Goal: Participate in discussion: Engage in conversation with other users on a specific topic

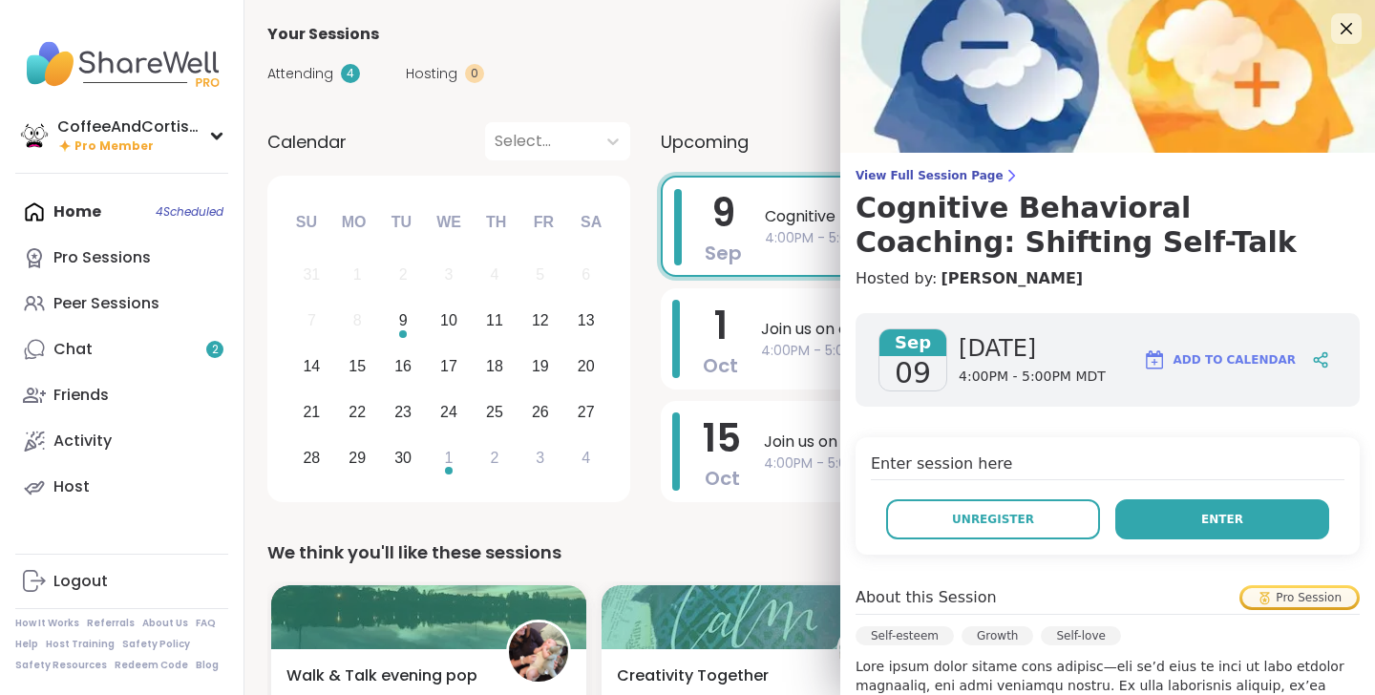
click at [1181, 512] on button "Enter" at bounding box center [1222, 519] width 214 height 40
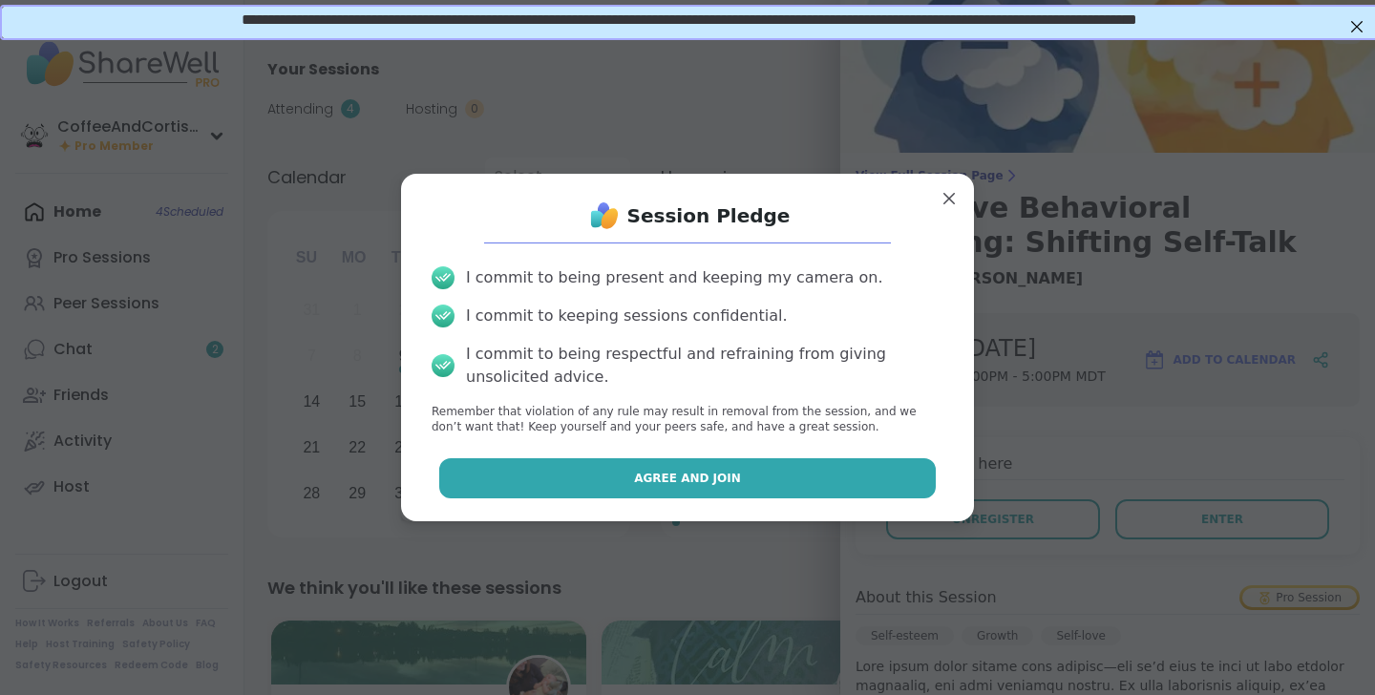
click at [742, 458] on button "Agree and Join" at bounding box center [687, 478] width 497 height 40
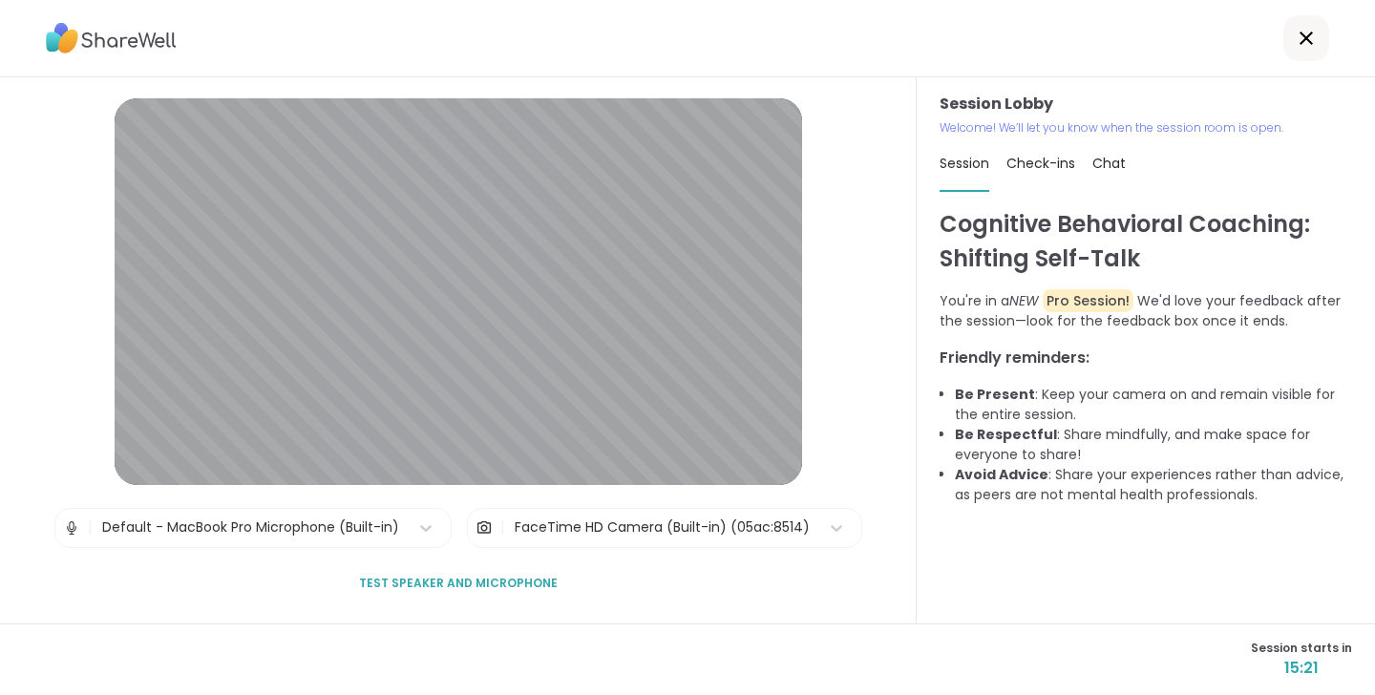
click at [366, 528] on div "Default - MacBook Pro Microphone (Built-in)" at bounding box center [250, 527] width 297 height 20
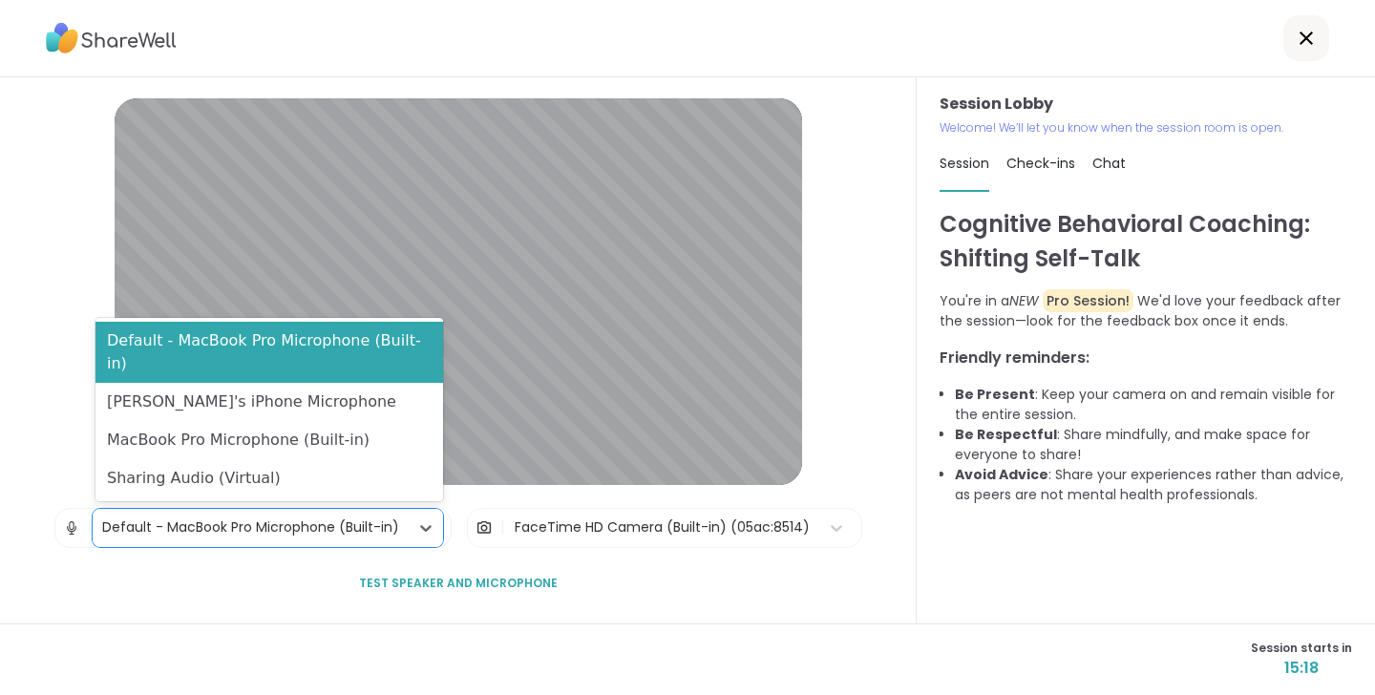
click at [581, 530] on div "FaceTime HD Camera (Built-in) (05ac:8514)" at bounding box center [662, 527] width 295 height 20
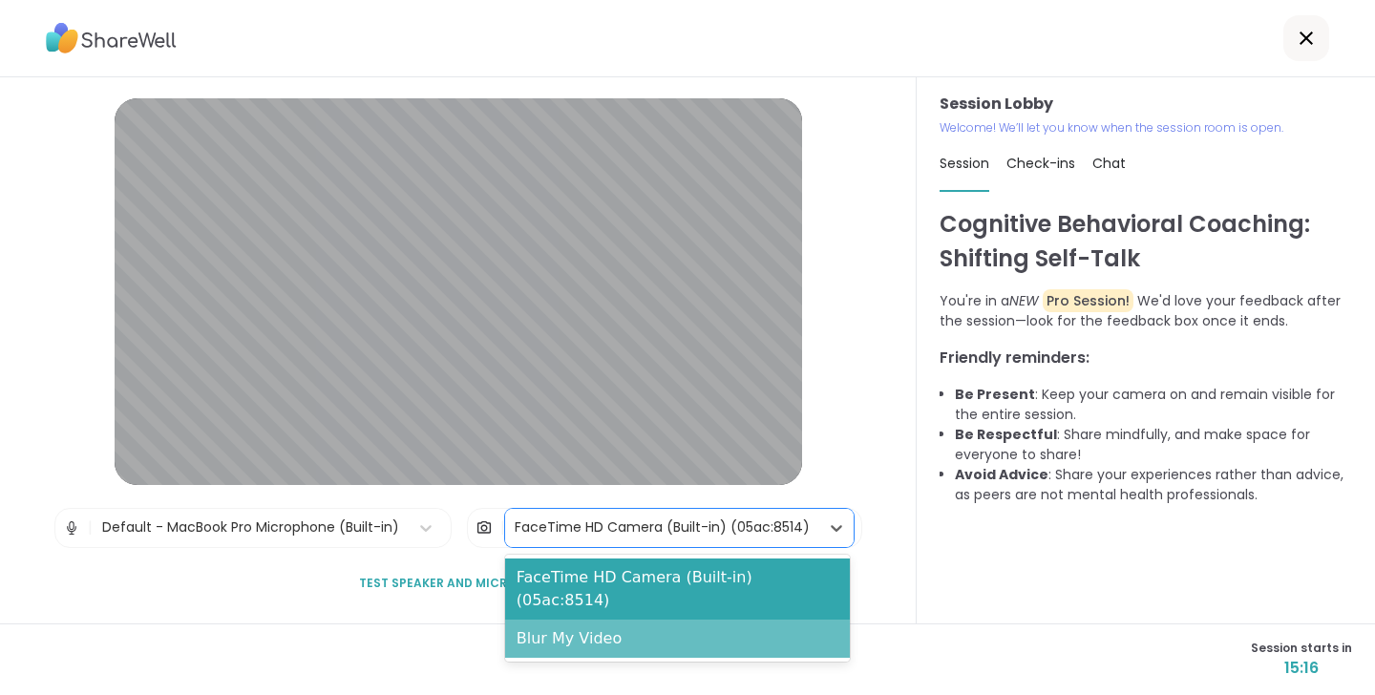
click at [589, 620] on div "Blur My Video" at bounding box center [677, 639] width 345 height 38
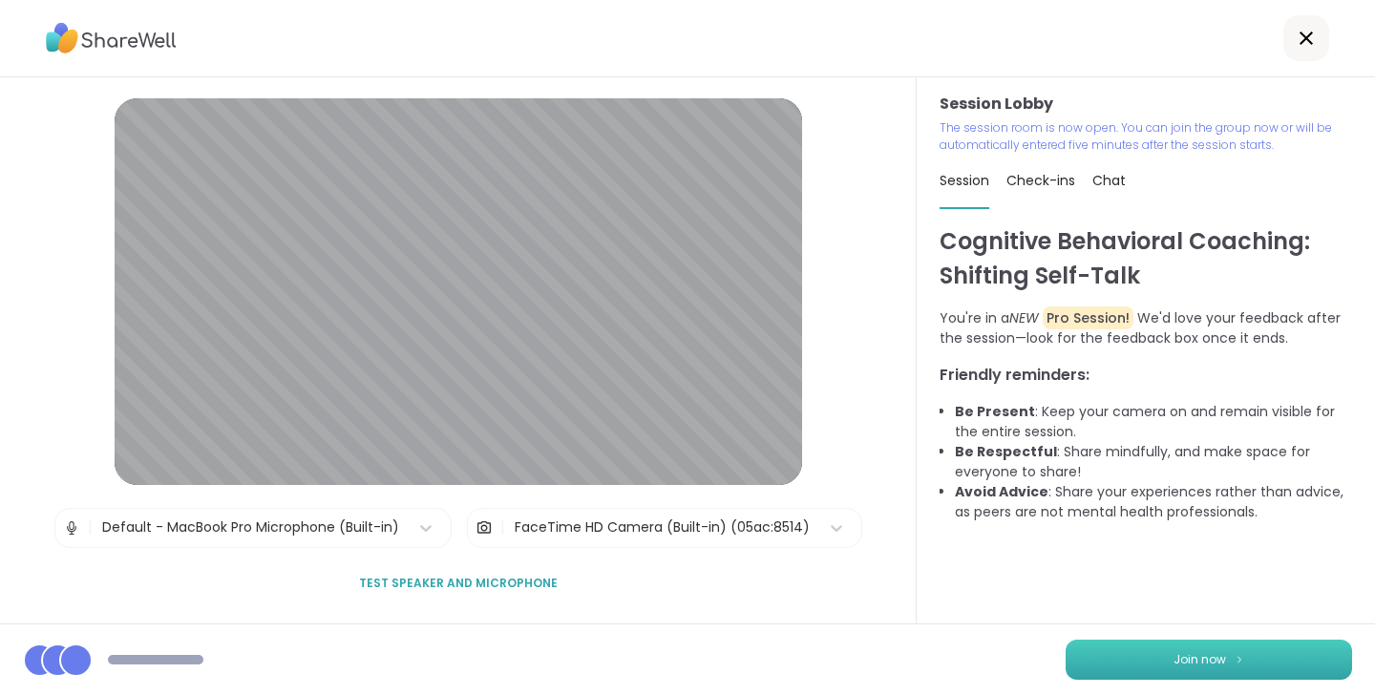
click at [1190, 657] on span "Join now" at bounding box center [1199, 659] width 53 height 17
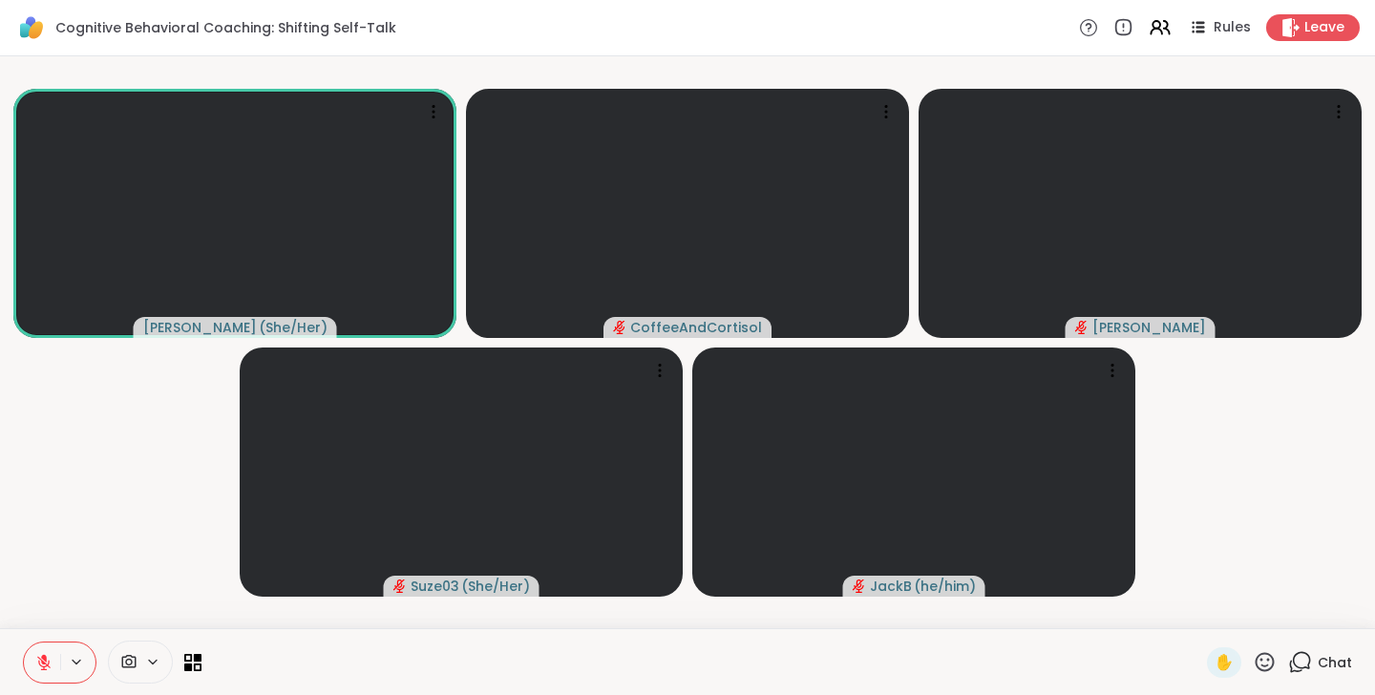
click at [1351, 656] on span "Chat" at bounding box center [1335, 662] width 34 height 19
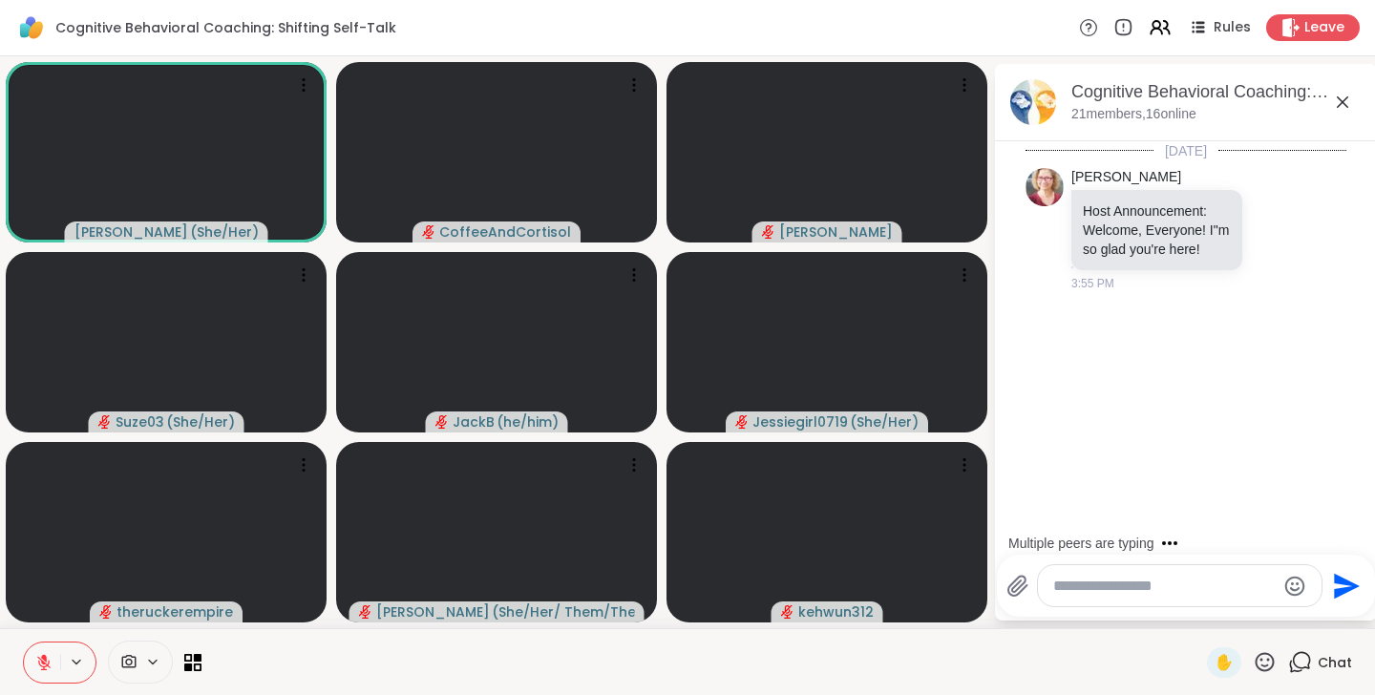
click at [1103, 594] on textarea "Type your message" at bounding box center [1164, 586] width 222 height 19
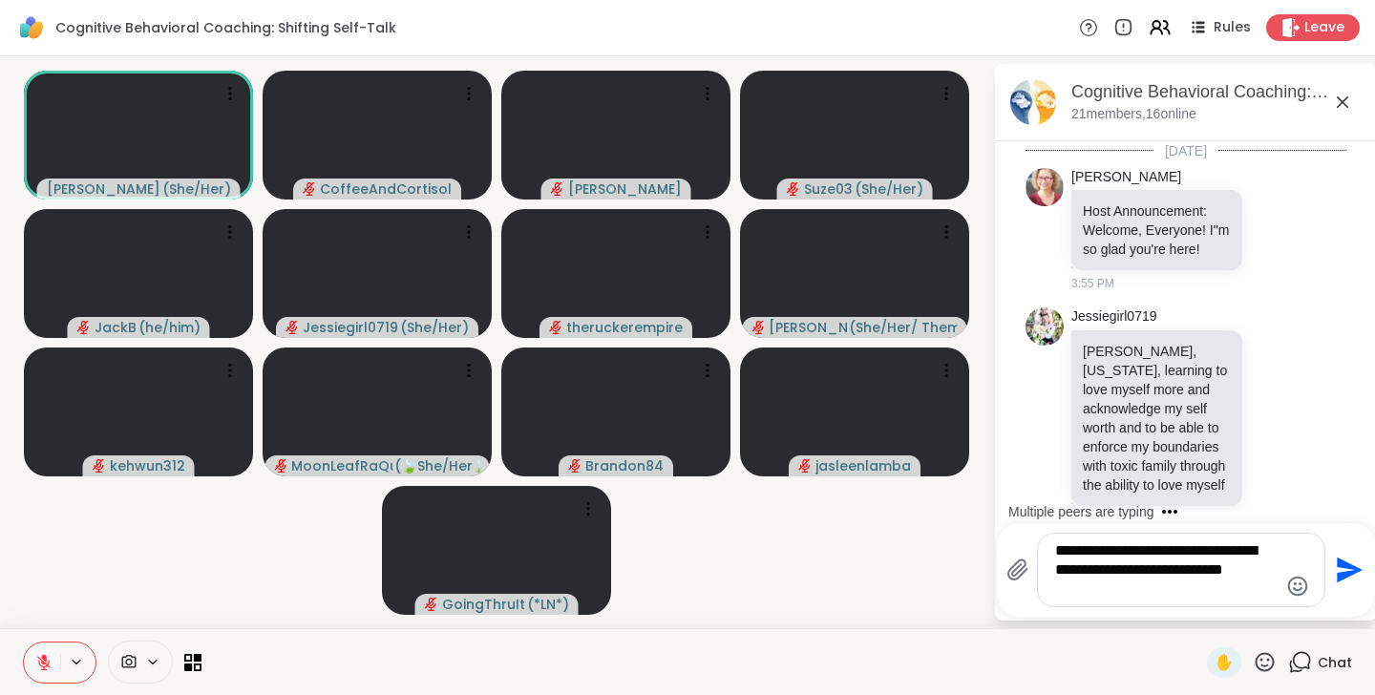
scroll to position [145, 0]
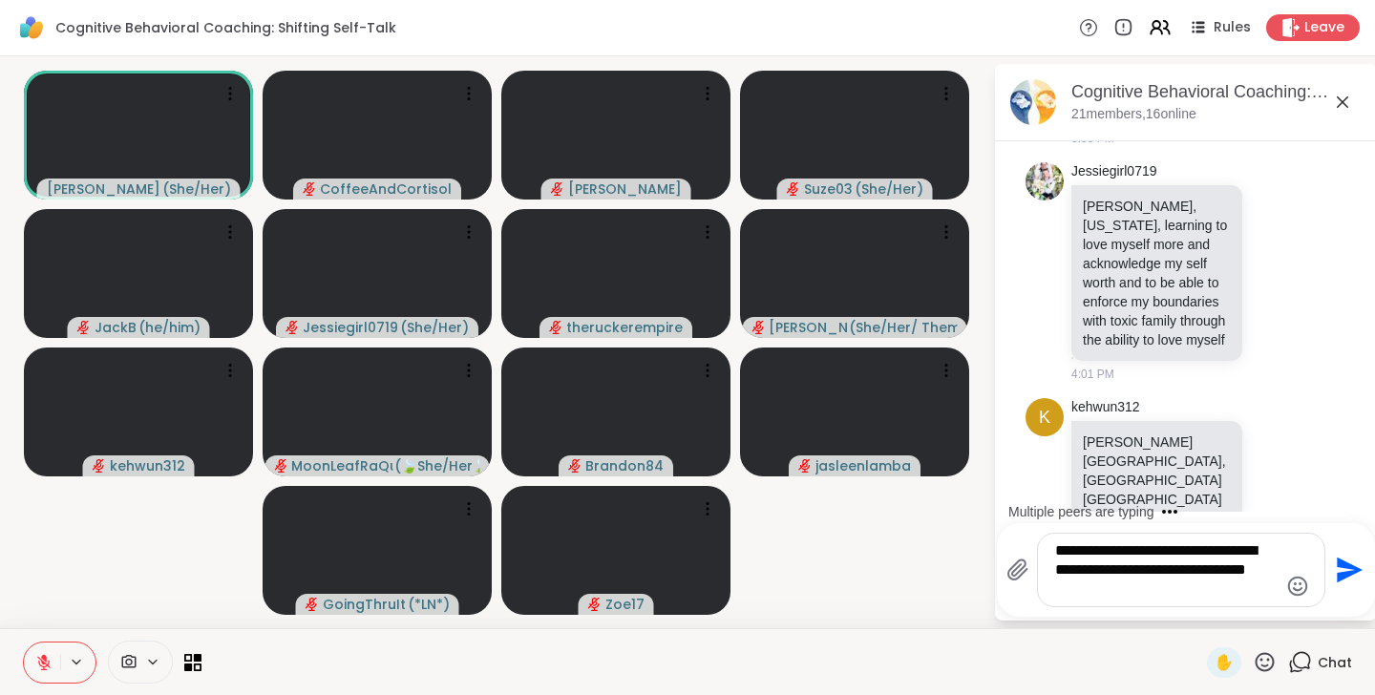
type textarea "**********"
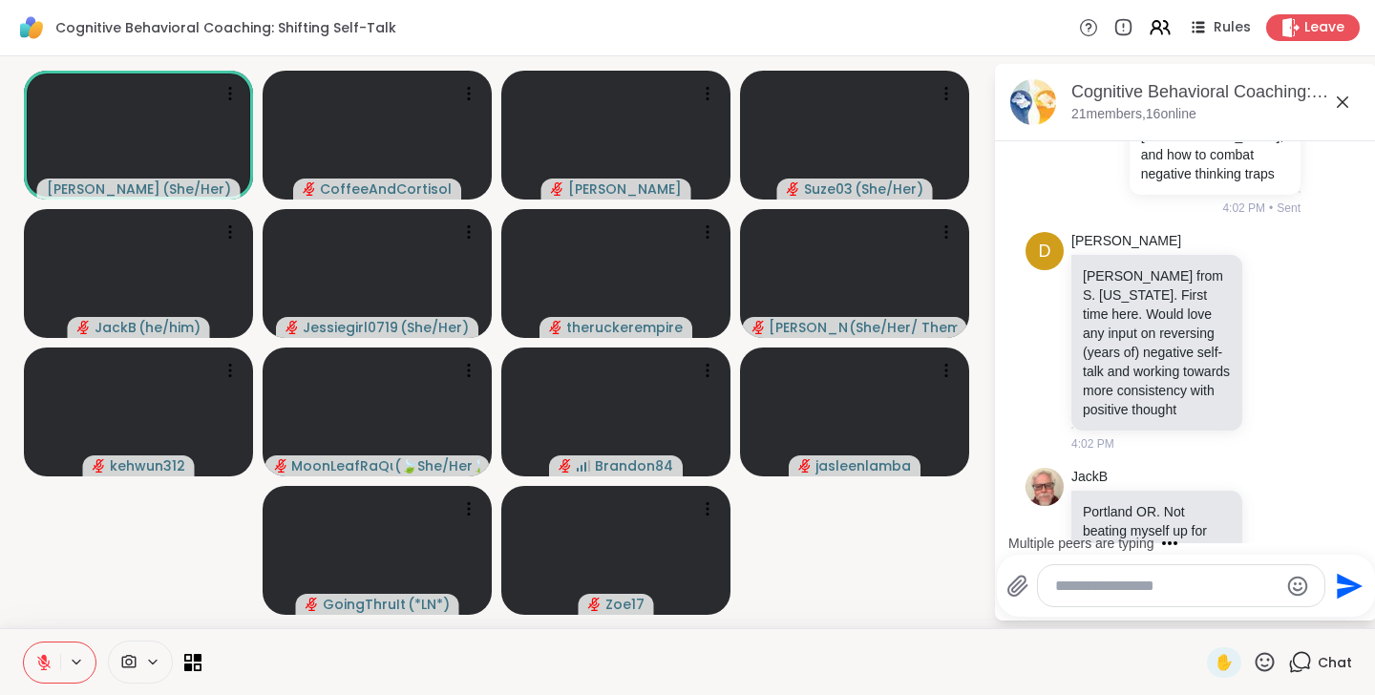
scroll to position [1012, 0]
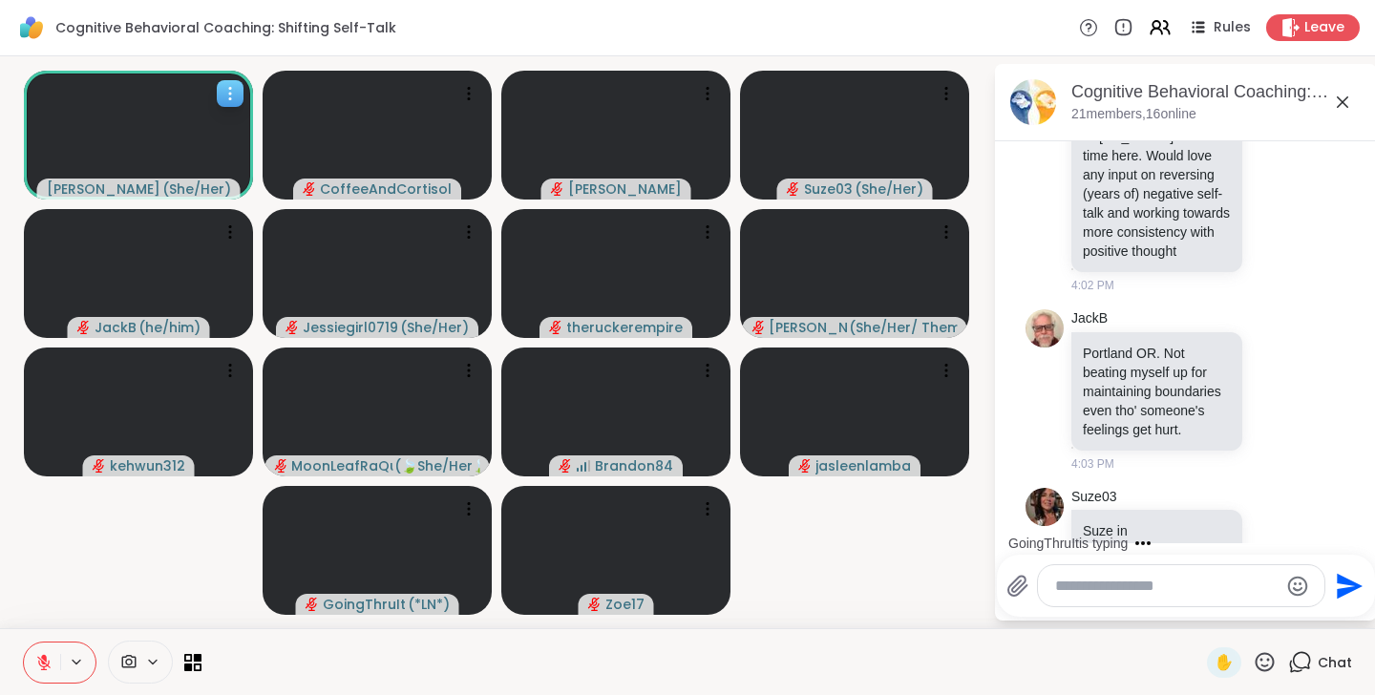
click at [222, 95] on icon at bounding box center [230, 93] width 19 height 19
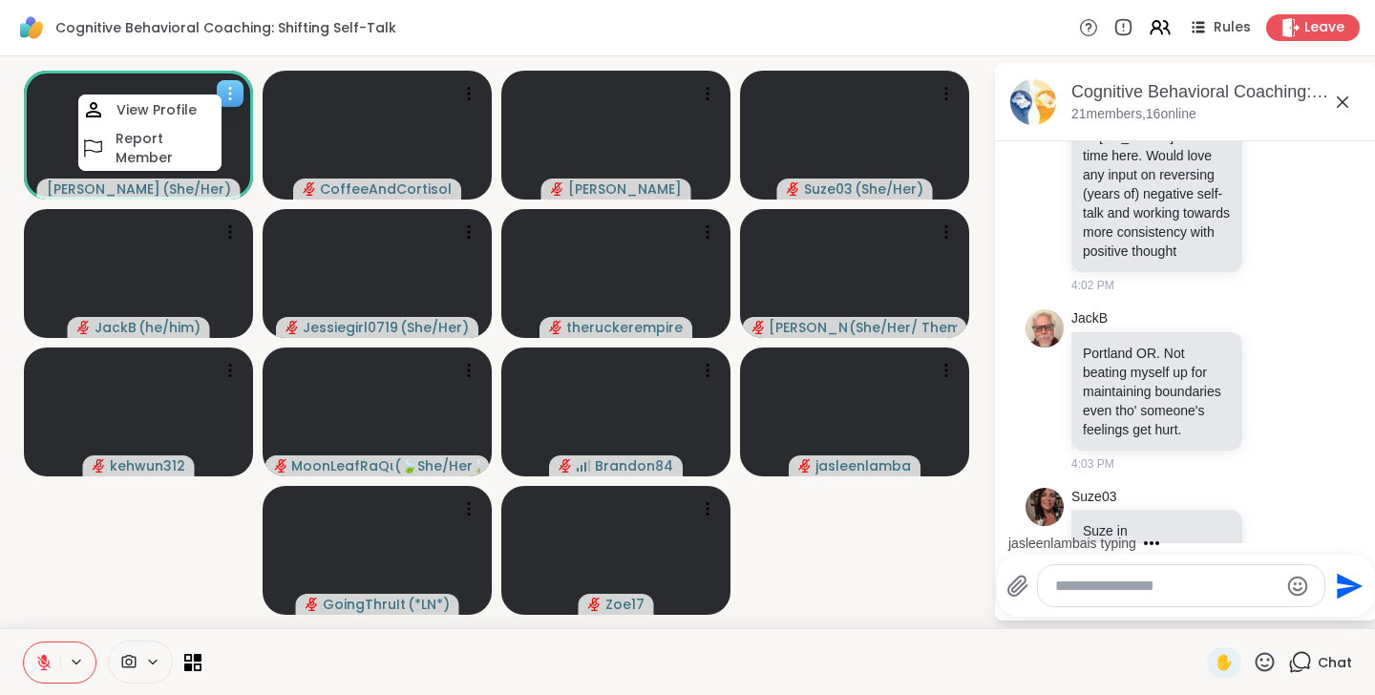
click at [223, 93] on icon at bounding box center [230, 93] width 19 height 19
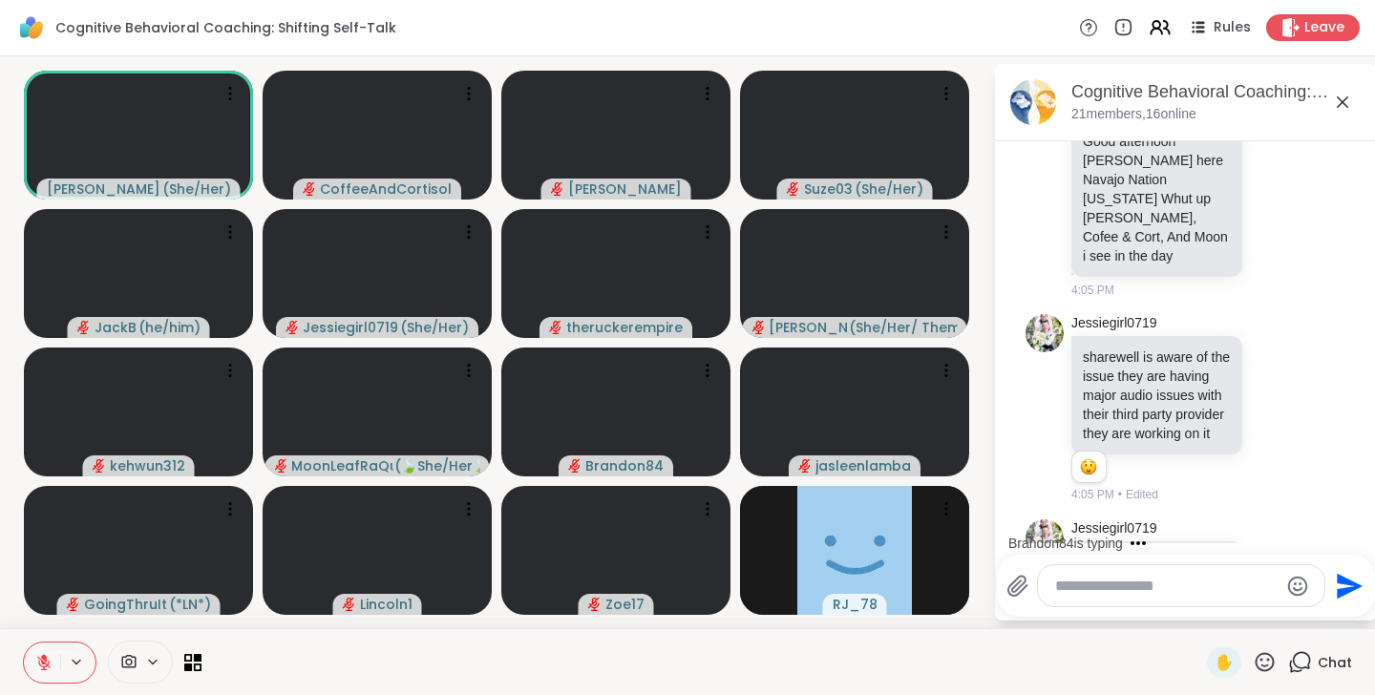
scroll to position [2699, 0]
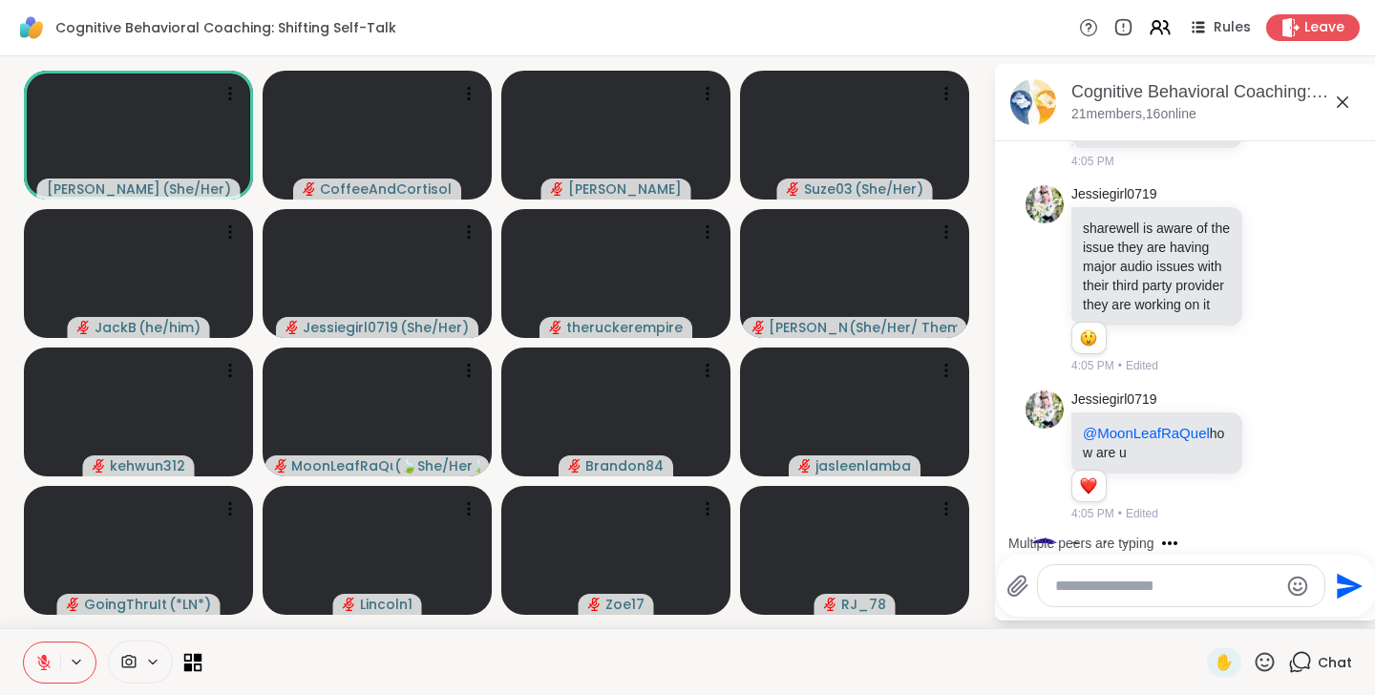
click at [195, 665] on icon at bounding box center [198, 667] width 9 height 9
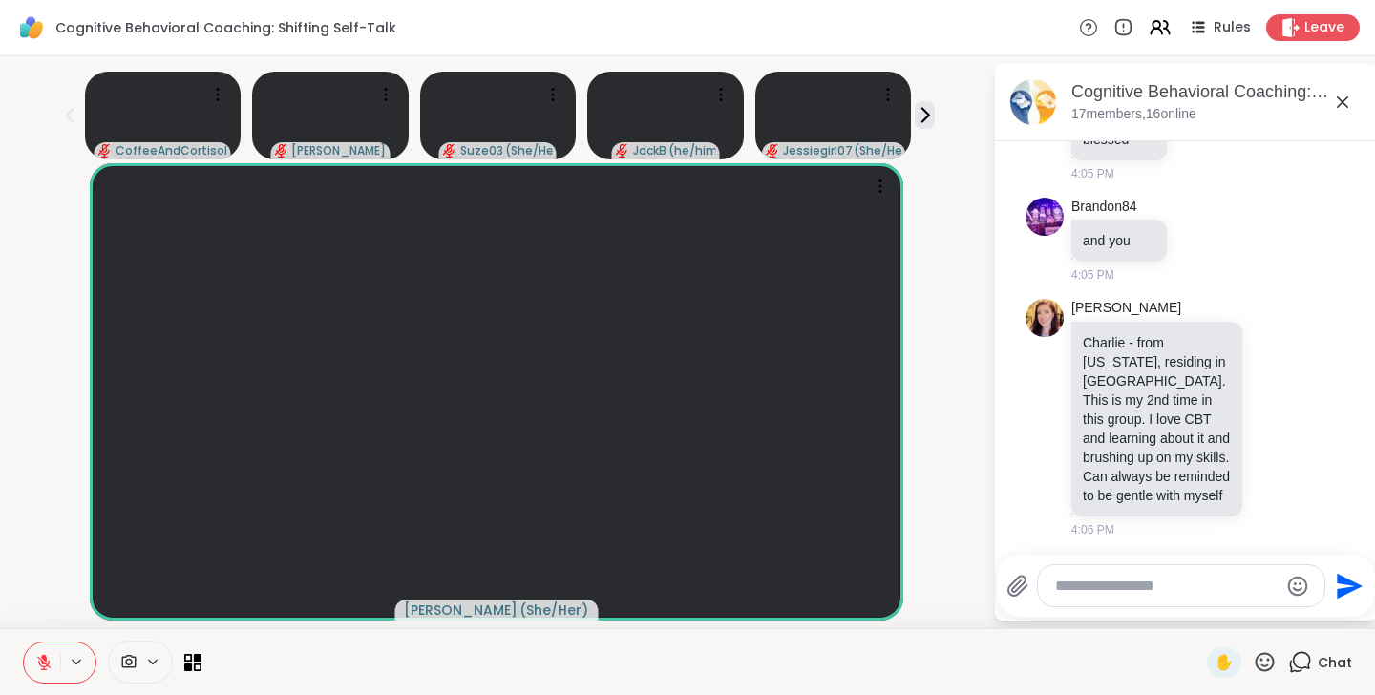
scroll to position [3181, 0]
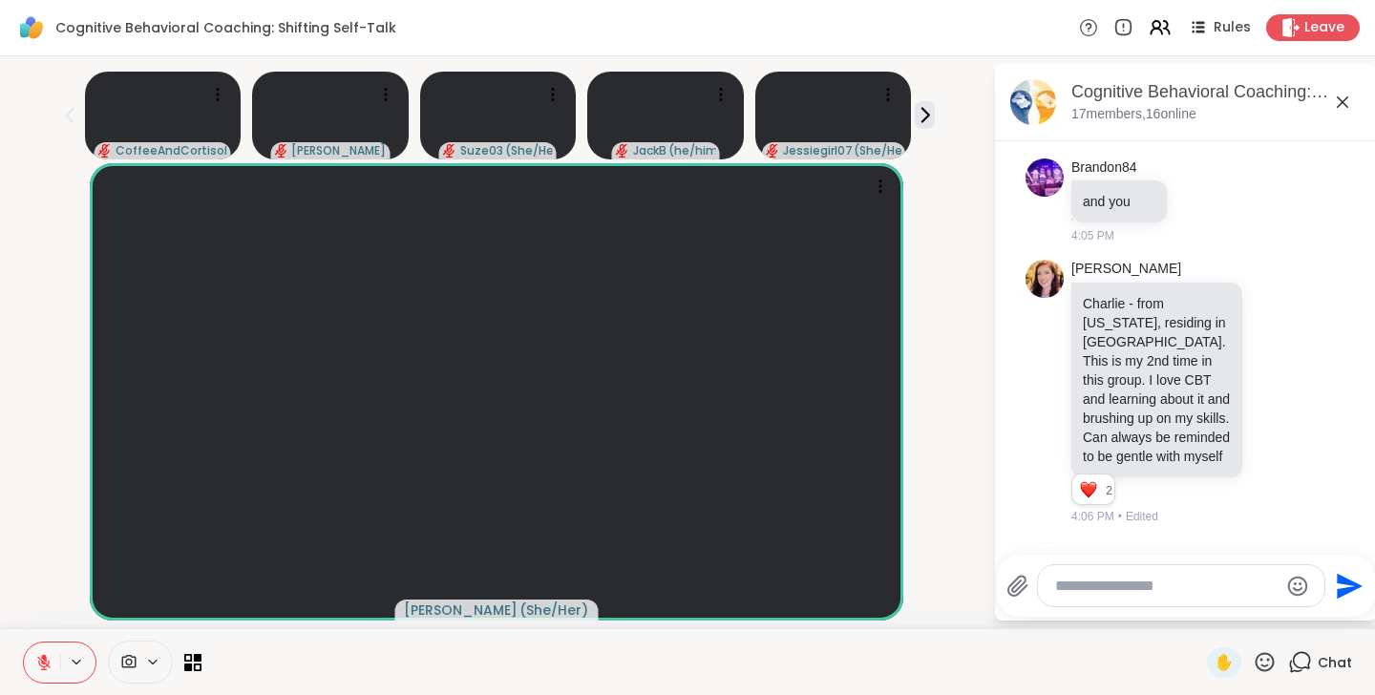
click at [1264, 661] on icon at bounding box center [1265, 662] width 24 height 24
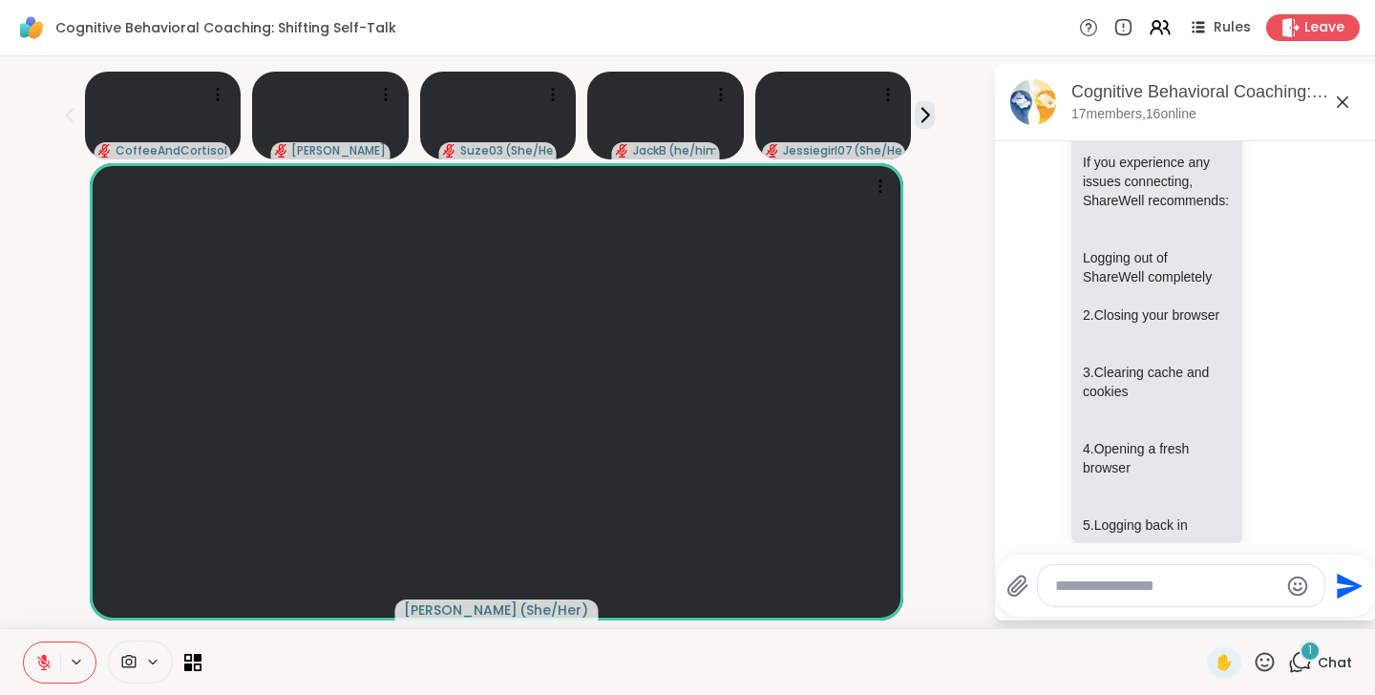
scroll to position [4164, 0]
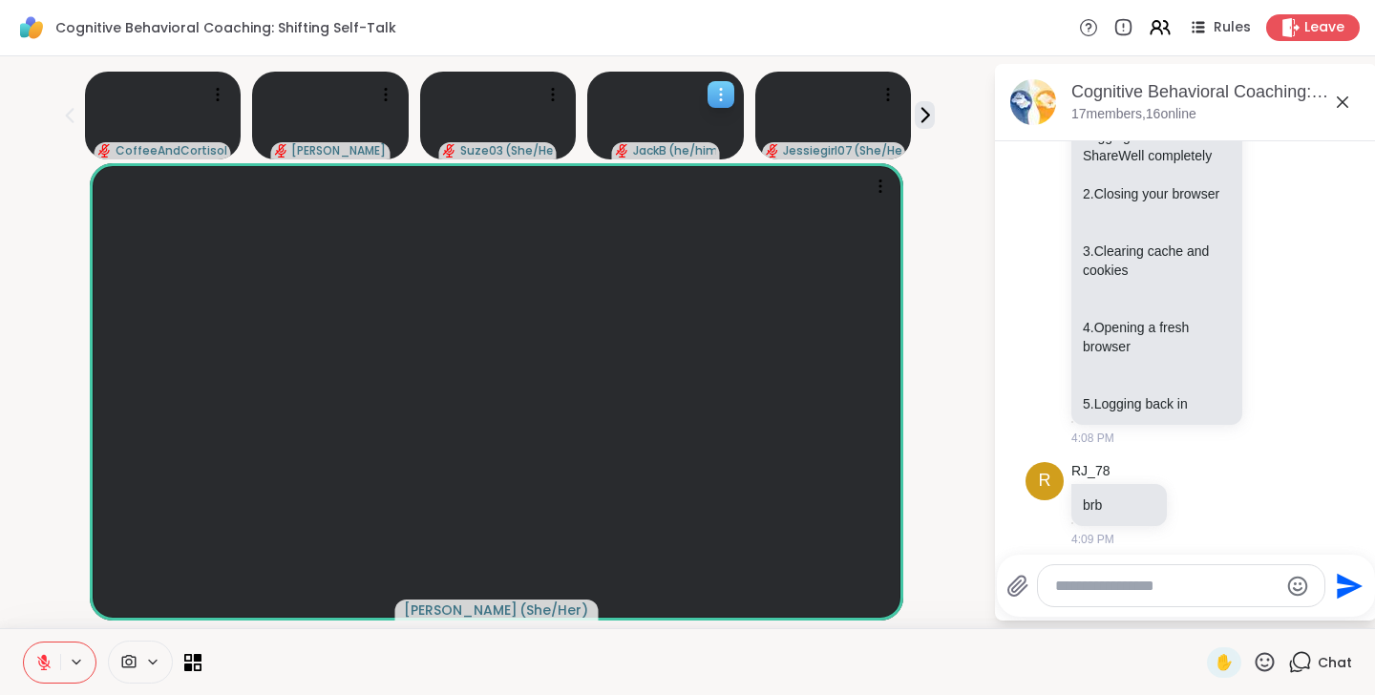
click at [729, 95] on icon at bounding box center [720, 94] width 19 height 19
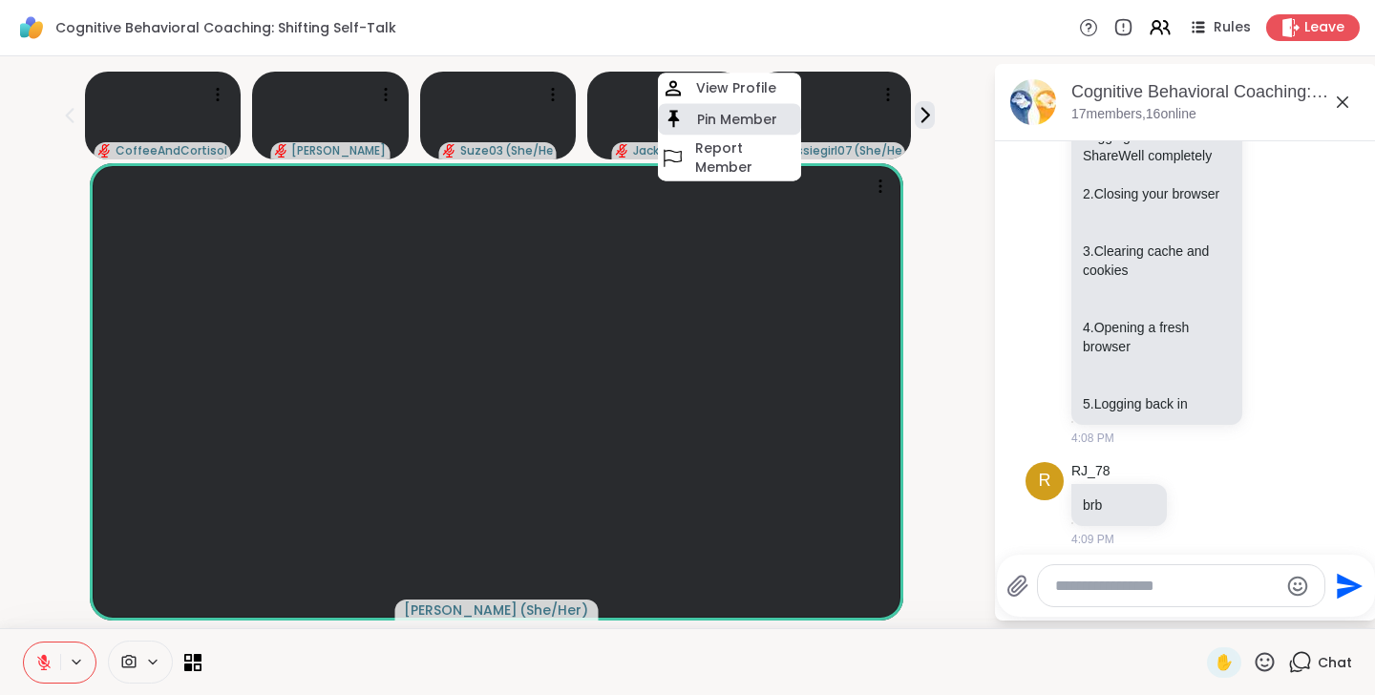
scroll to position [4190, 0]
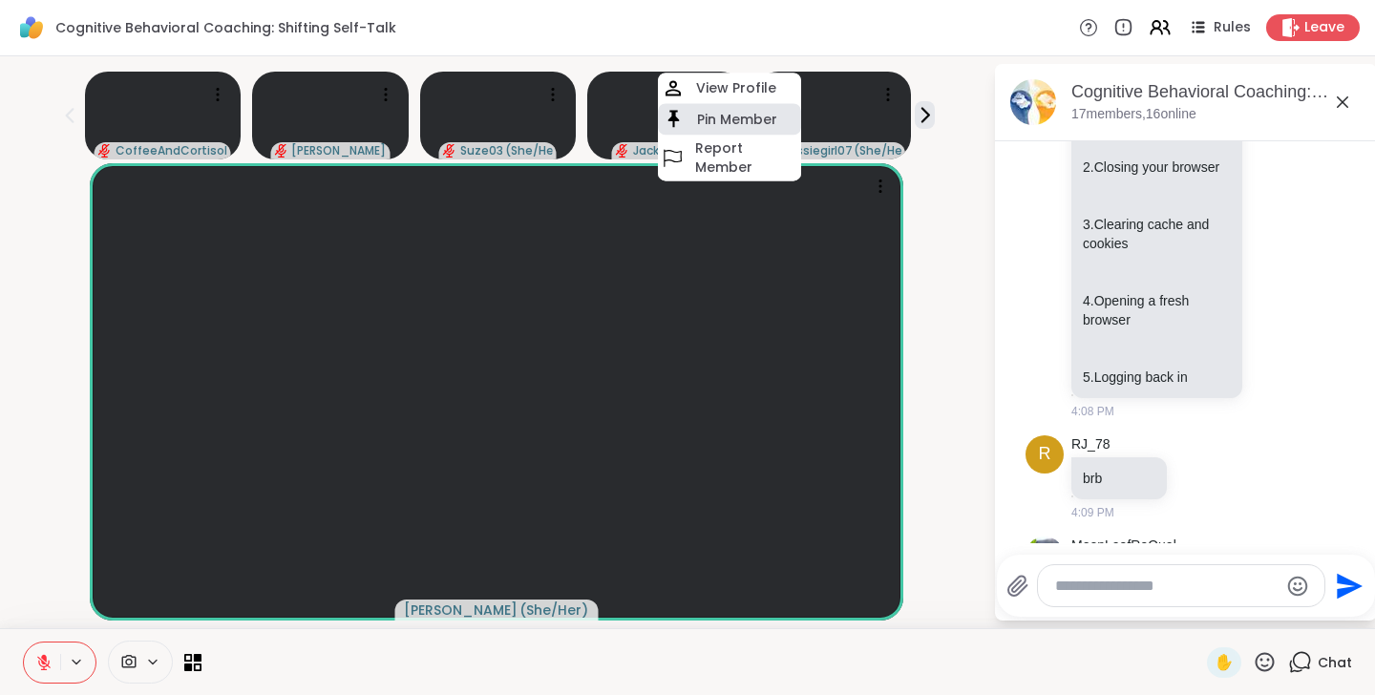
click at [729, 112] on h4 "Pin Member" at bounding box center [737, 119] width 80 height 19
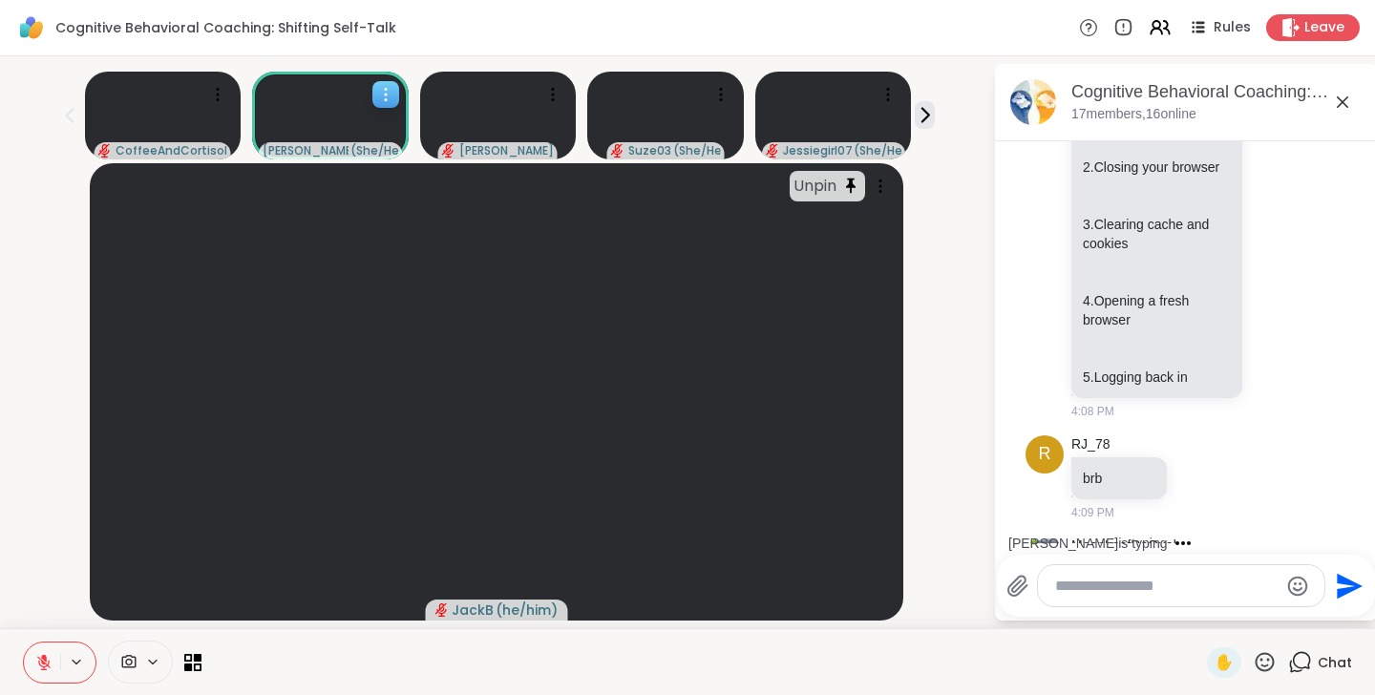
click at [391, 95] on icon at bounding box center [385, 94] width 19 height 19
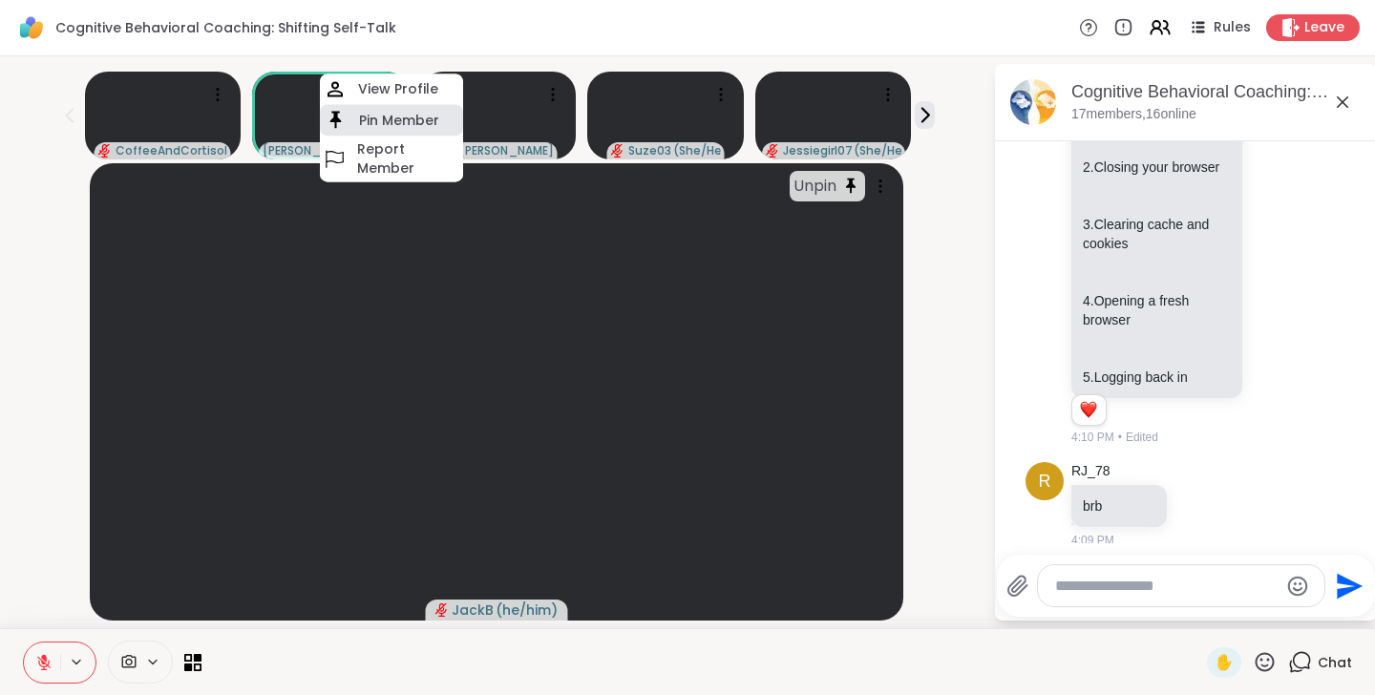
click at [401, 116] on h4 "Pin Member" at bounding box center [399, 120] width 80 height 19
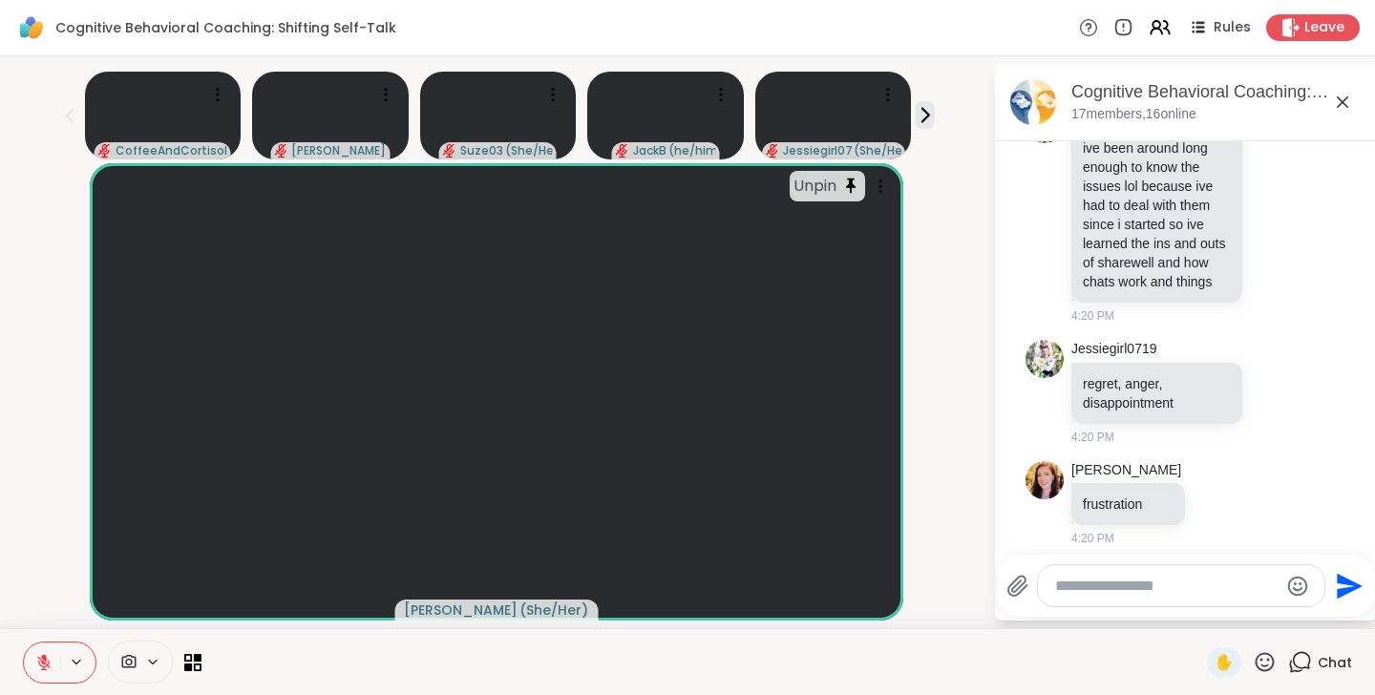
scroll to position [6770, 0]
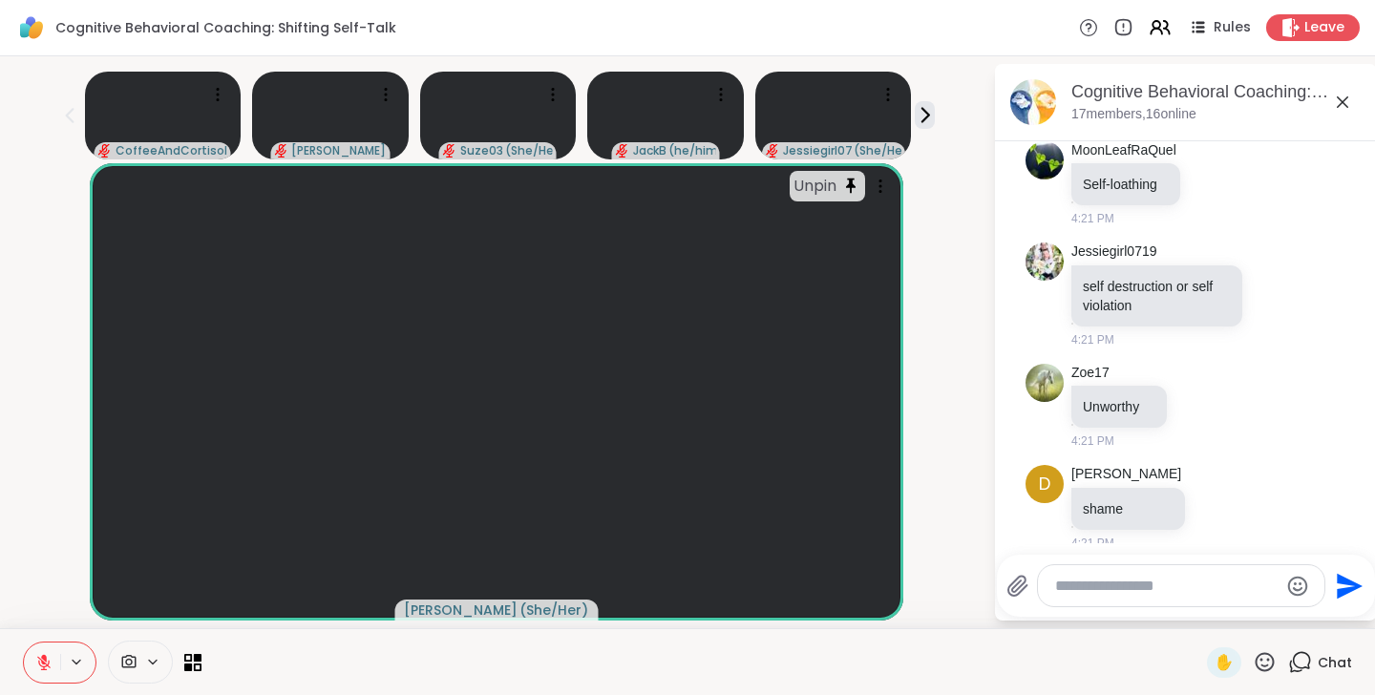
click at [1114, 586] on textarea "Type your message" at bounding box center [1166, 586] width 222 height 19
type textarea "*****"
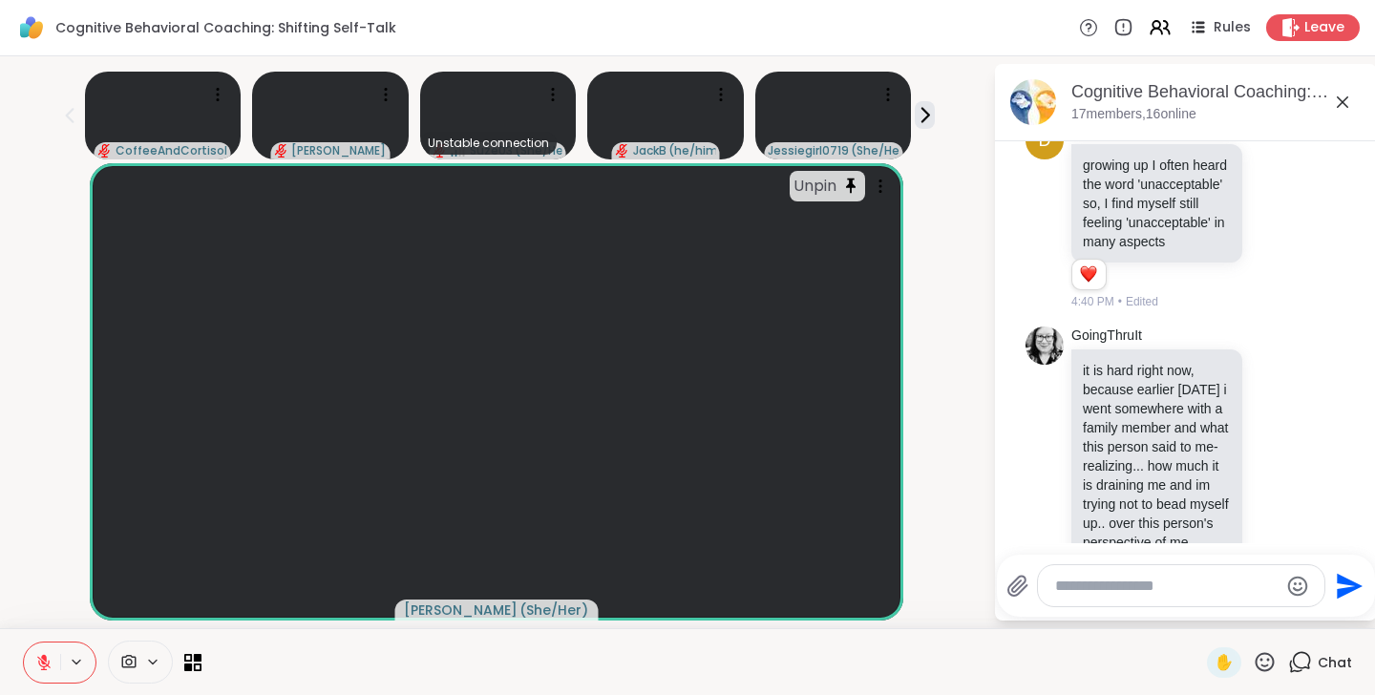
scroll to position [11325, 0]
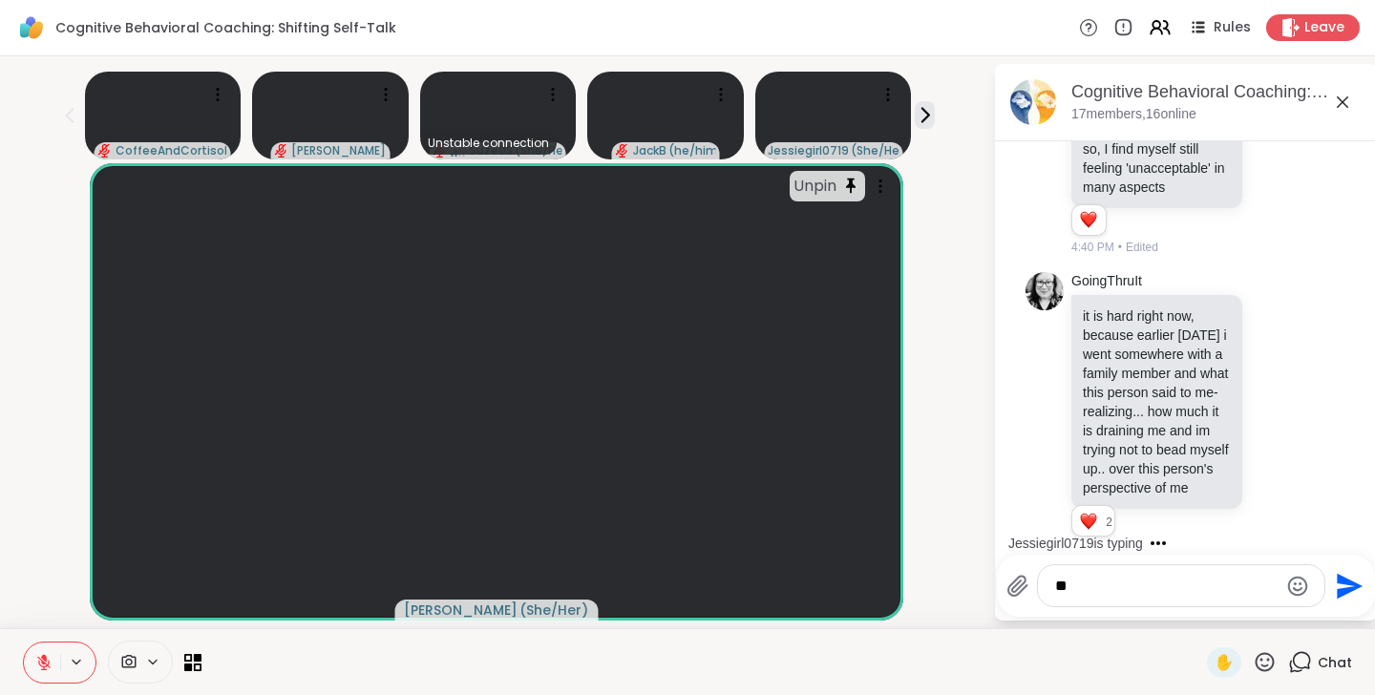
type textarea "***"
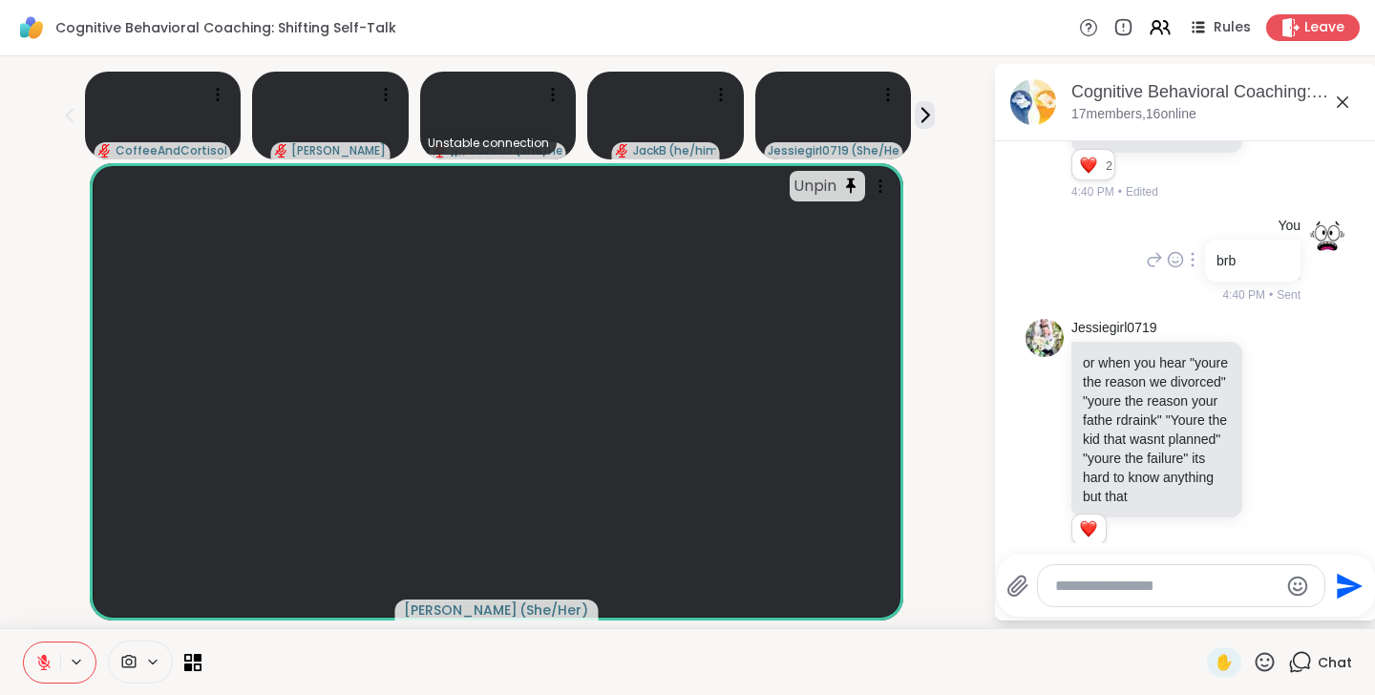
scroll to position [11708, 0]
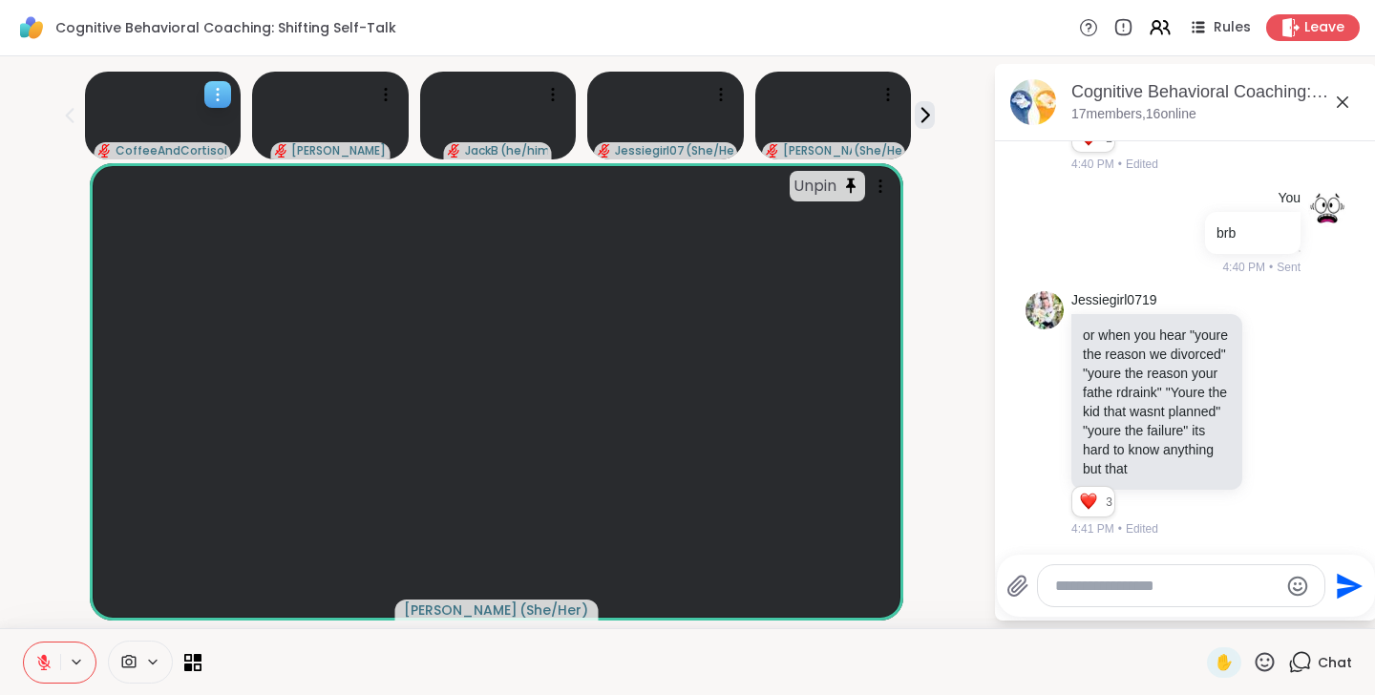
click at [218, 95] on icon at bounding box center [218, 95] width 2 height 2
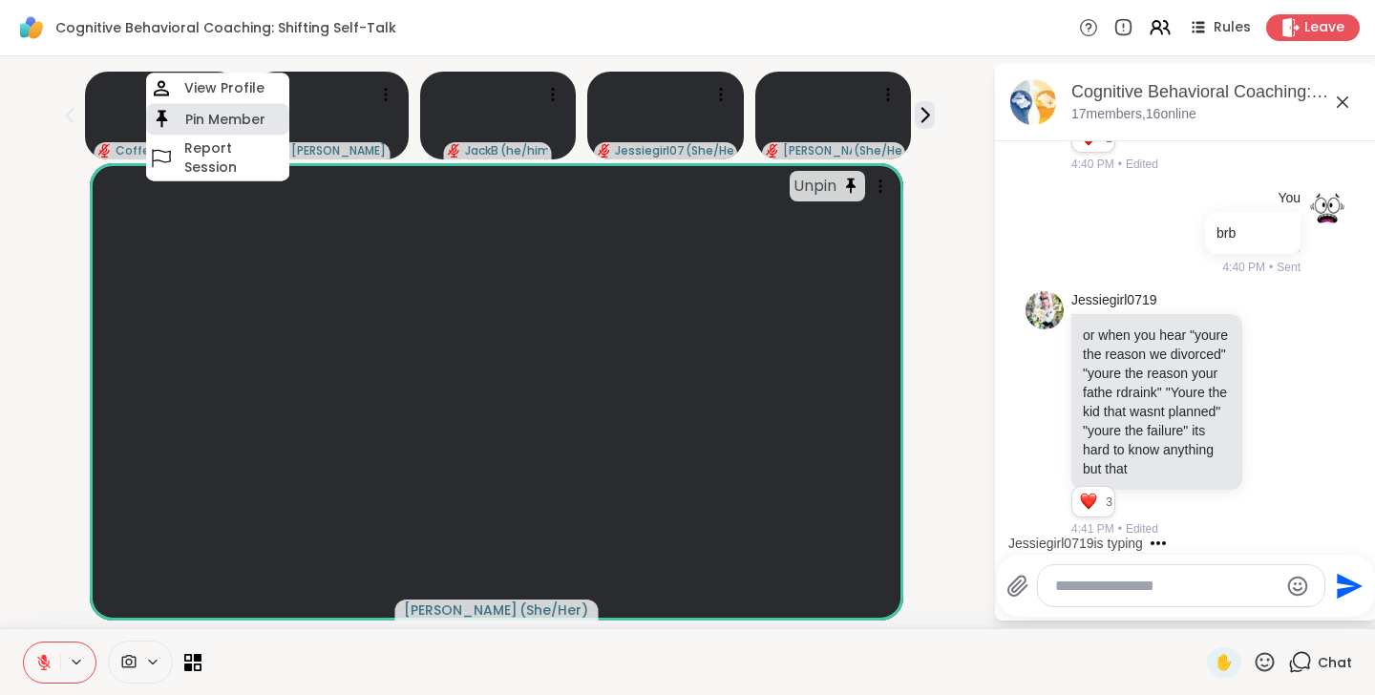
click at [222, 113] on h4 "Pin Member" at bounding box center [225, 119] width 80 height 19
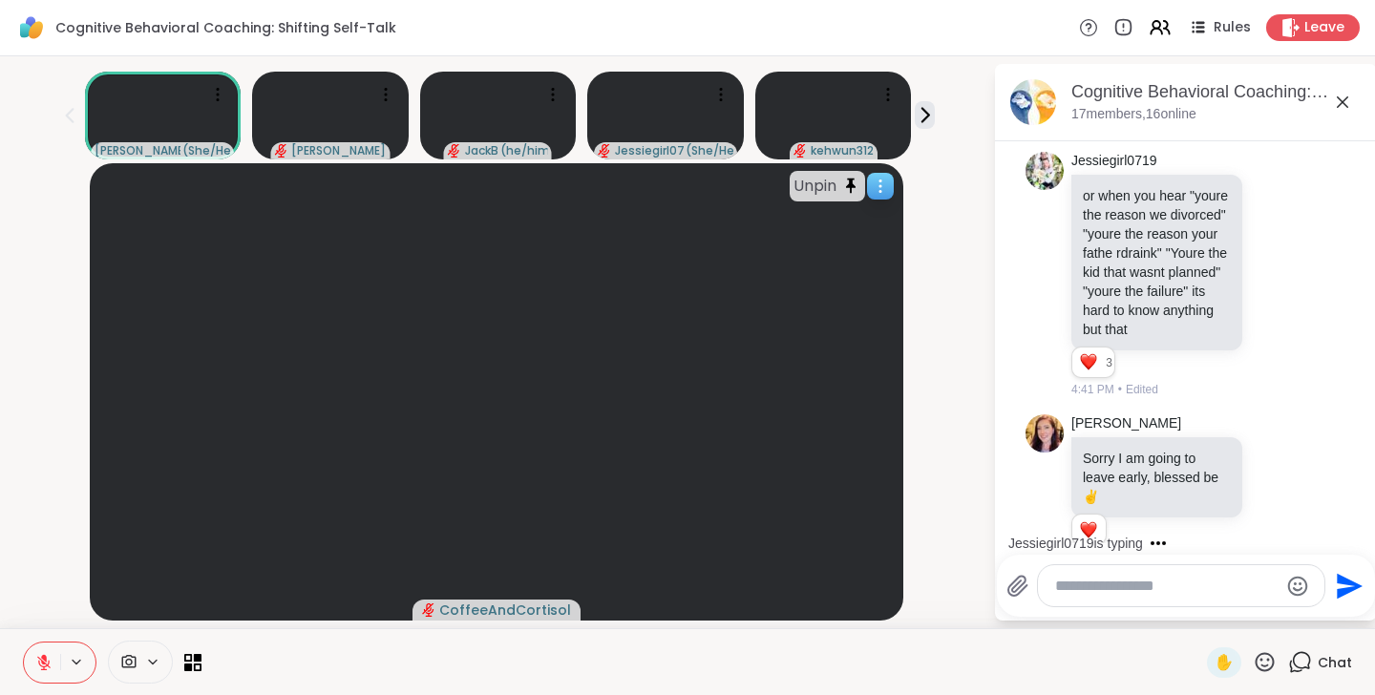
scroll to position [11875, 0]
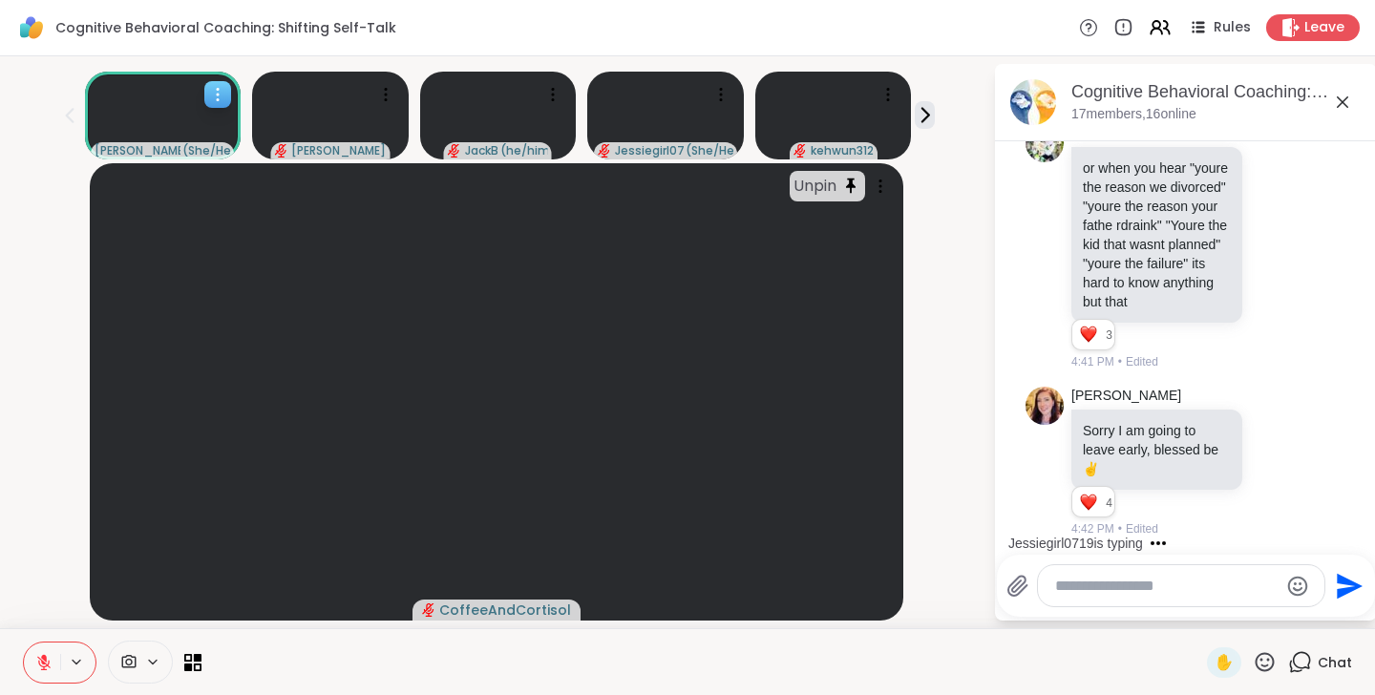
click at [223, 93] on icon at bounding box center [217, 94] width 19 height 19
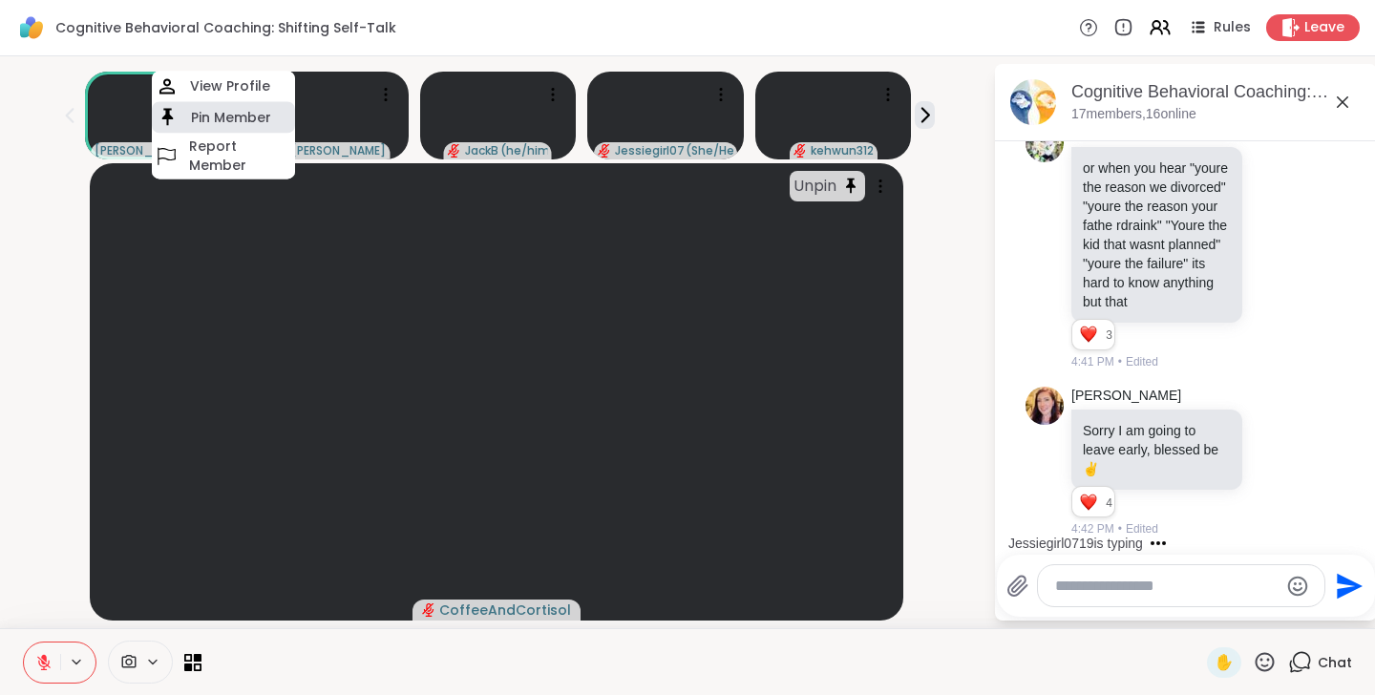
click at [222, 111] on h4 "Pin Member" at bounding box center [231, 117] width 80 height 19
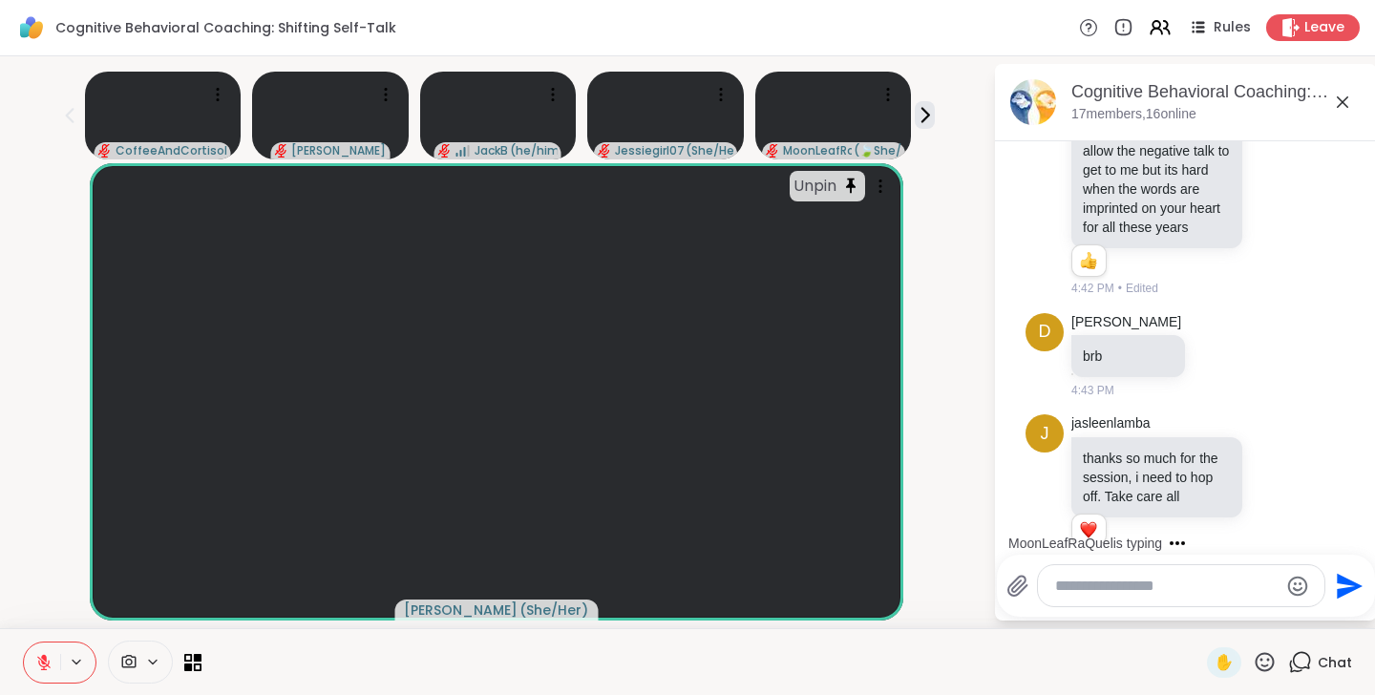
scroll to position [12369, 0]
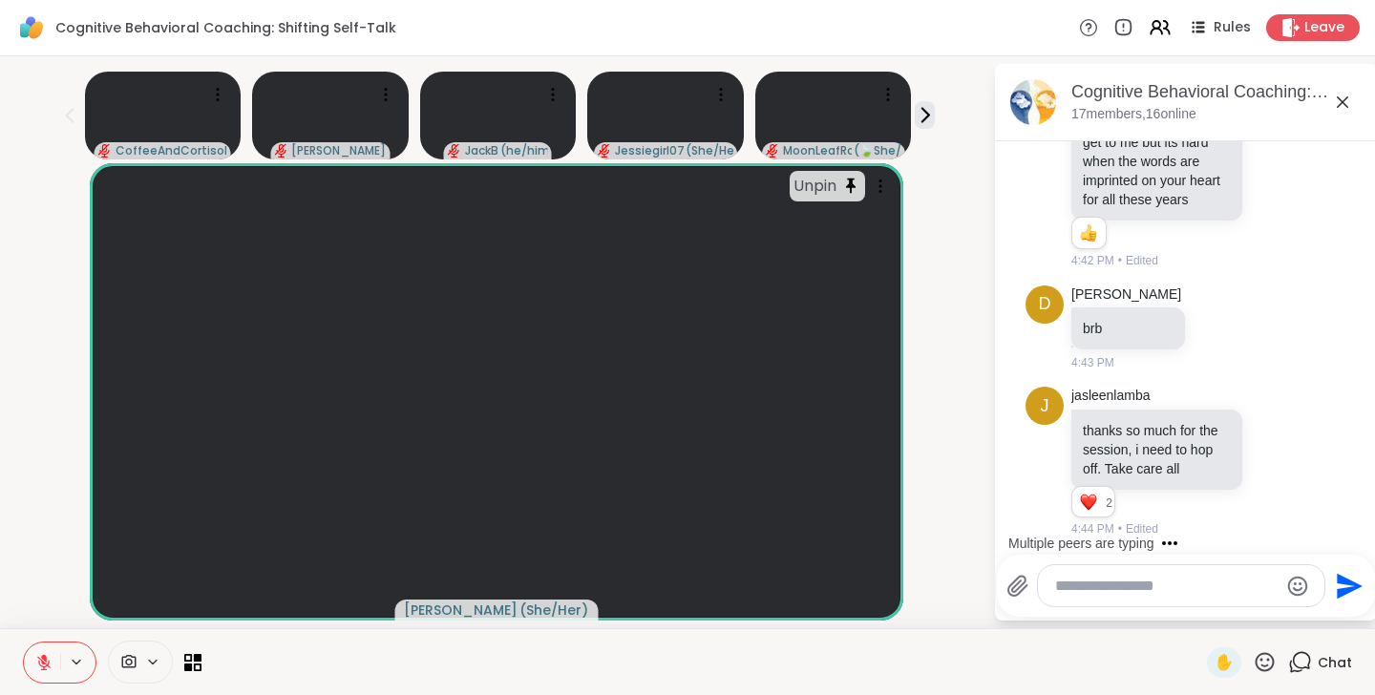
click at [1139, 590] on textarea "Type your message" at bounding box center [1166, 586] width 222 height 19
type textarea "**********"
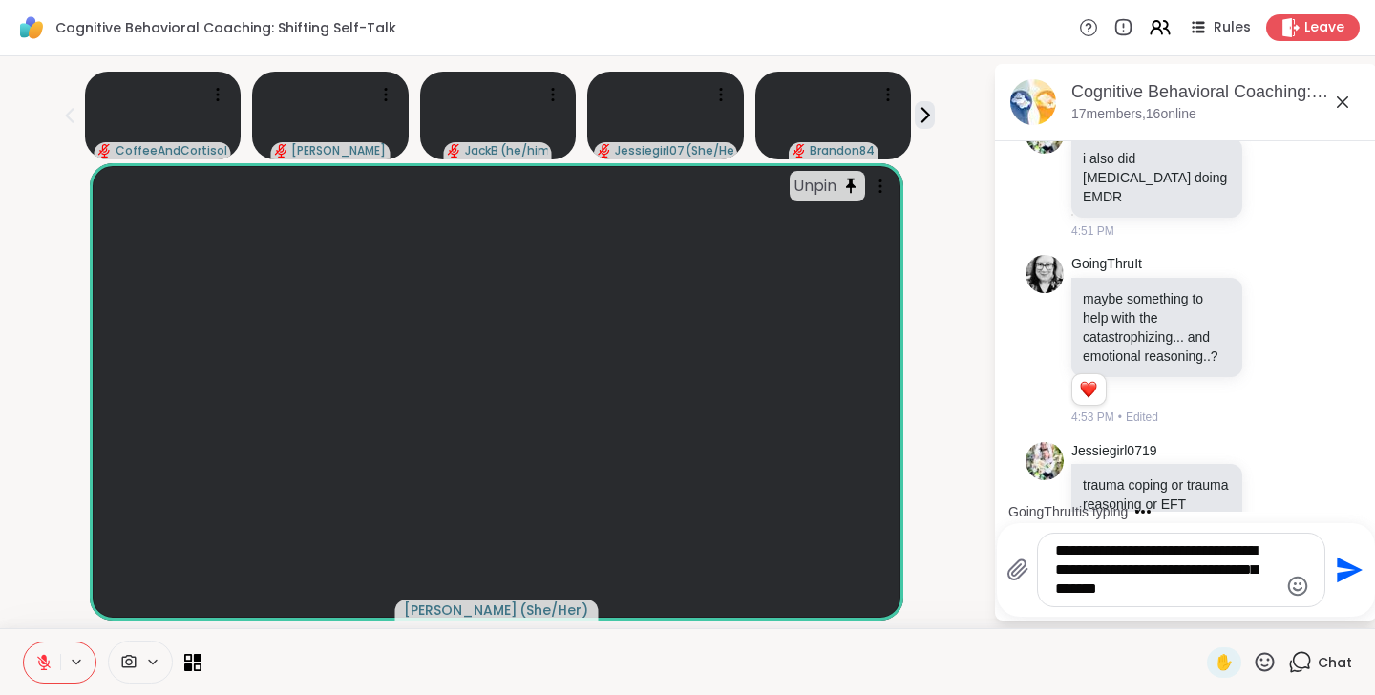
scroll to position [15160, 0]
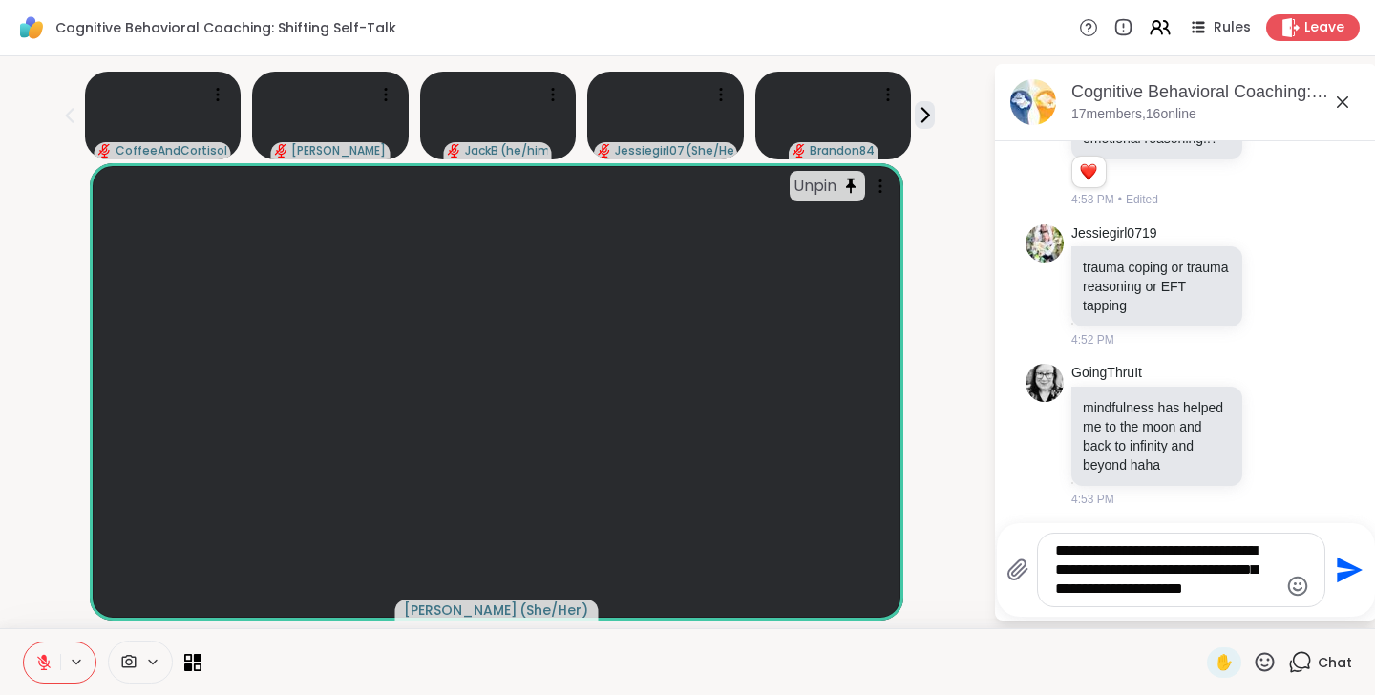
click at [1197, 552] on textarea "**********" at bounding box center [1166, 569] width 222 height 57
type textarea "**********"
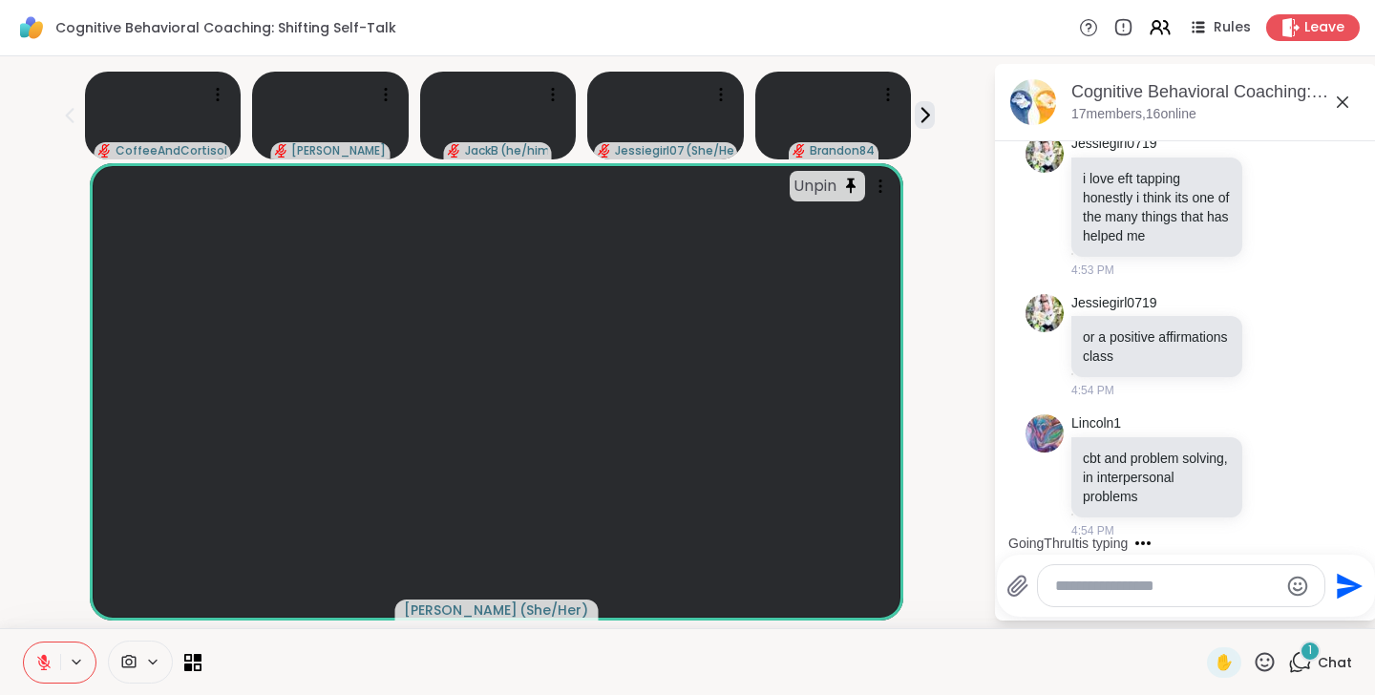
scroll to position [15970, 0]
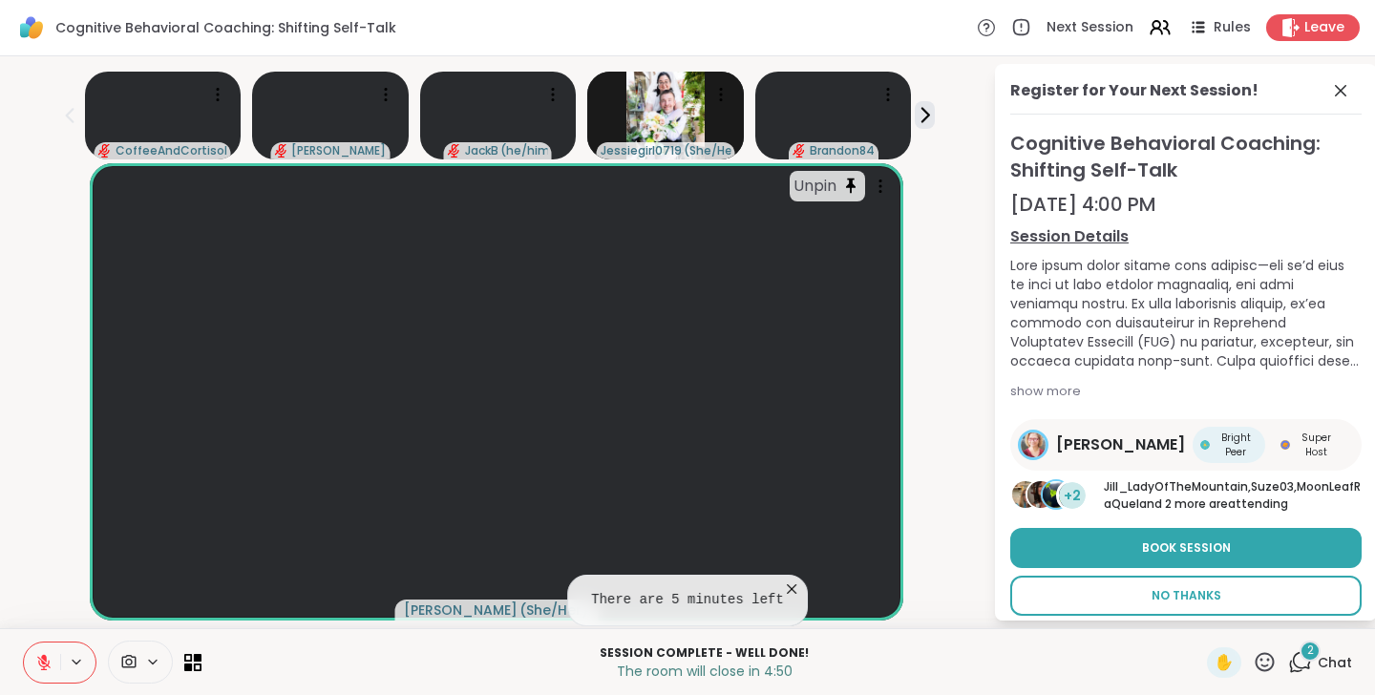
click at [1288, 599] on button "No Thanks" at bounding box center [1185, 596] width 351 height 40
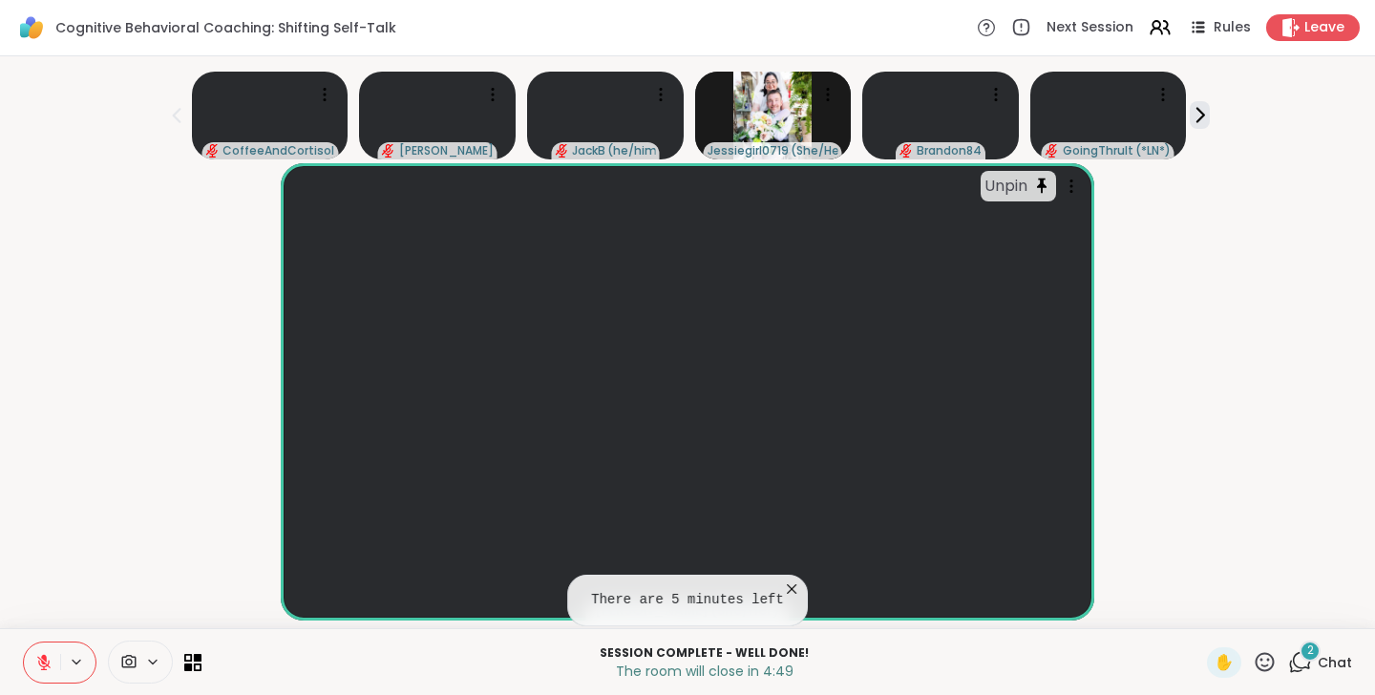
click at [1322, 644] on div "Session Complete - well done! The room will close in 4:49 ✋ 2 Chat" at bounding box center [687, 661] width 1375 height 67
click at [1302, 656] on div "2" at bounding box center [1309, 651] width 21 height 21
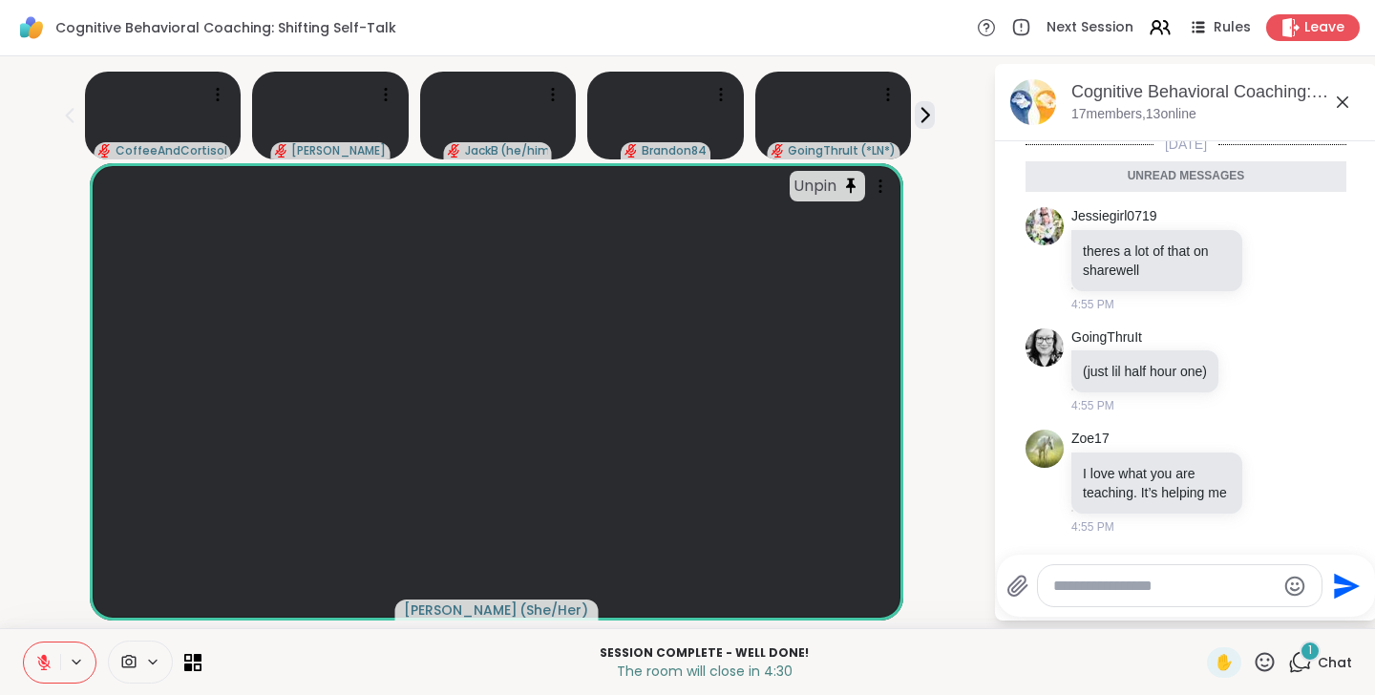
scroll to position [16352, 0]
click at [1274, 476] on icon at bounding box center [1275, 482] width 17 height 19
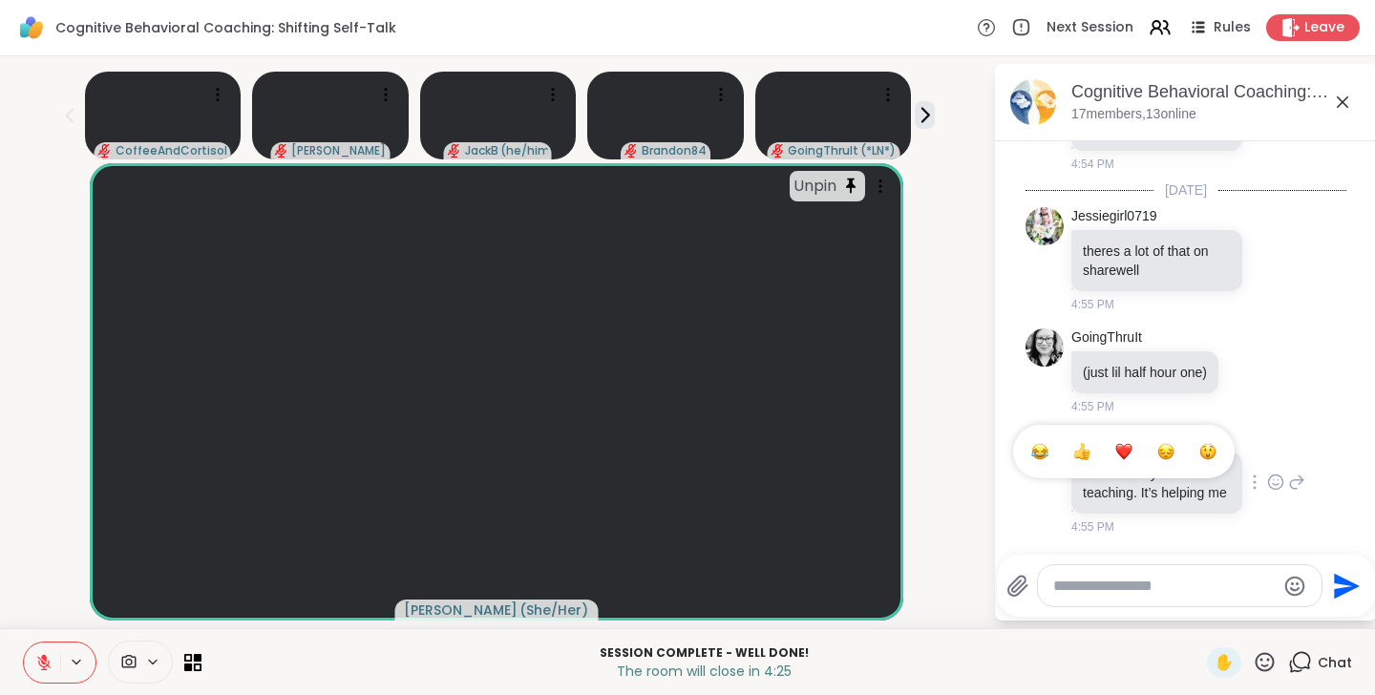
click at [1112, 444] on button "Select Reaction: Heart" at bounding box center [1124, 452] width 38 height 38
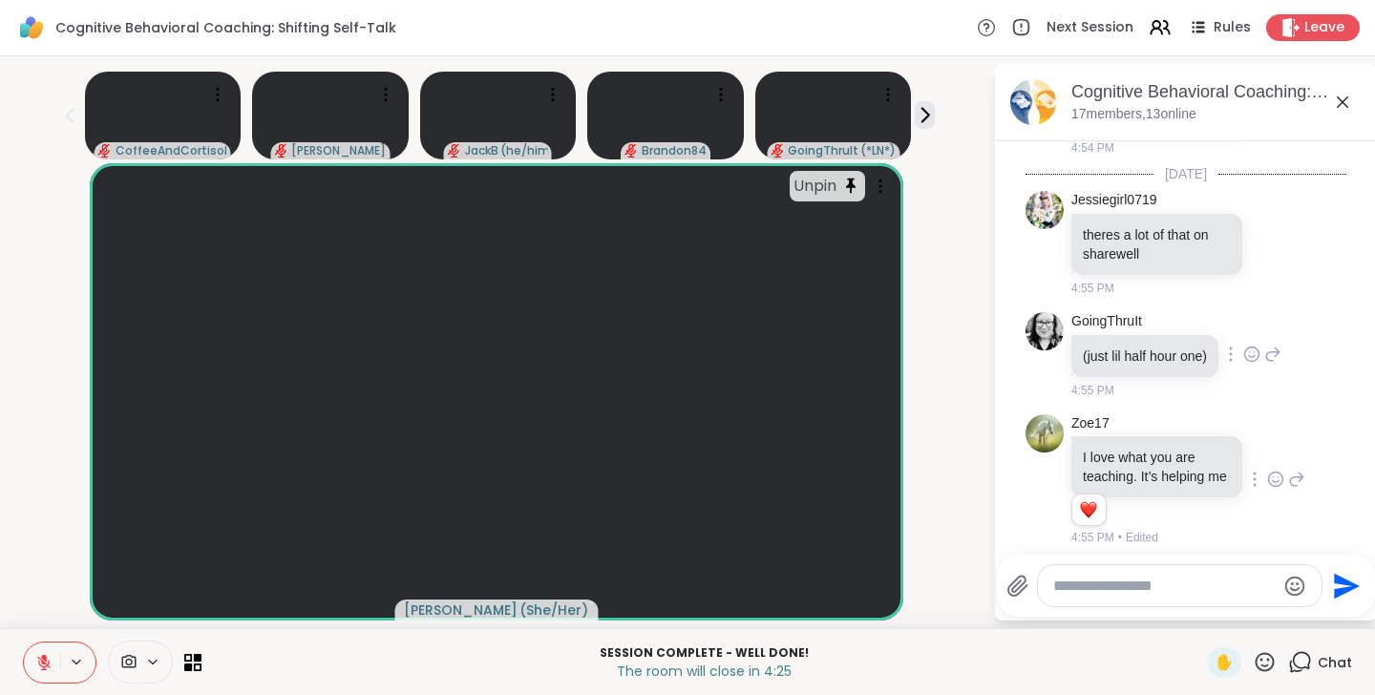
scroll to position [16379, 0]
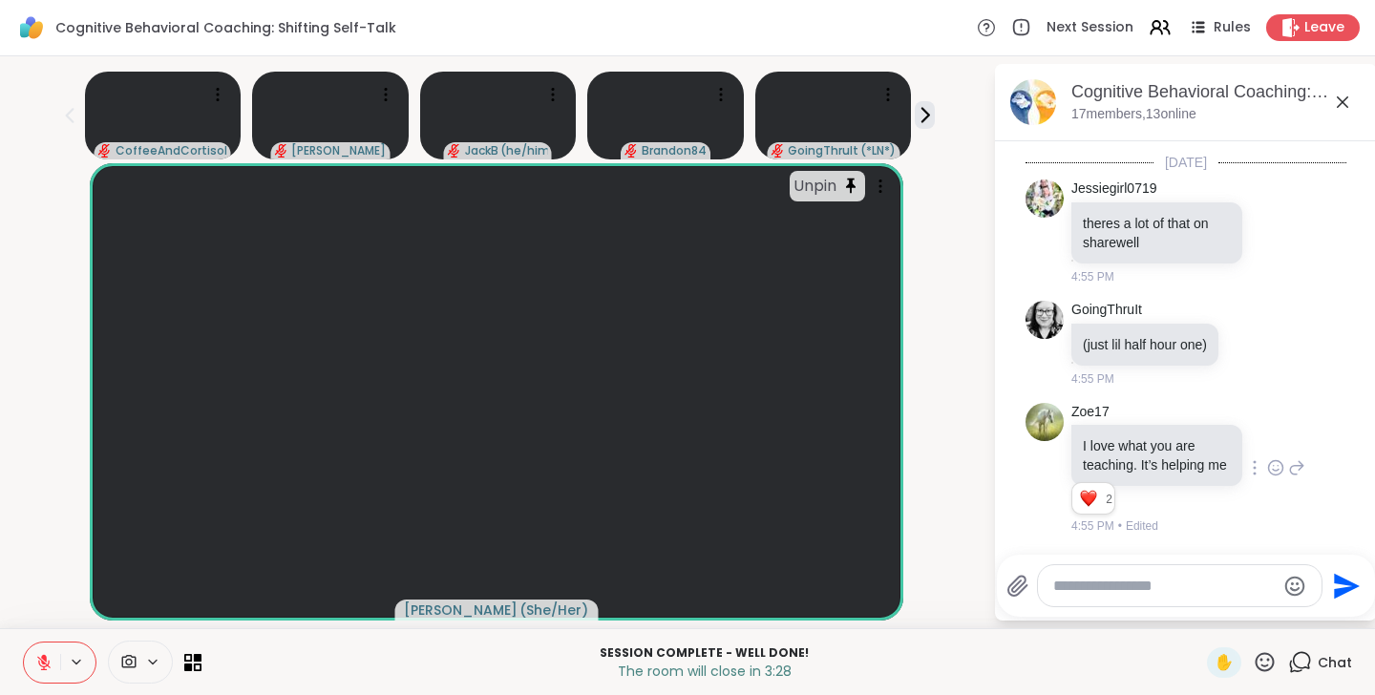
click at [1146, 597] on div at bounding box center [1180, 585] width 284 height 41
click at [1147, 580] on textarea "Type your message" at bounding box center [1164, 586] width 222 height 19
type textarea "**********"
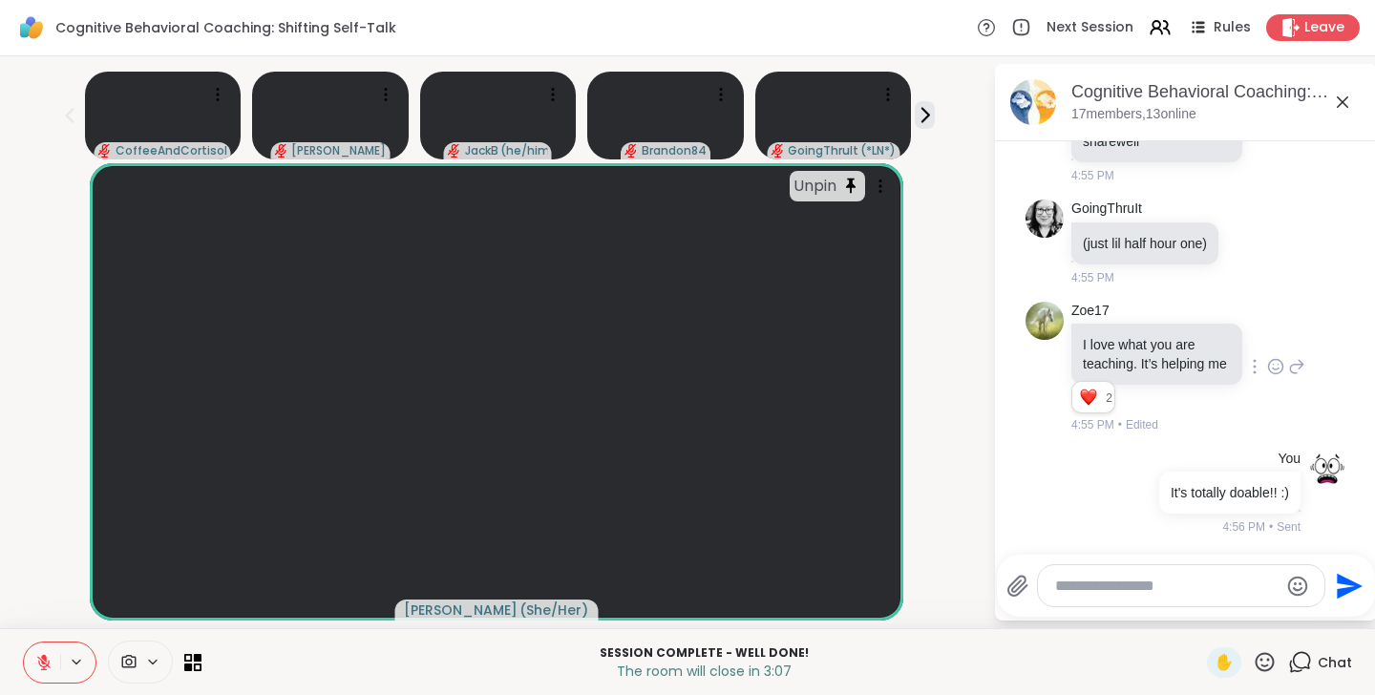
scroll to position [16509, 0]
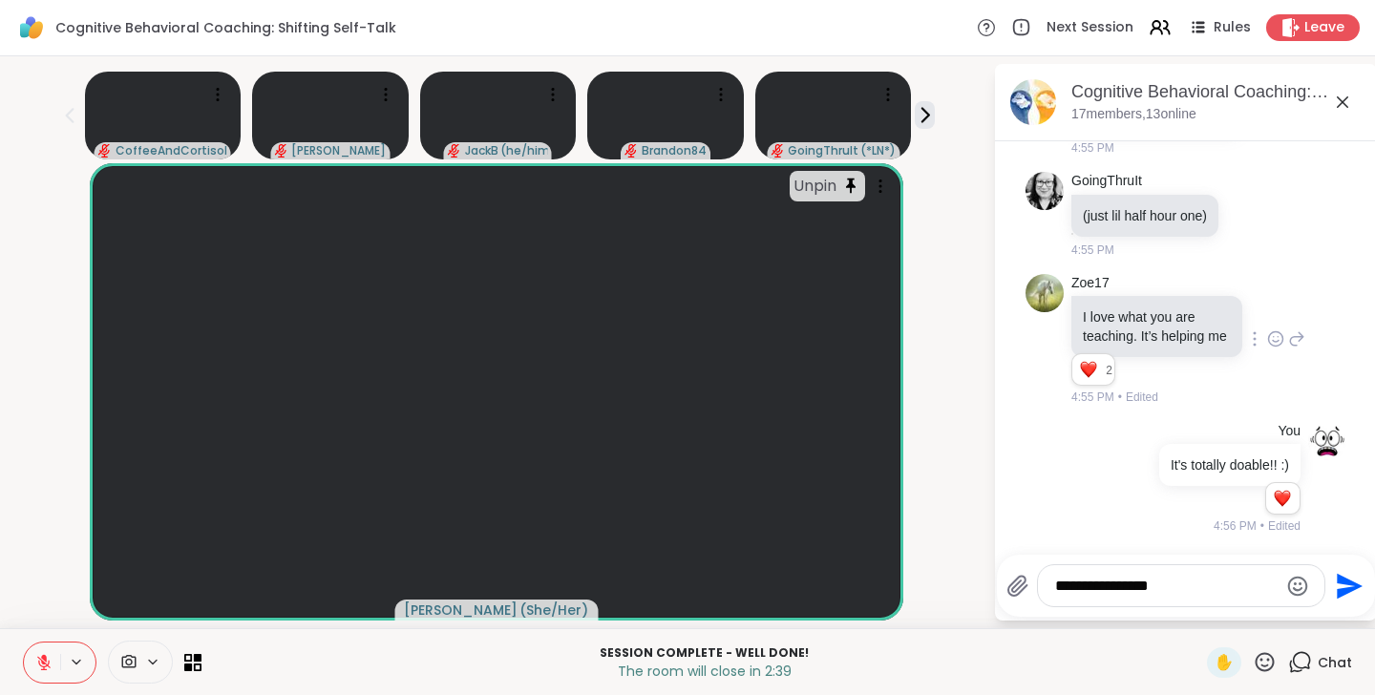
type textarea "**********"
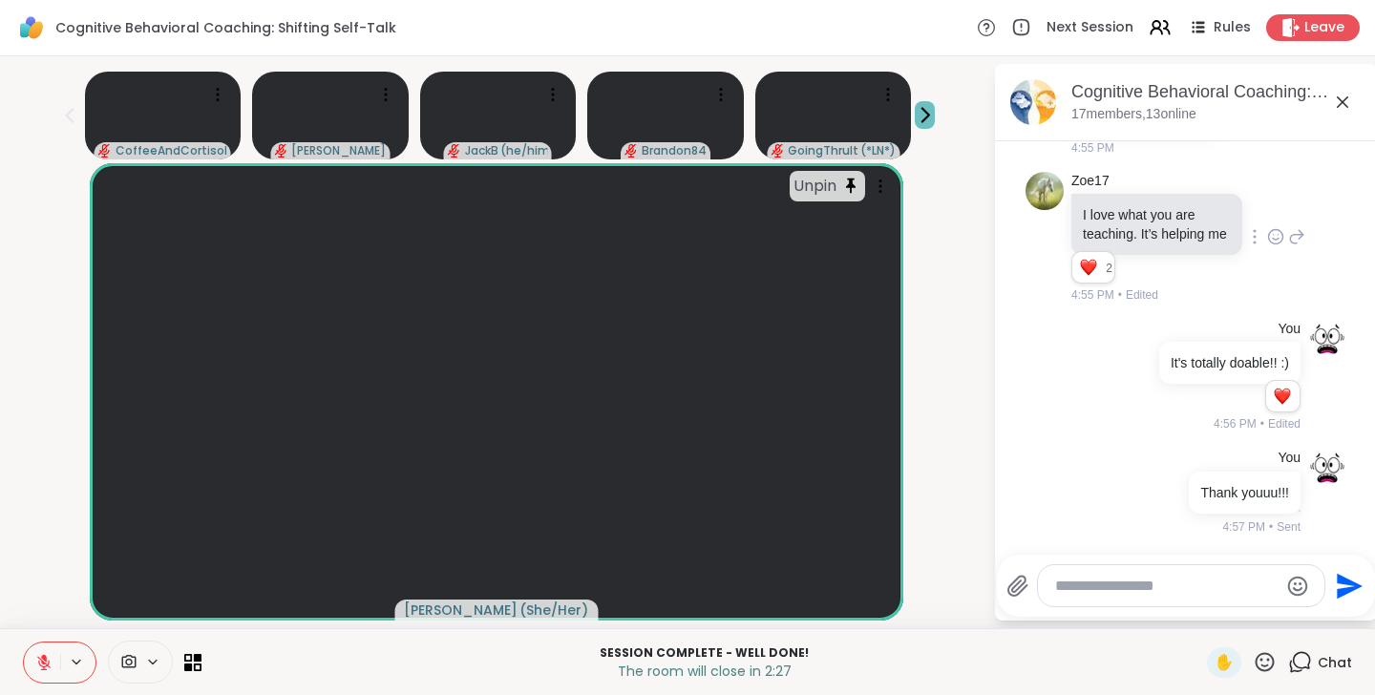
click at [930, 115] on icon at bounding box center [925, 115] width 20 height 20
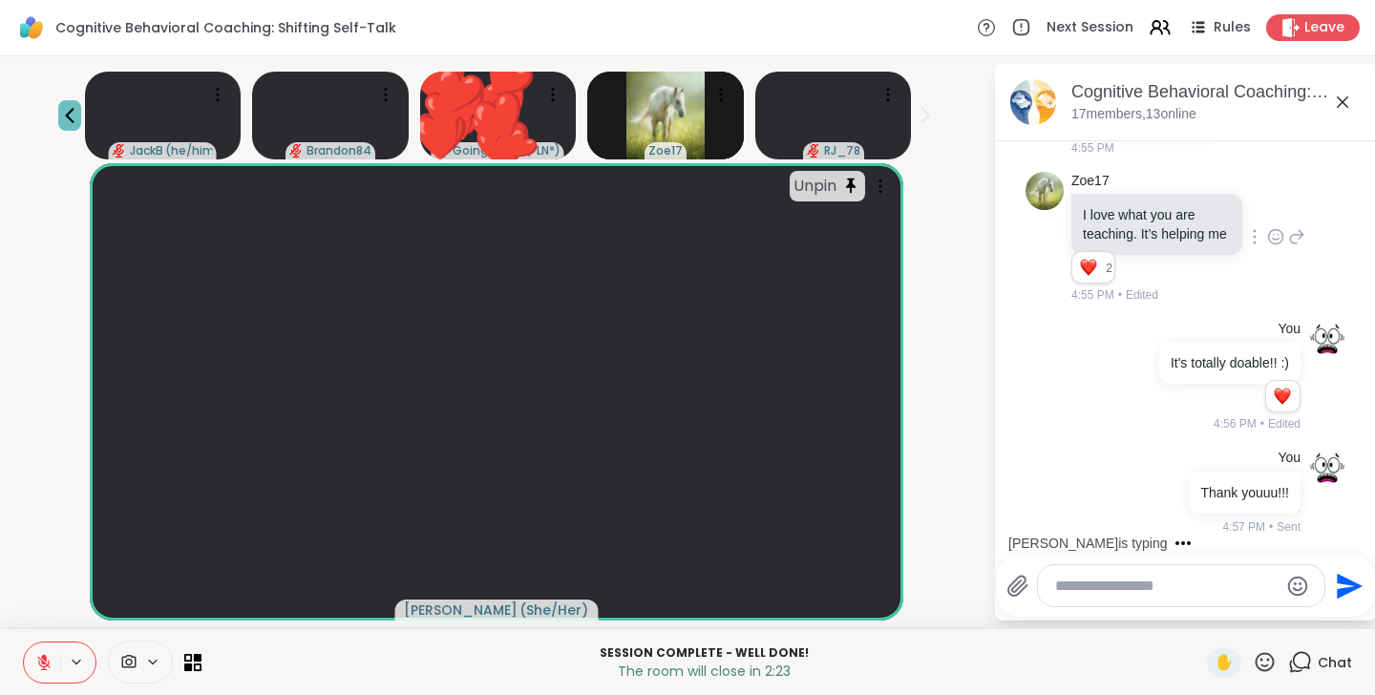
click at [75, 120] on icon at bounding box center [69, 115] width 23 height 23
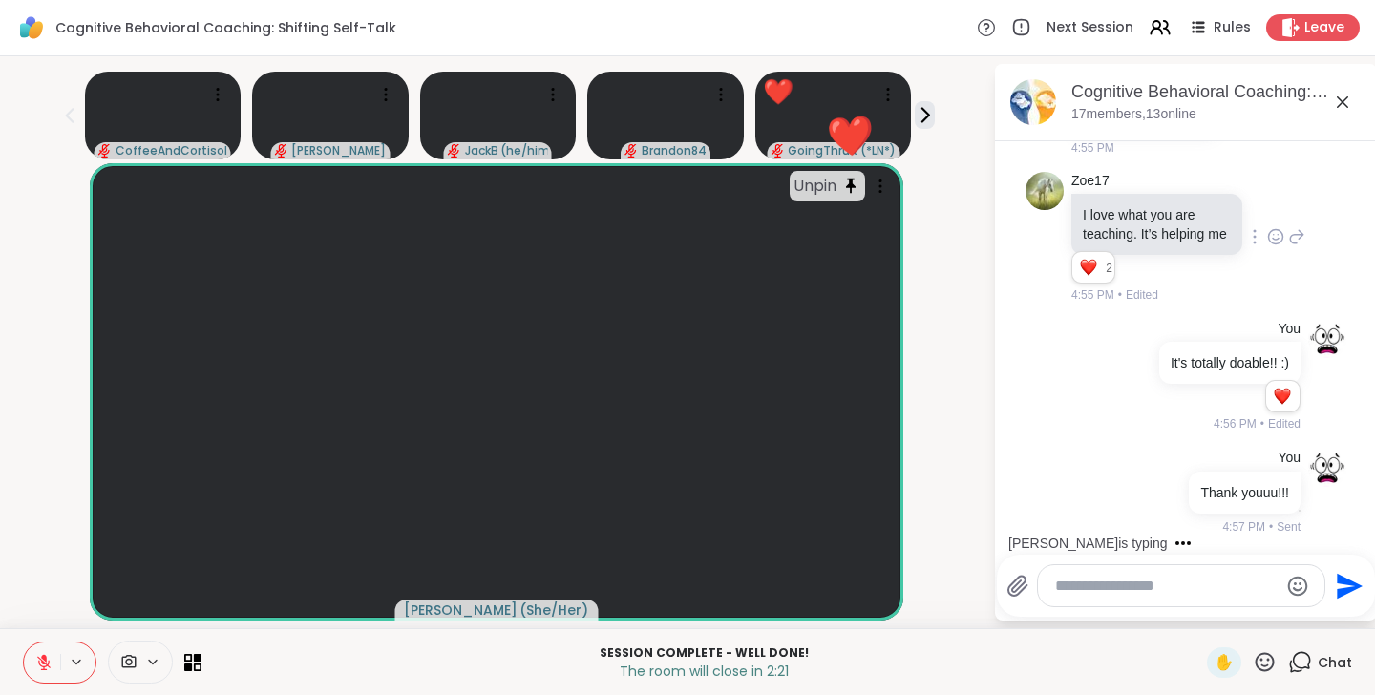
scroll to position [16712, 0]
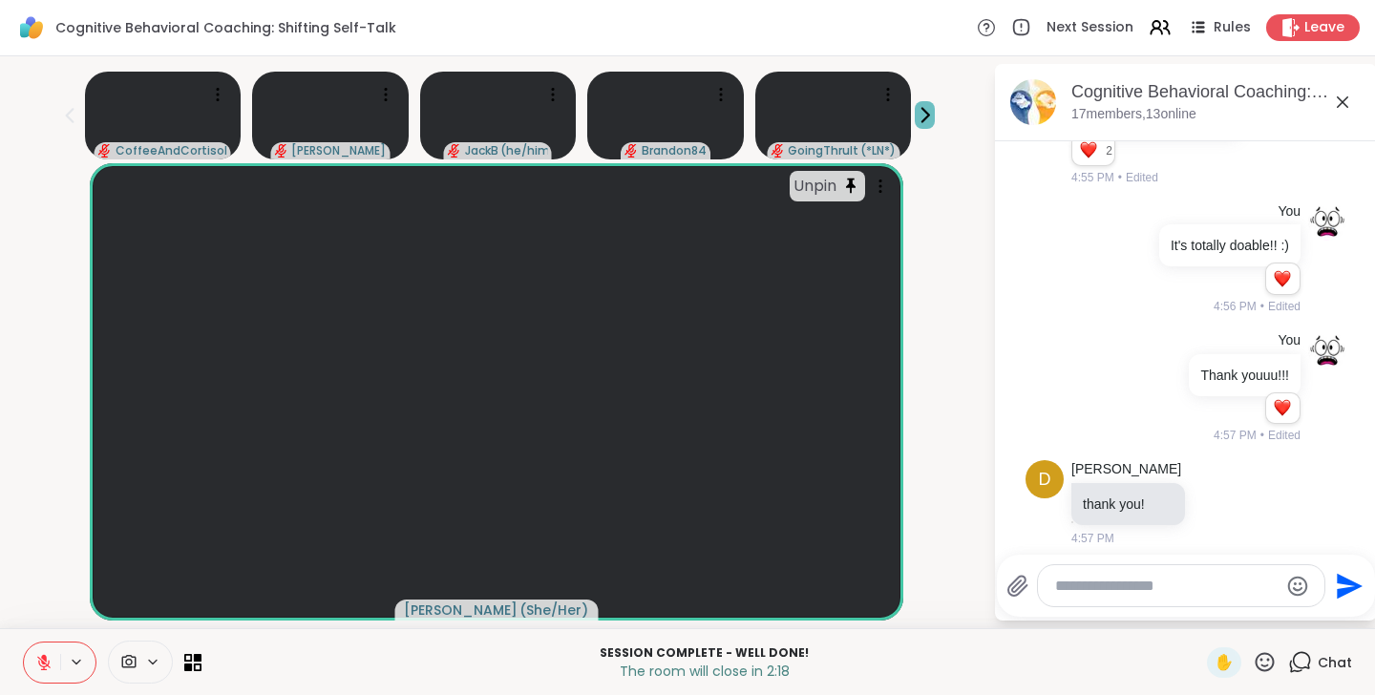
click at [931, 121] on icon at bounding box center [925, 115] width 20 height 20
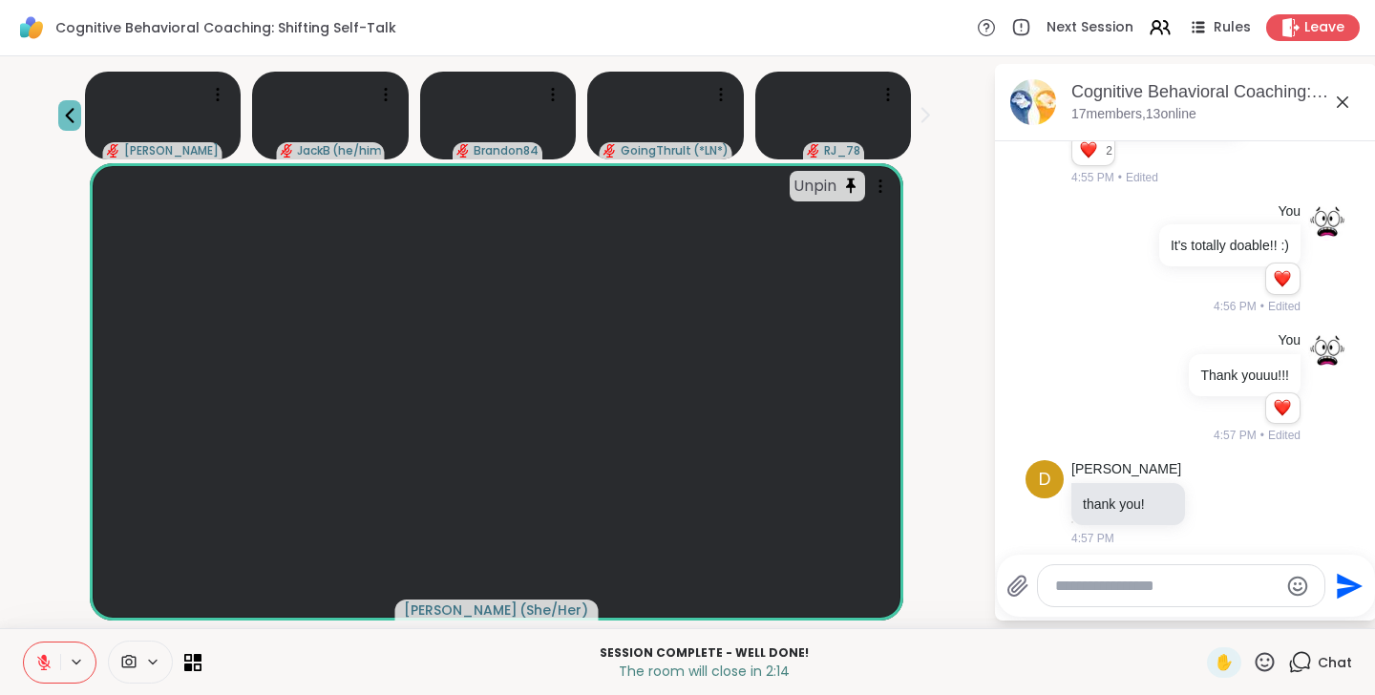
click at [71, 121] on icon at bounding box center [69, 115] width 23 height 23
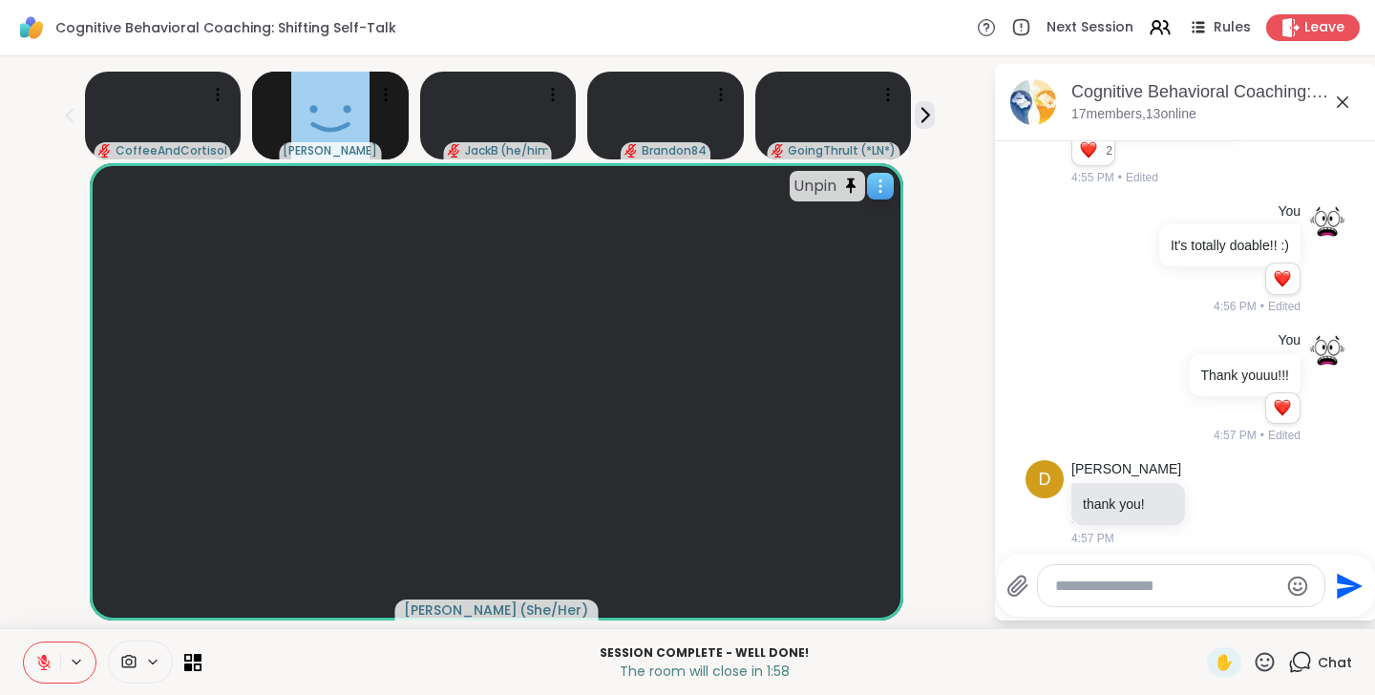
scroll to position [16841, 0]
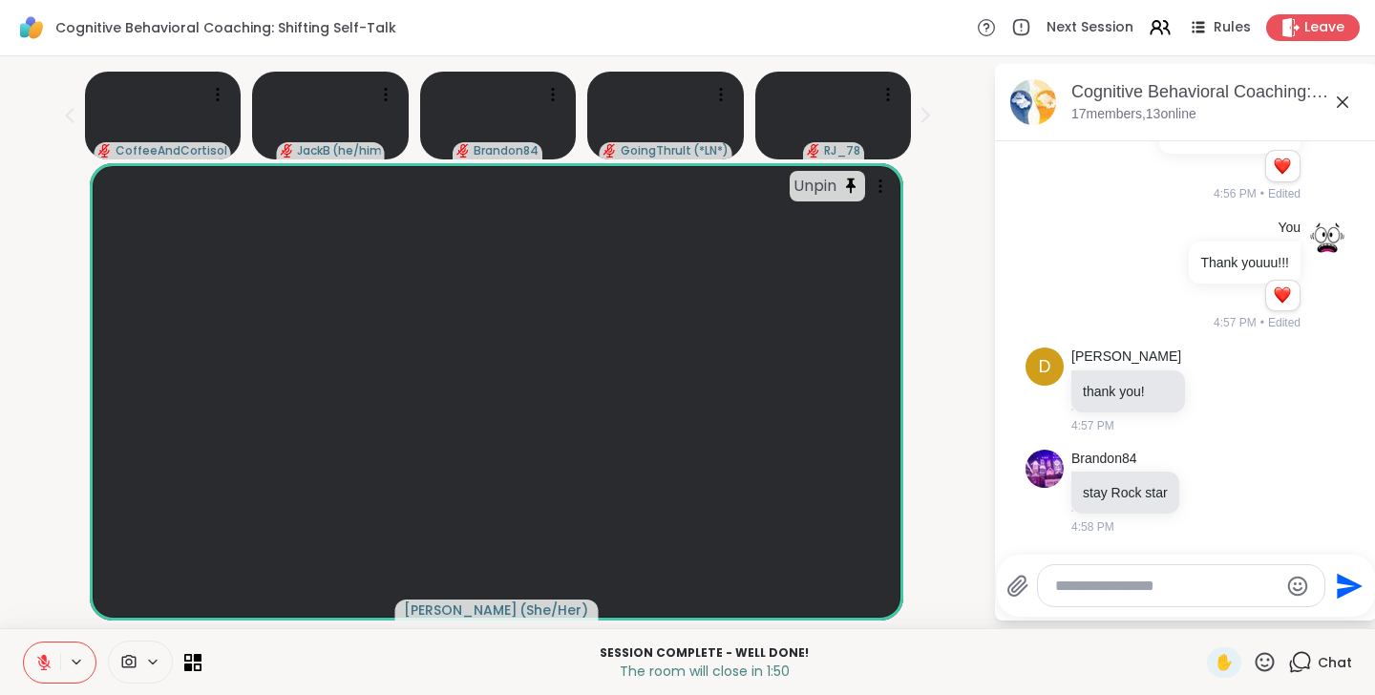
click at [1091, 577] on textarea "Type your message" at bounding box center [1166, 586] width 222 height 19
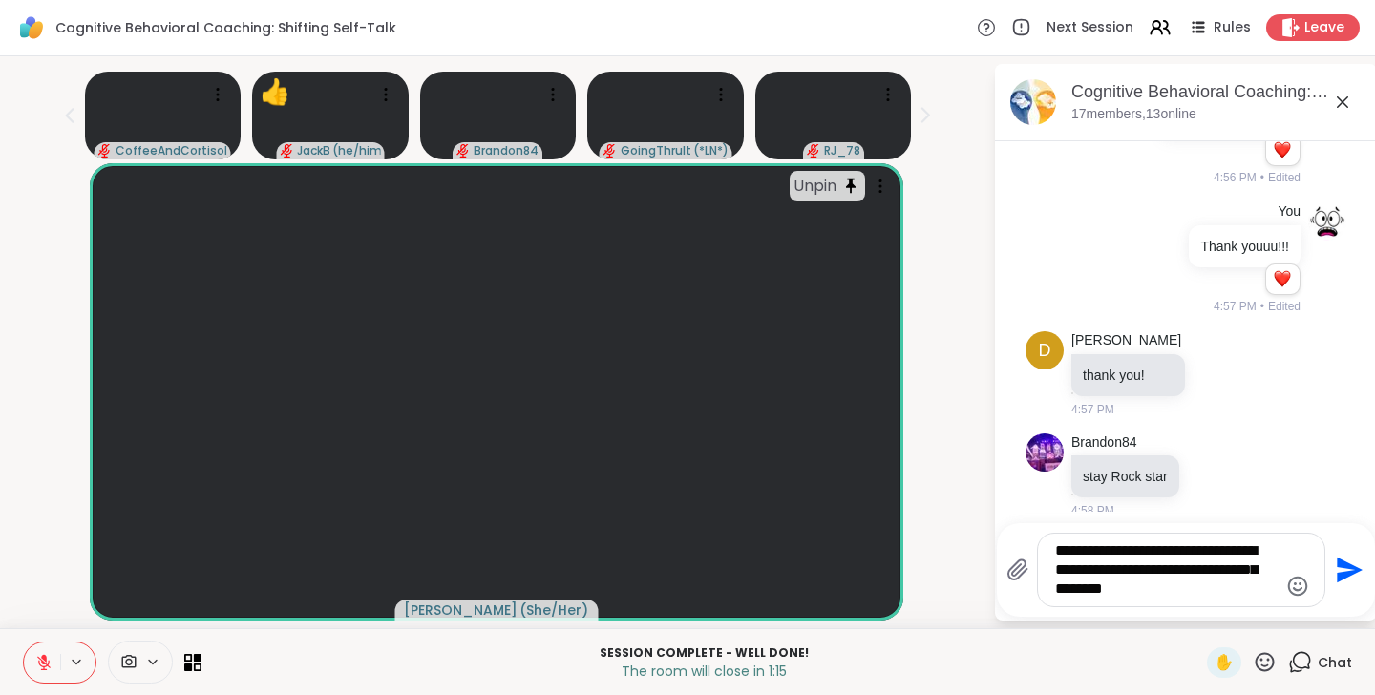
type textarea "**********"
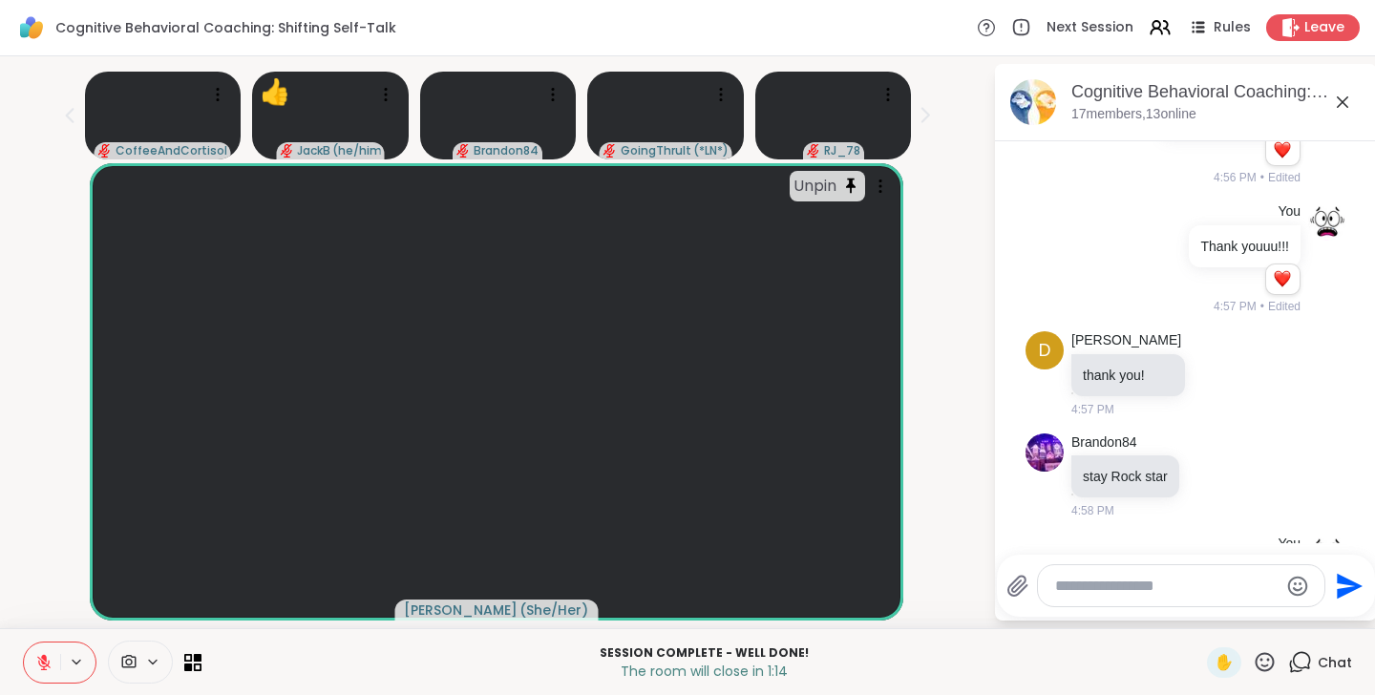
scroll to position [17001, 0]
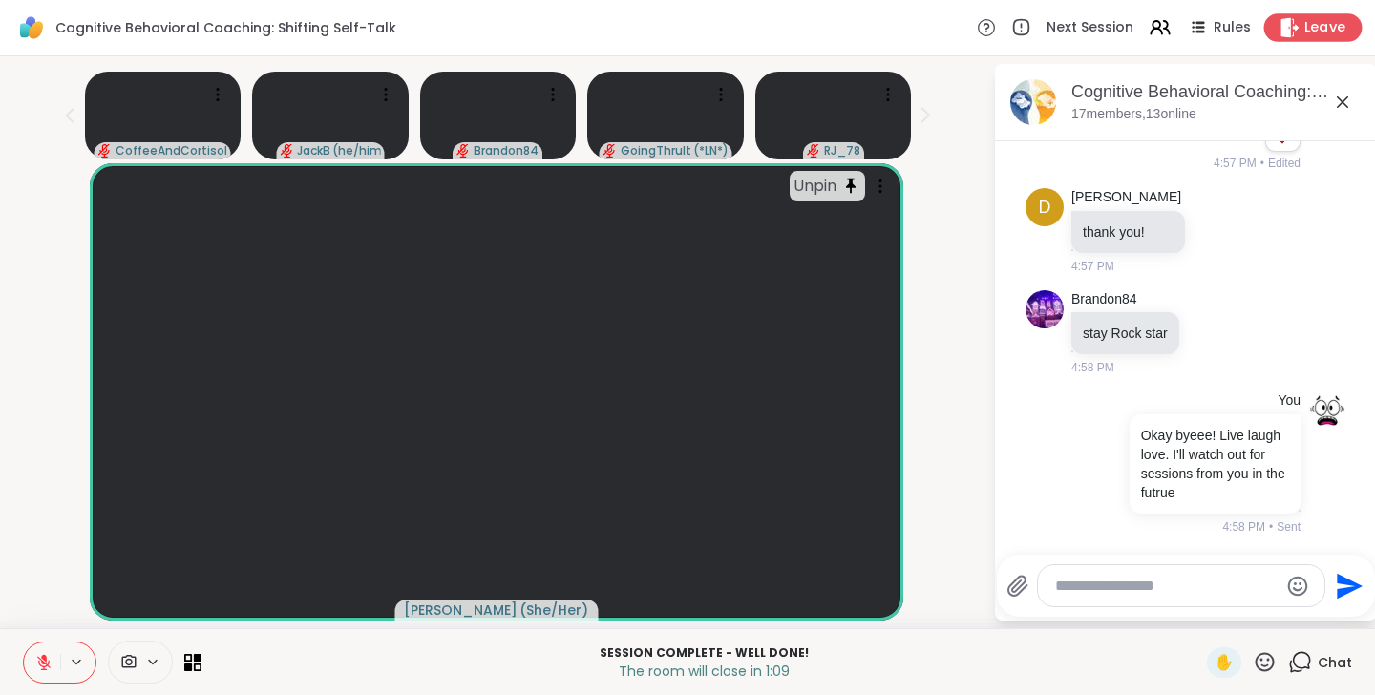
click at [1307, 32] on span "Leave" at bounding box center [1325, 28] width 42 height 20
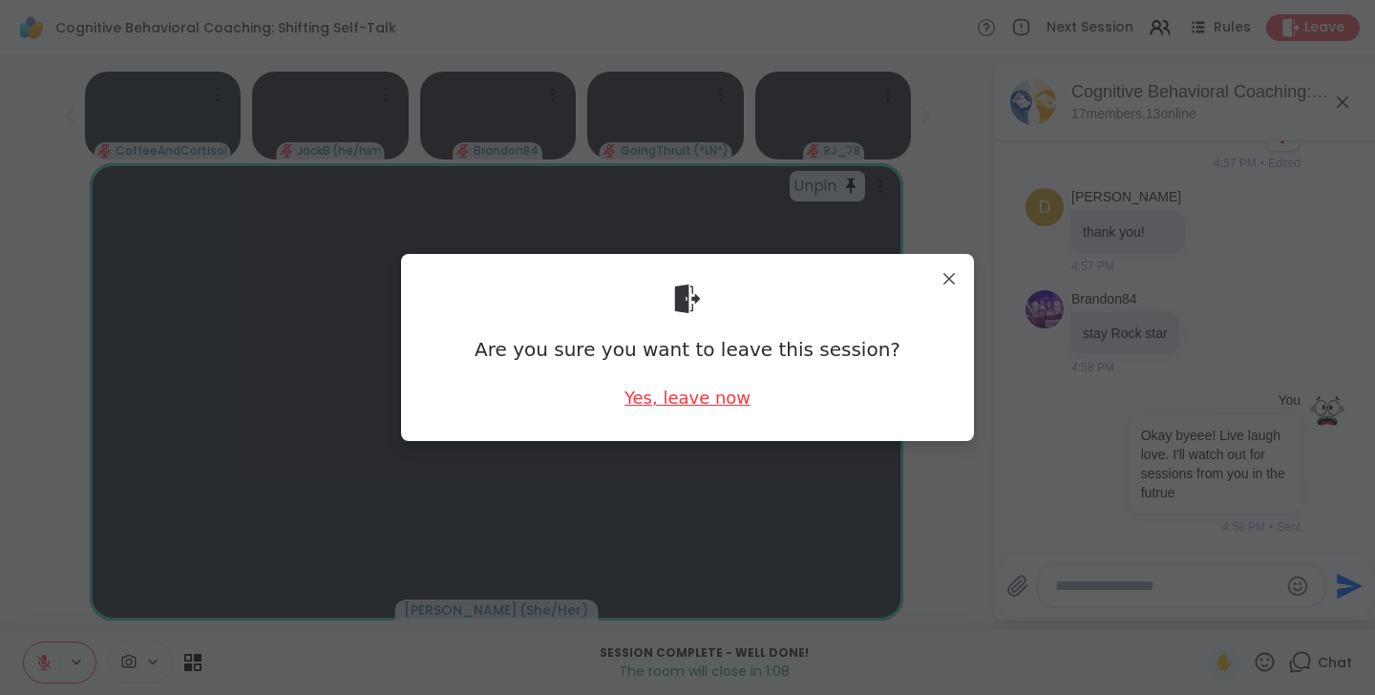
click at [687, 403] on div "Yes, leave now" at bounding box center [687, 398] width 126 height 24
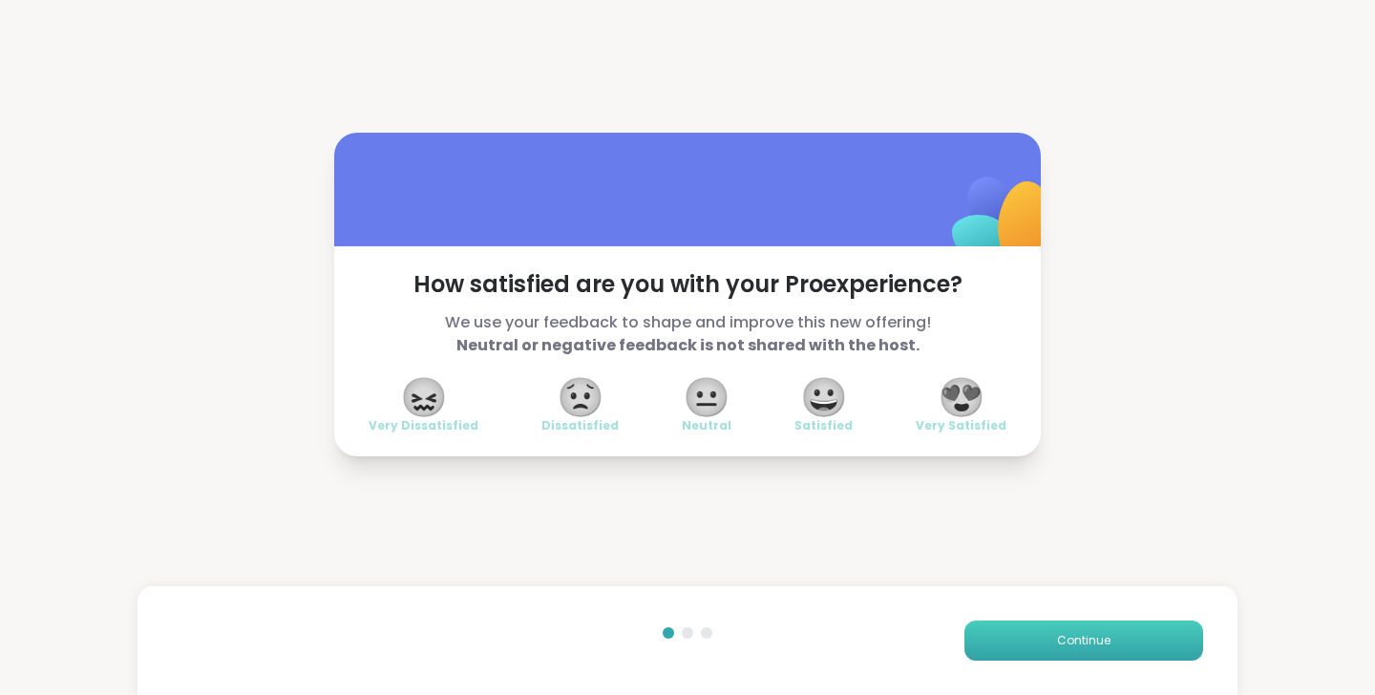
click at [1019, 635] on button "Continue" at bounding box center [1083, 641] width 239 height 40
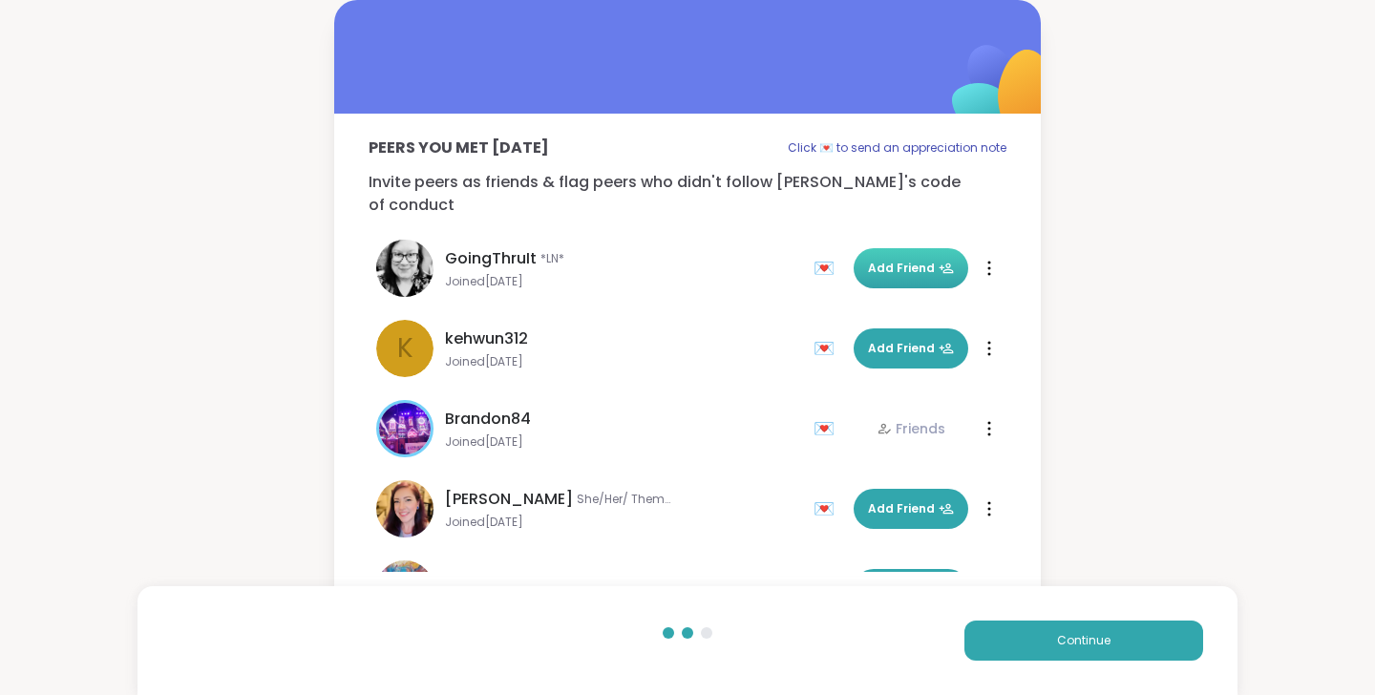
click at [900, 260] on span "Add Friend" at bounding box center [911, 268] width 86 height 17
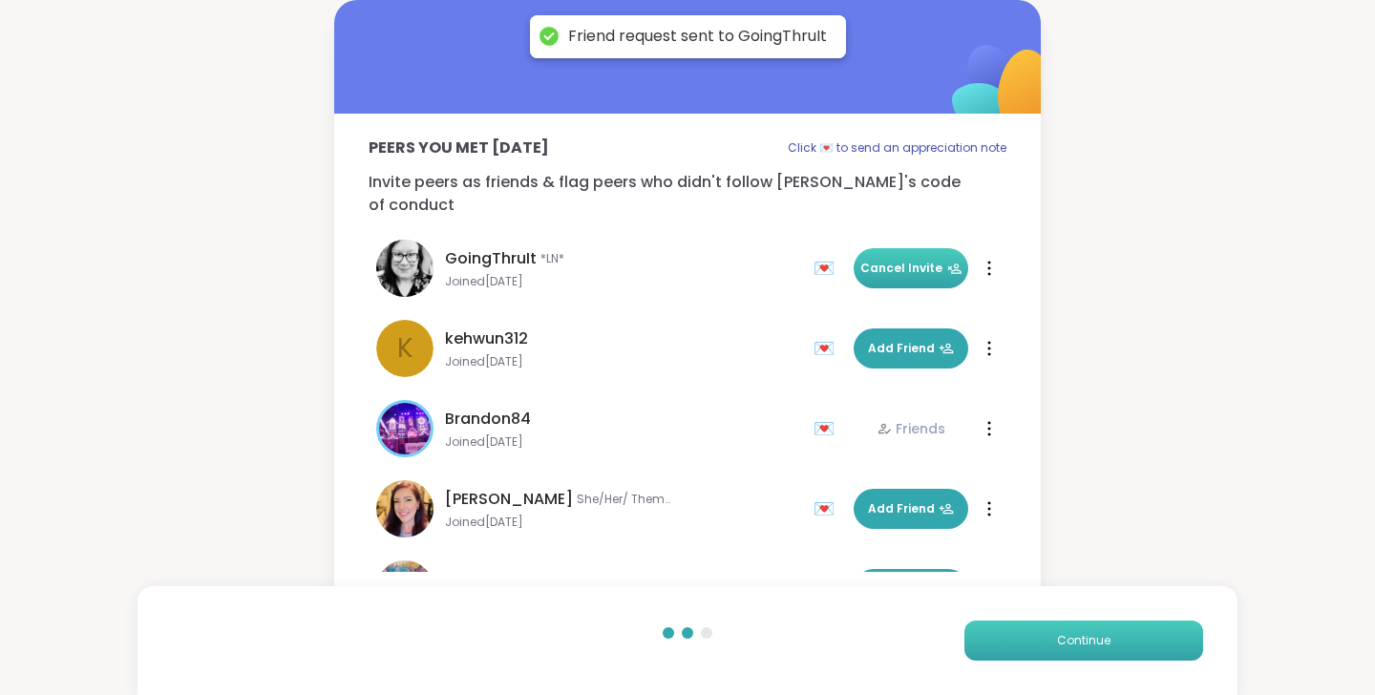
click at [1160, 653] on button "Continue" at bounding box center [1083, 641] width 239 height 40
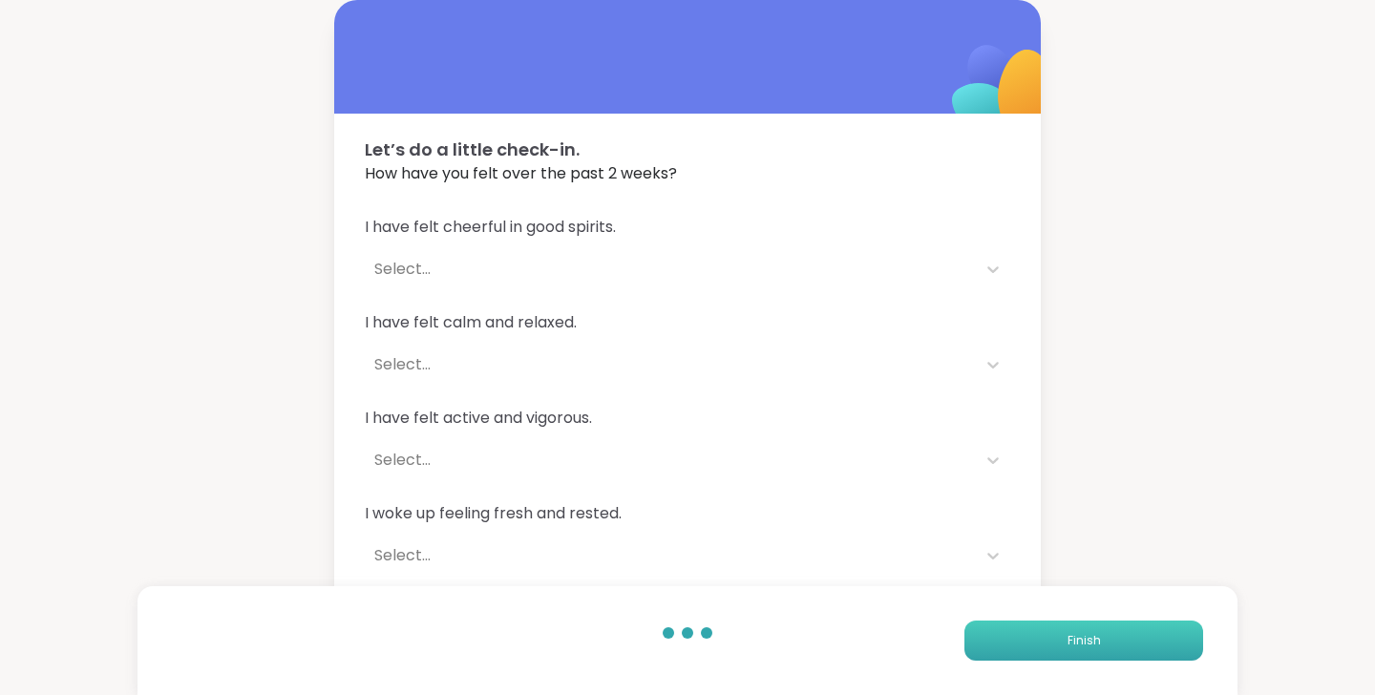
click at [1158, 650] on button "Finish" at bounding box center [1083, 641] width 239 height 40
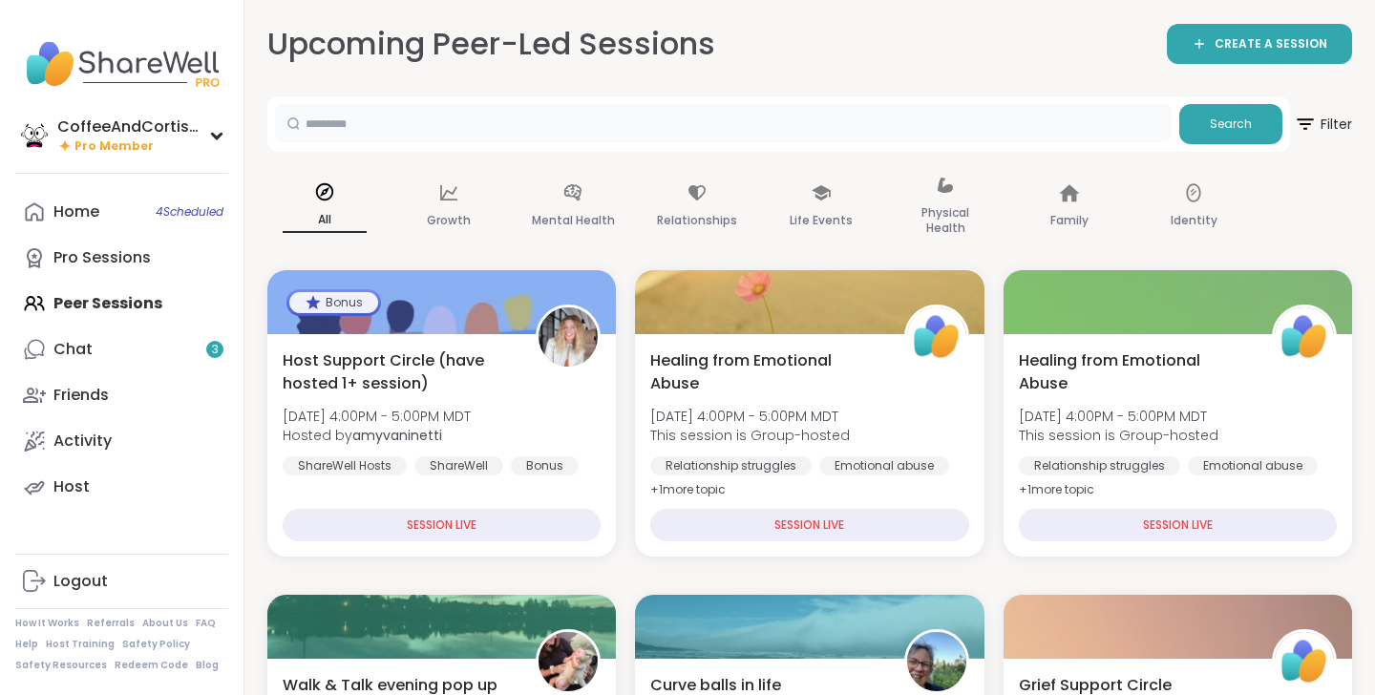
click at [810, 104] on input "text" at bounding box center [723, 123] width 897 height 38
click at [137, 348] on link "Chat 3" at bounding box center [121, 350] width 213 height 46
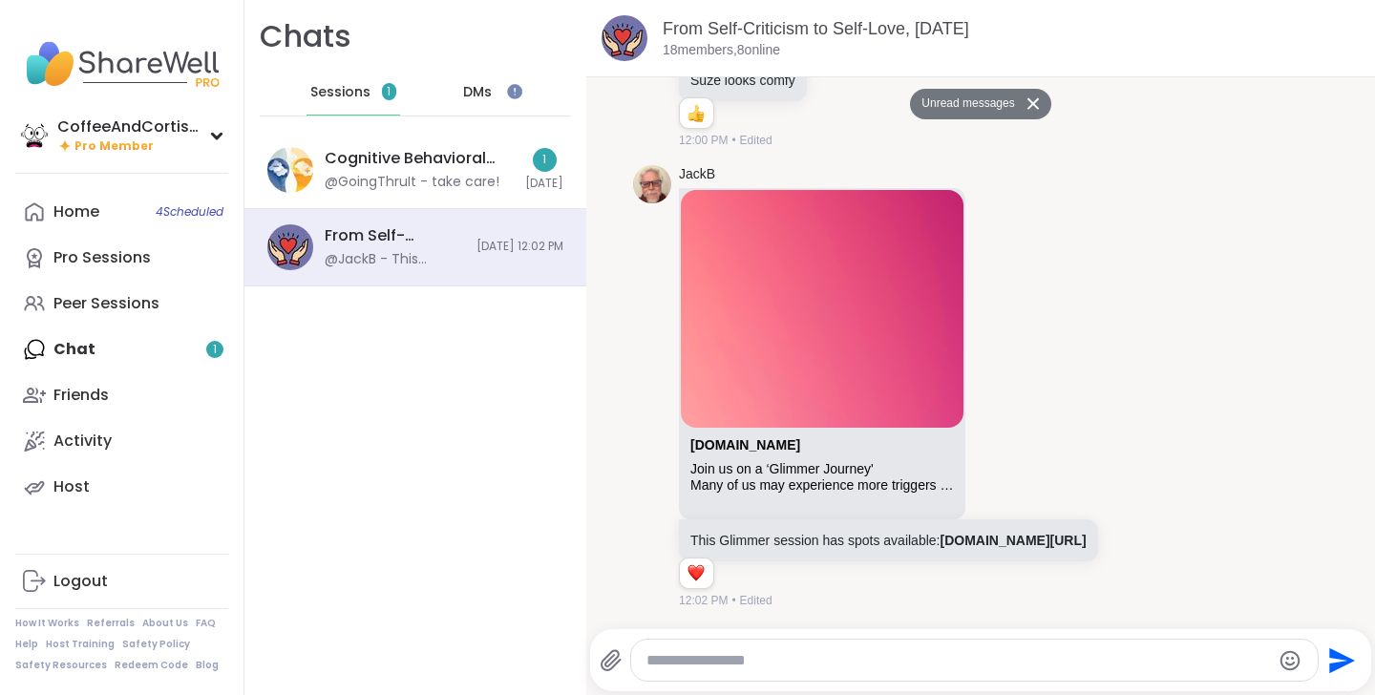
click at [458, 85] on div "DMs" at bounding box center [479, 93] width 94 height 46
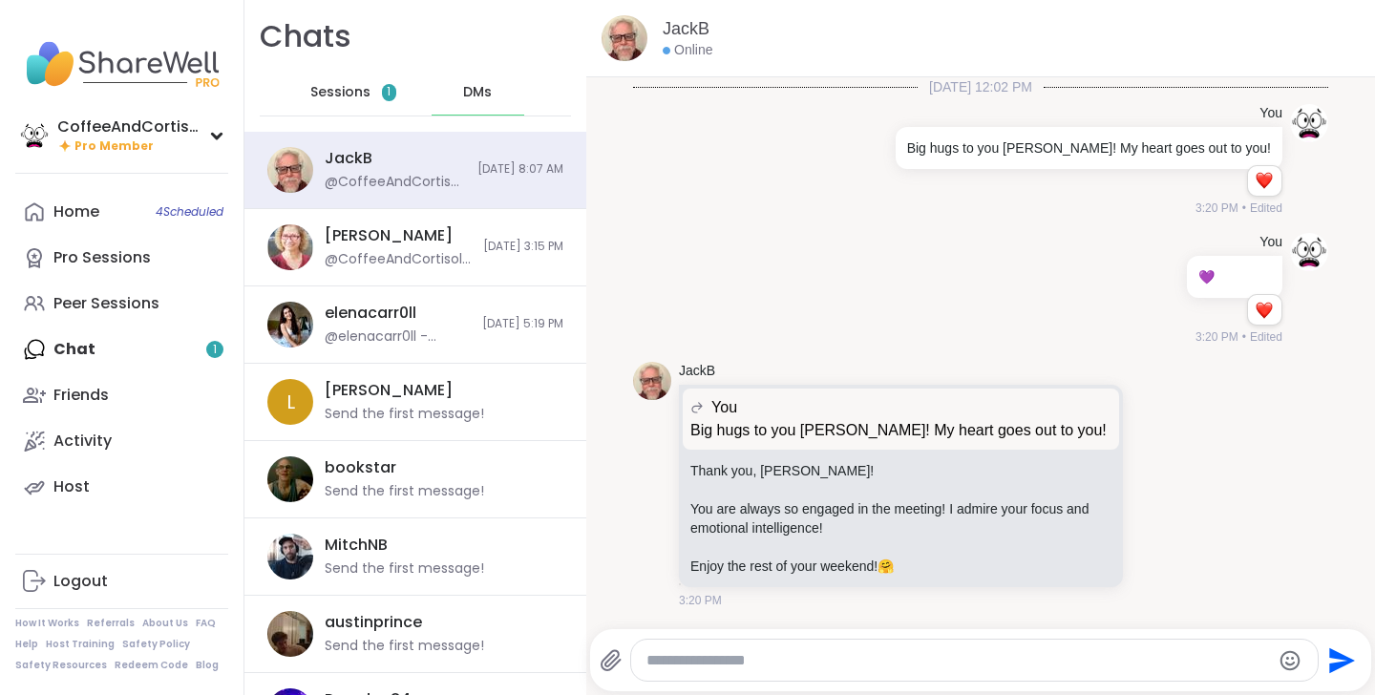
scroll to position [1116, 0]
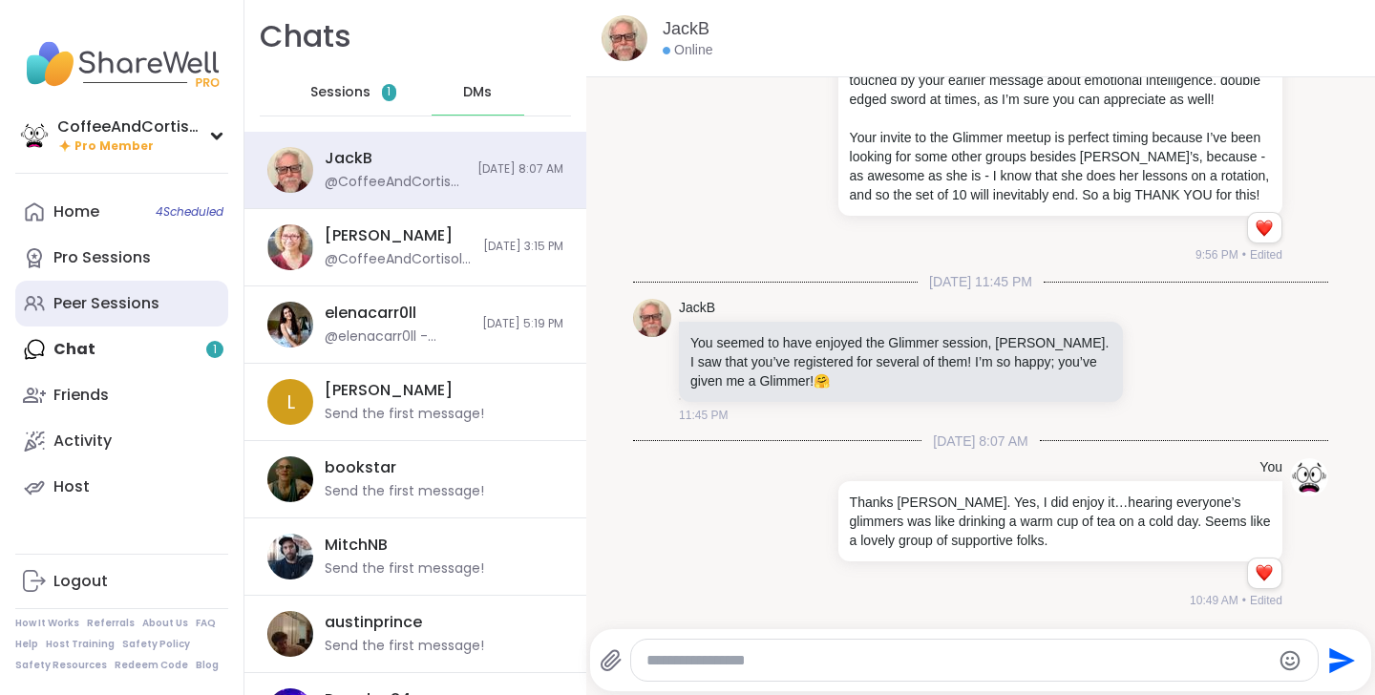
click at [134, 326] on link "Peer Sessions" at bounding box center [121, 304] width 213 height 46
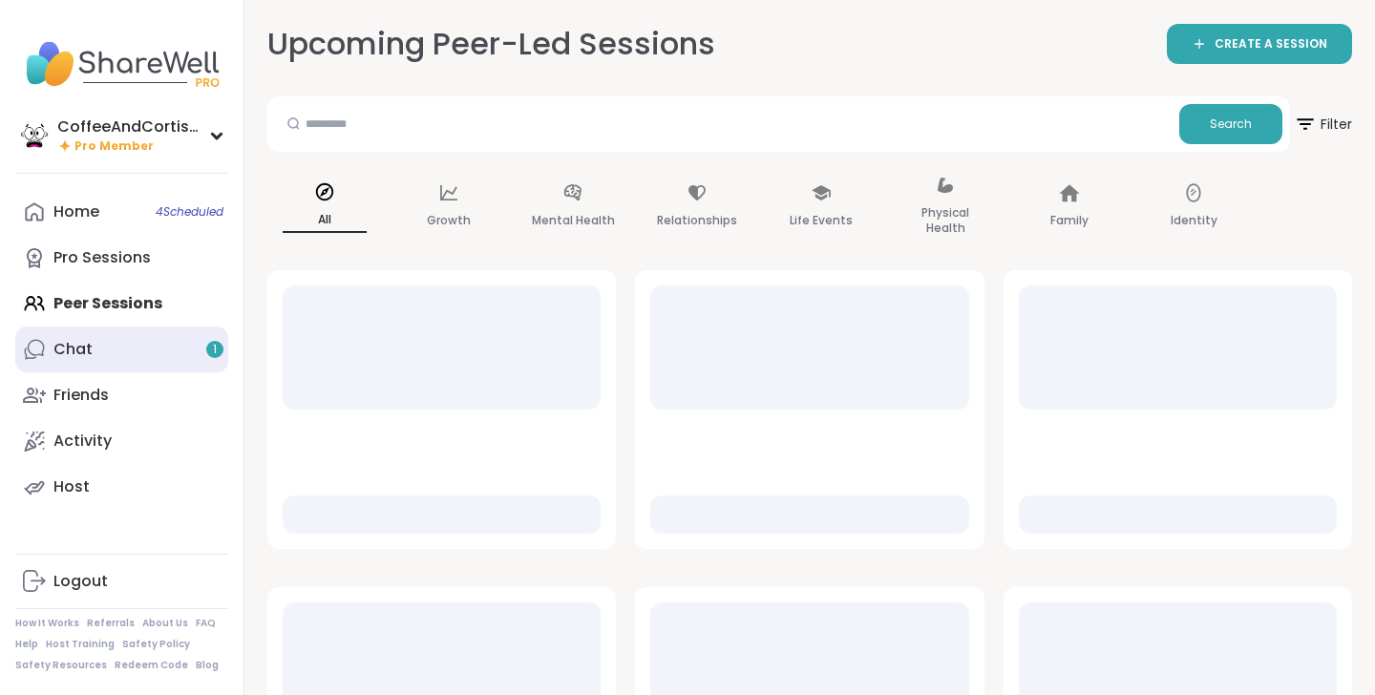
click at [125, 356] on link "Chat 1" at bounding box center [121, 350] width 213 height 46
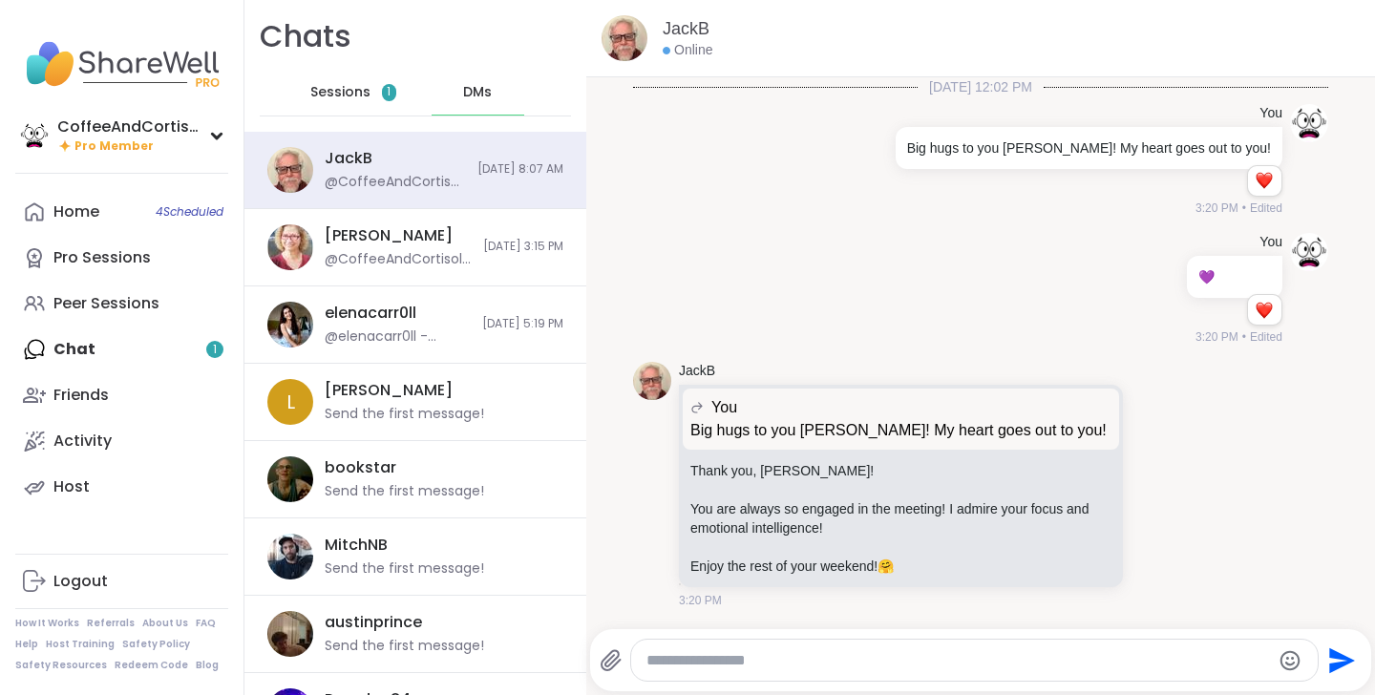
scroll to position [1116, 0]
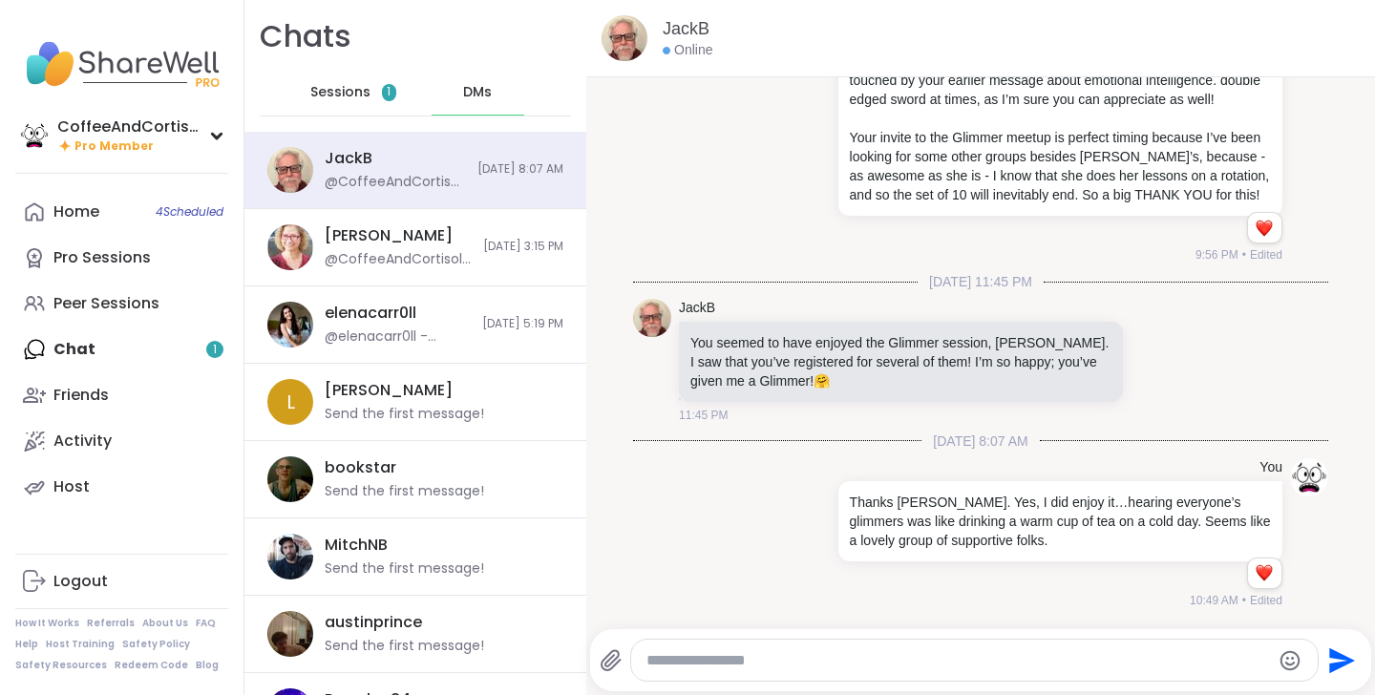
click at [388, 99] on span "1" at bounding box center [389, 92] width 4 height 16
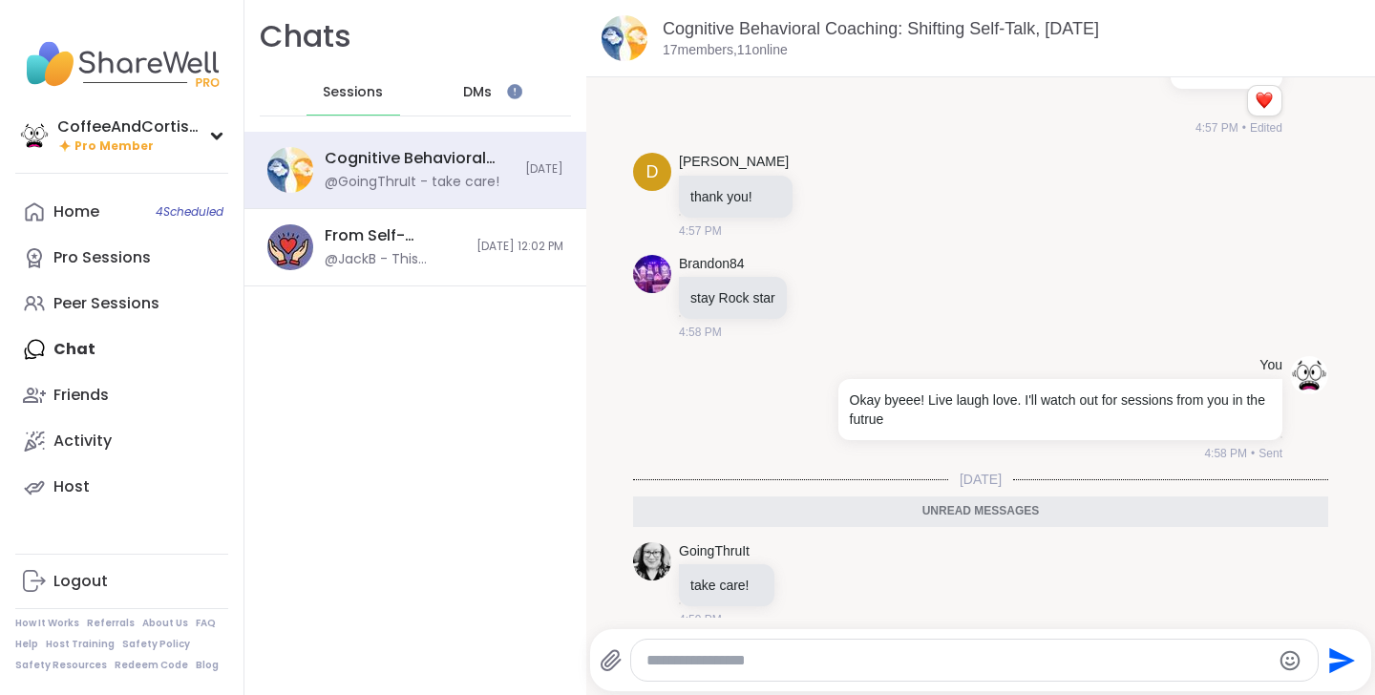
click at [451, 106] on div "DMs" at bounding box center [479, 93] width 94 height 46
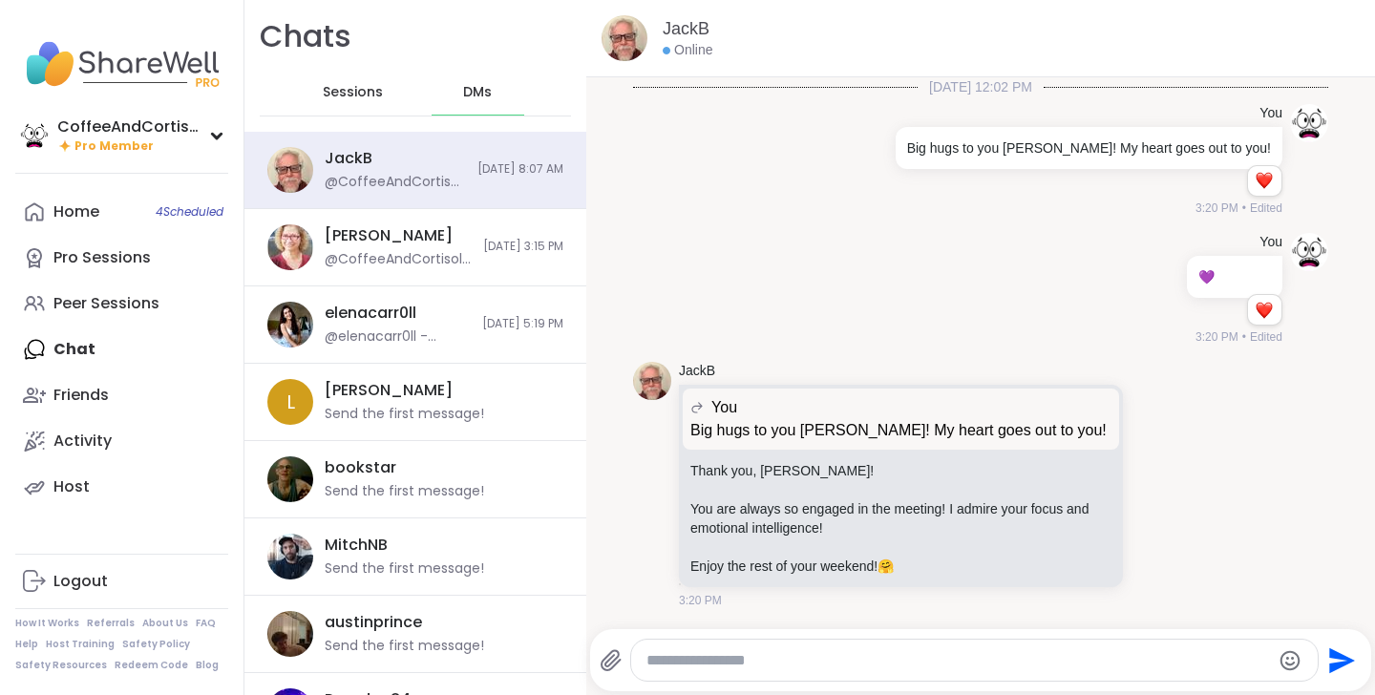
scroll to position [1116, 0]
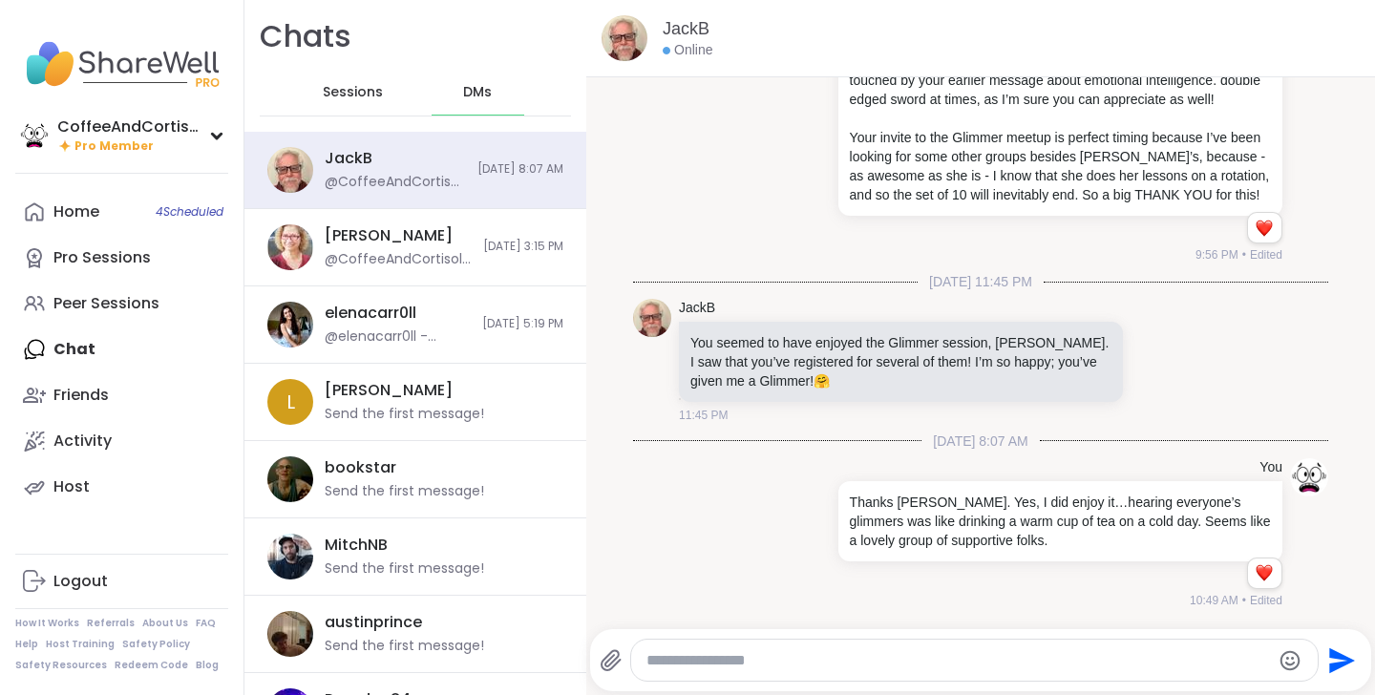
click at [370, 98] on span "Sessions" at bounding box center [353, 92] width 60 height 19
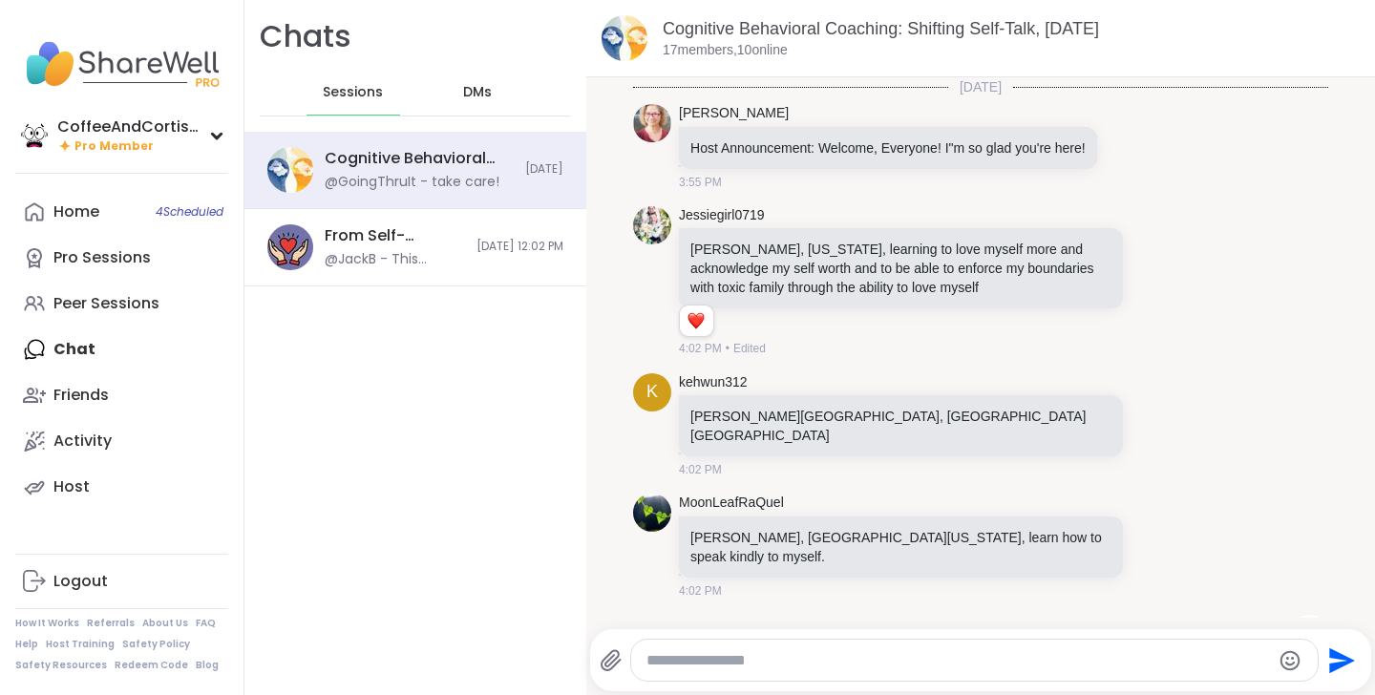
scroll to position [12449, 0]
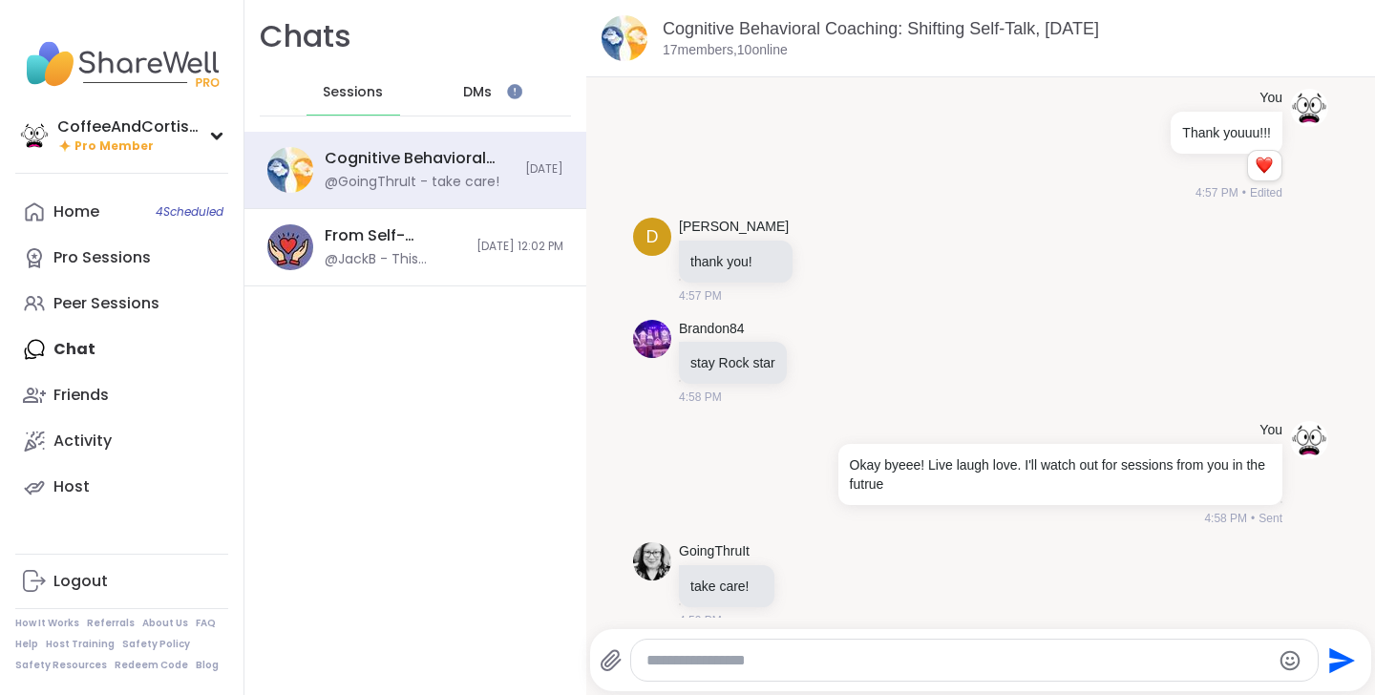
click at [469, 97] on span "DMs" at bounding box center [477, 92] width 29 height 19
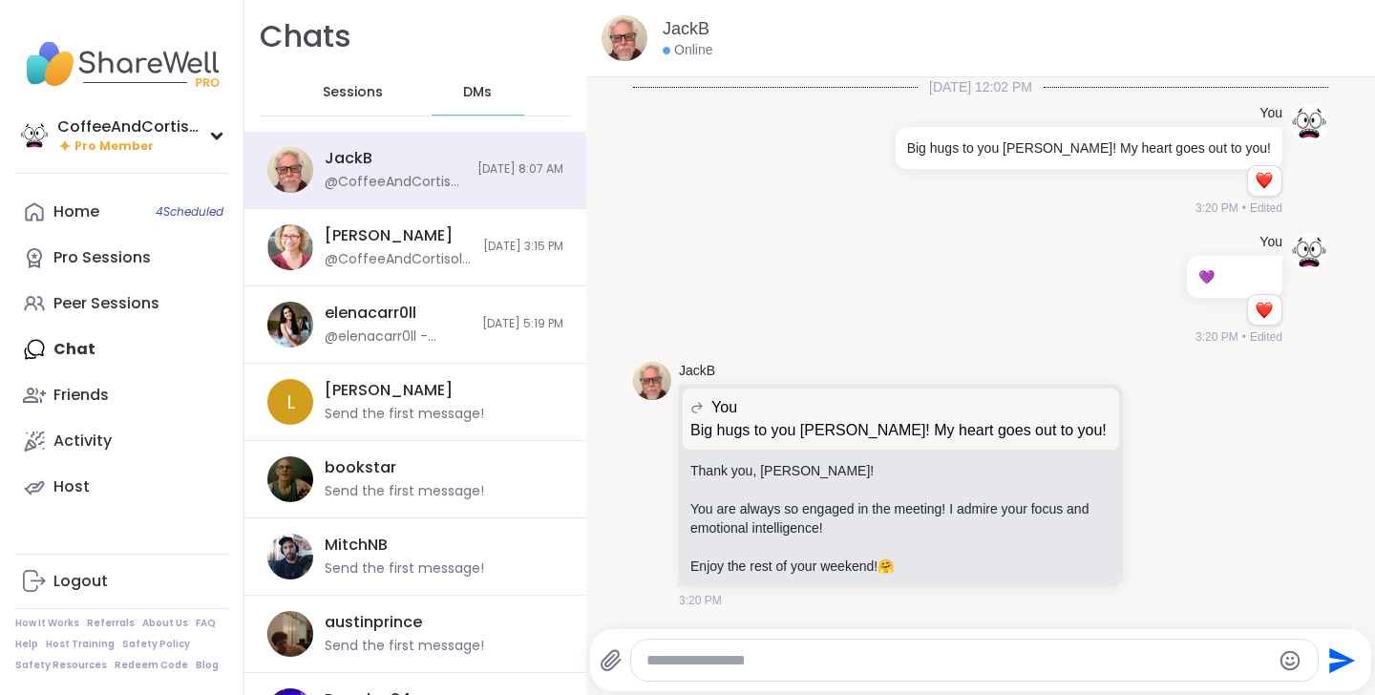
scroll to position [1116, 0]
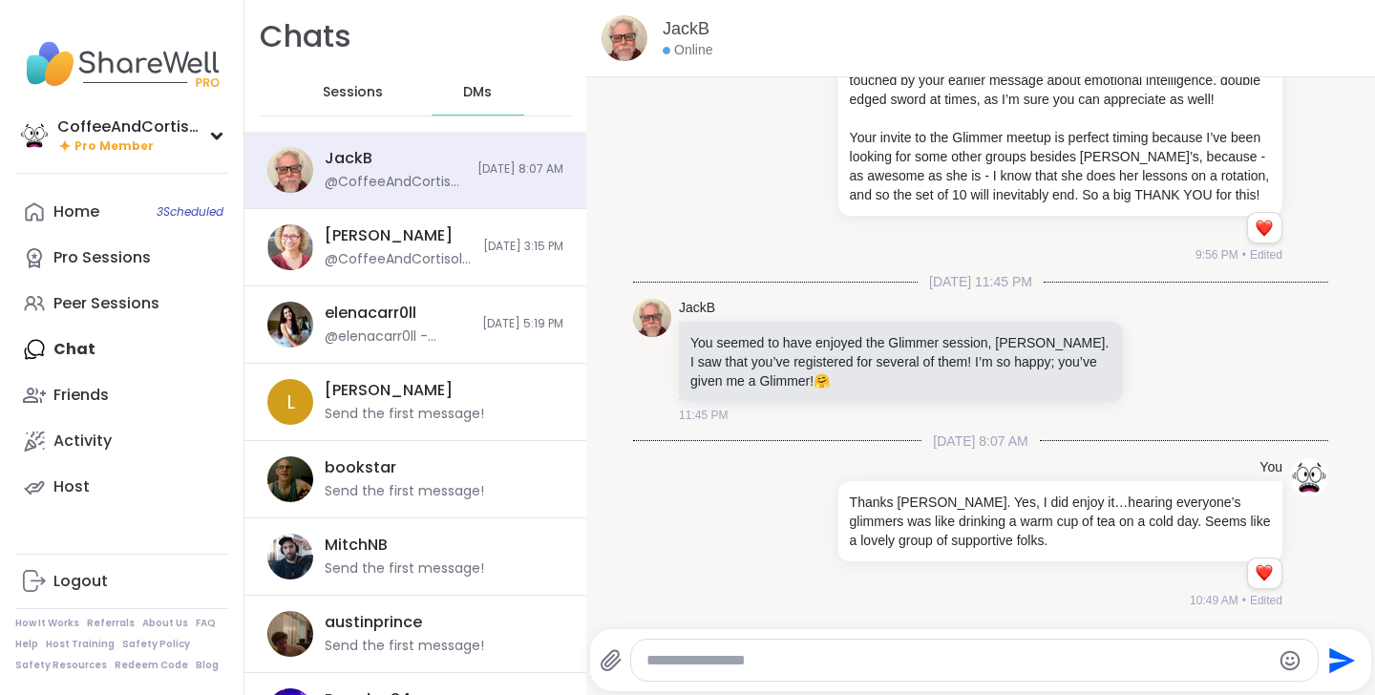
click at [469, 97] on span "DMs" at bounding box center [477, 92] width 29 height 19
click at [321, 104] on div "Sessions" at bounding box center [353, 93] width 94 height 46
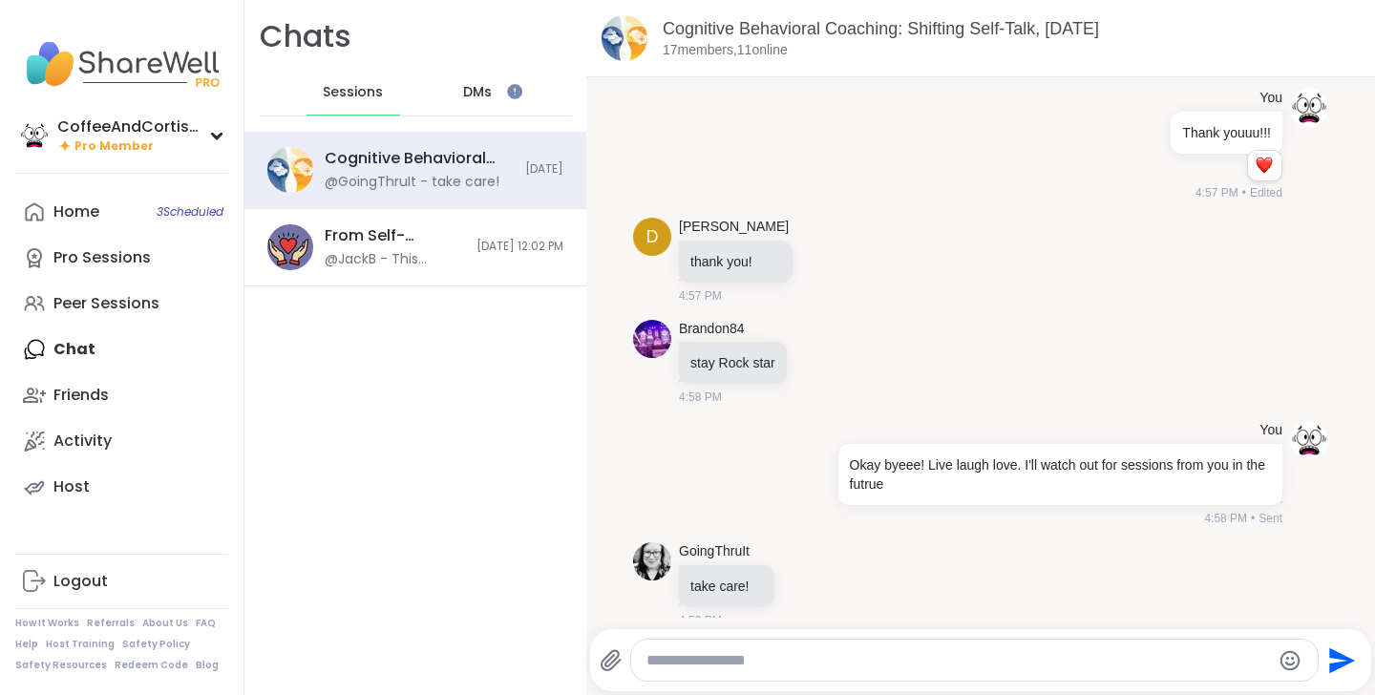
click at [503, 86] on div "DMs" at bounding box center [479, 93] width 94 height 46
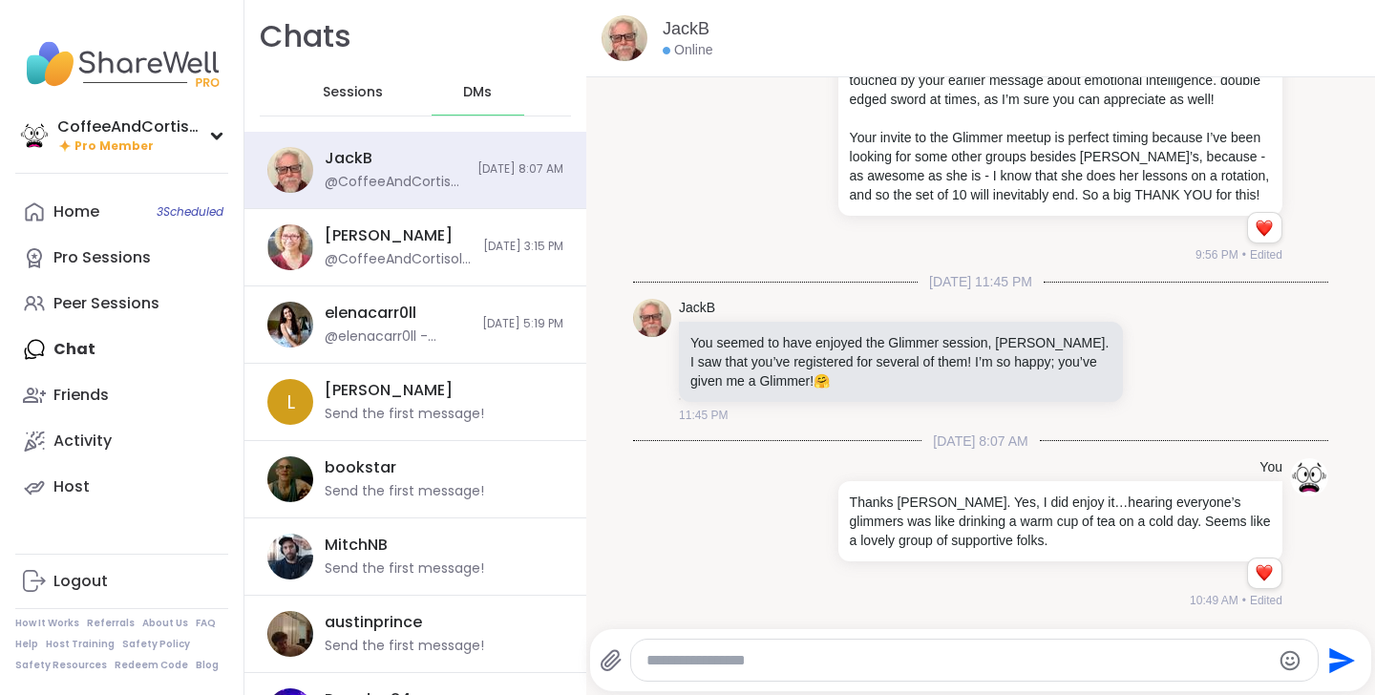
click at [345, 104] on div "Sessions" at bounding box center [353, 93] width 94 height 46
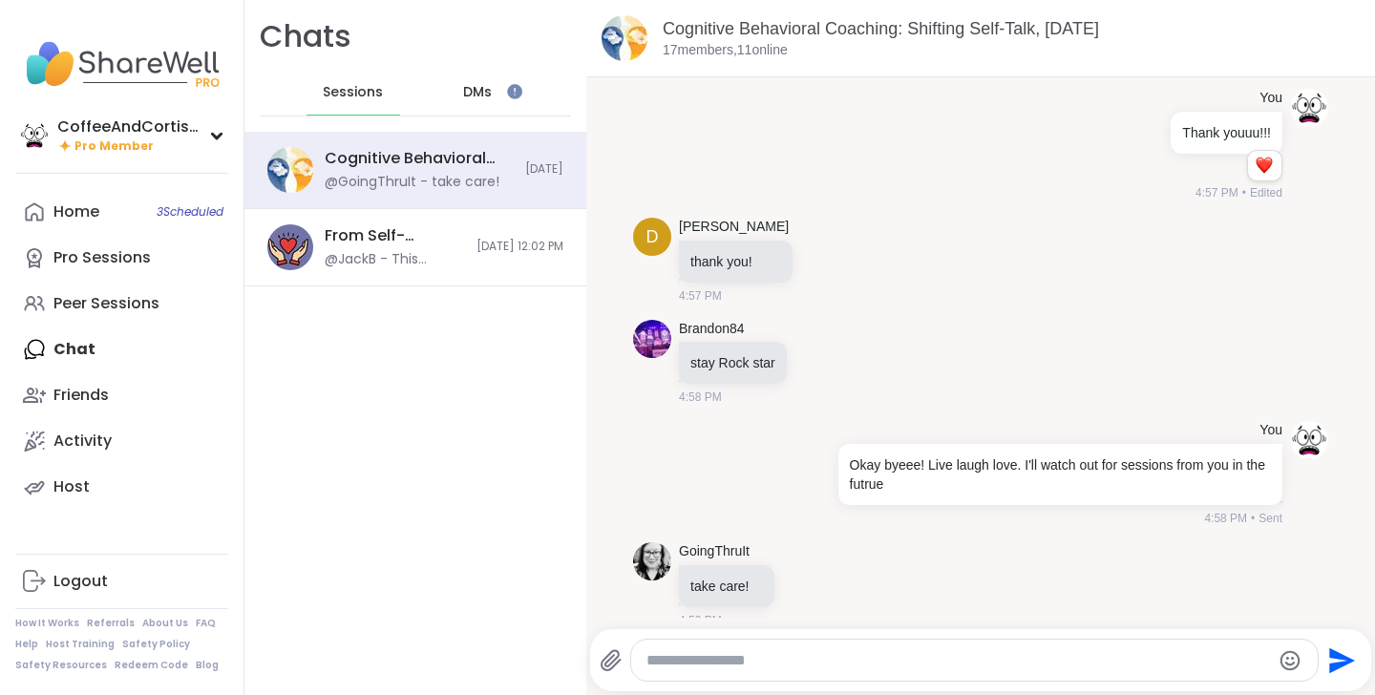
click at [497, 97] on div "DMs" at bounding box center [479, 93] width 94 height 46
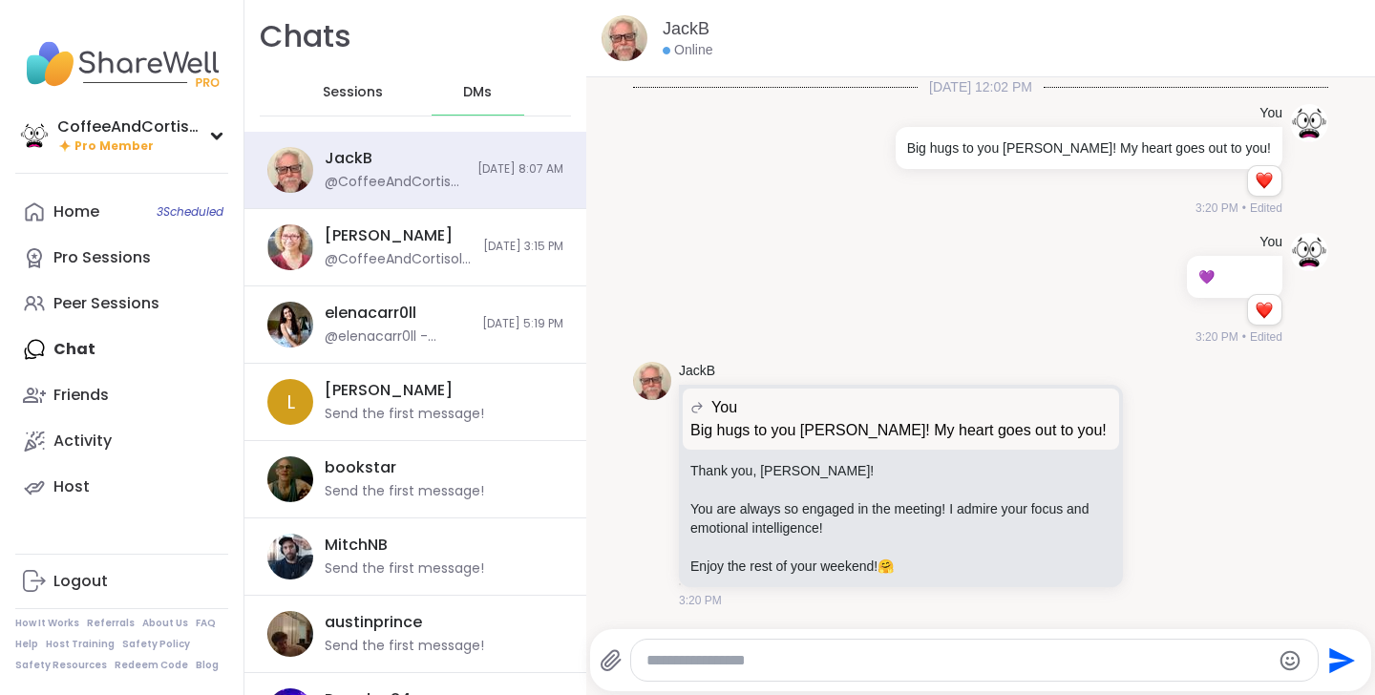
scroll to position [1116, 0]
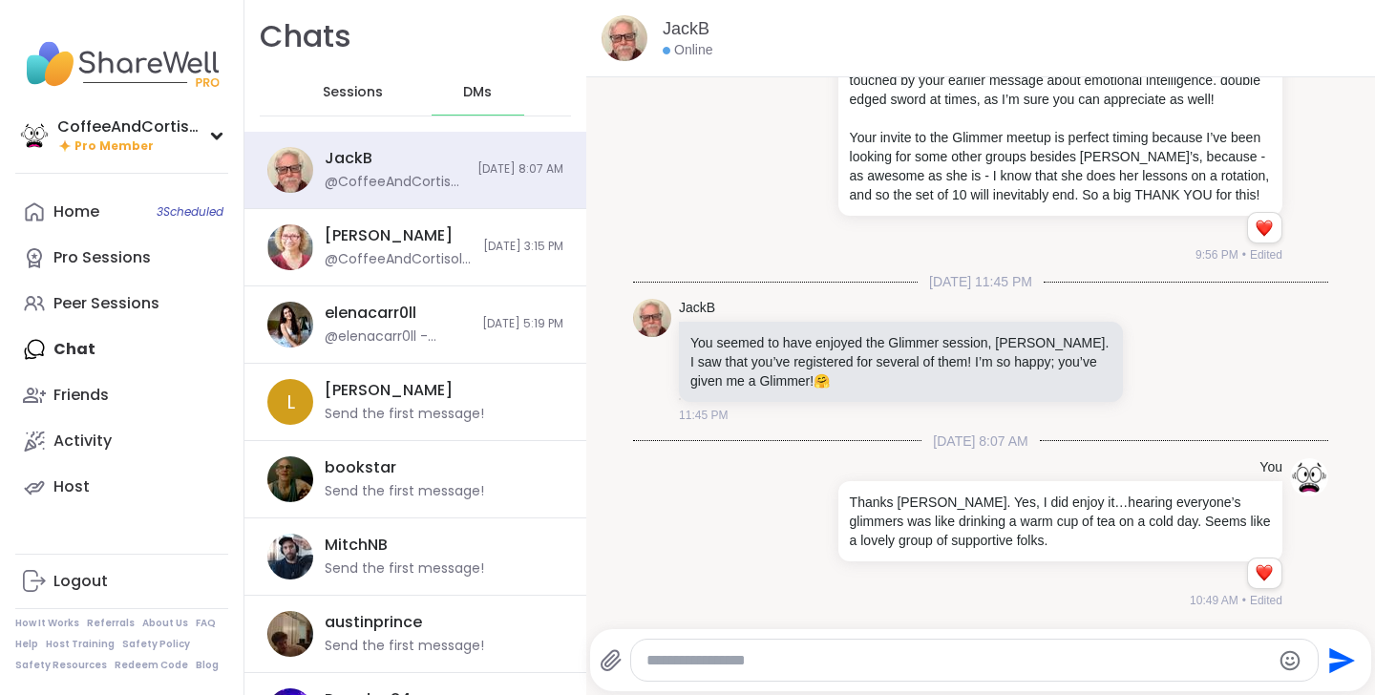
click at [359, 95] on span "Sessions" at bounding box center [353, 92] width 60 height 19
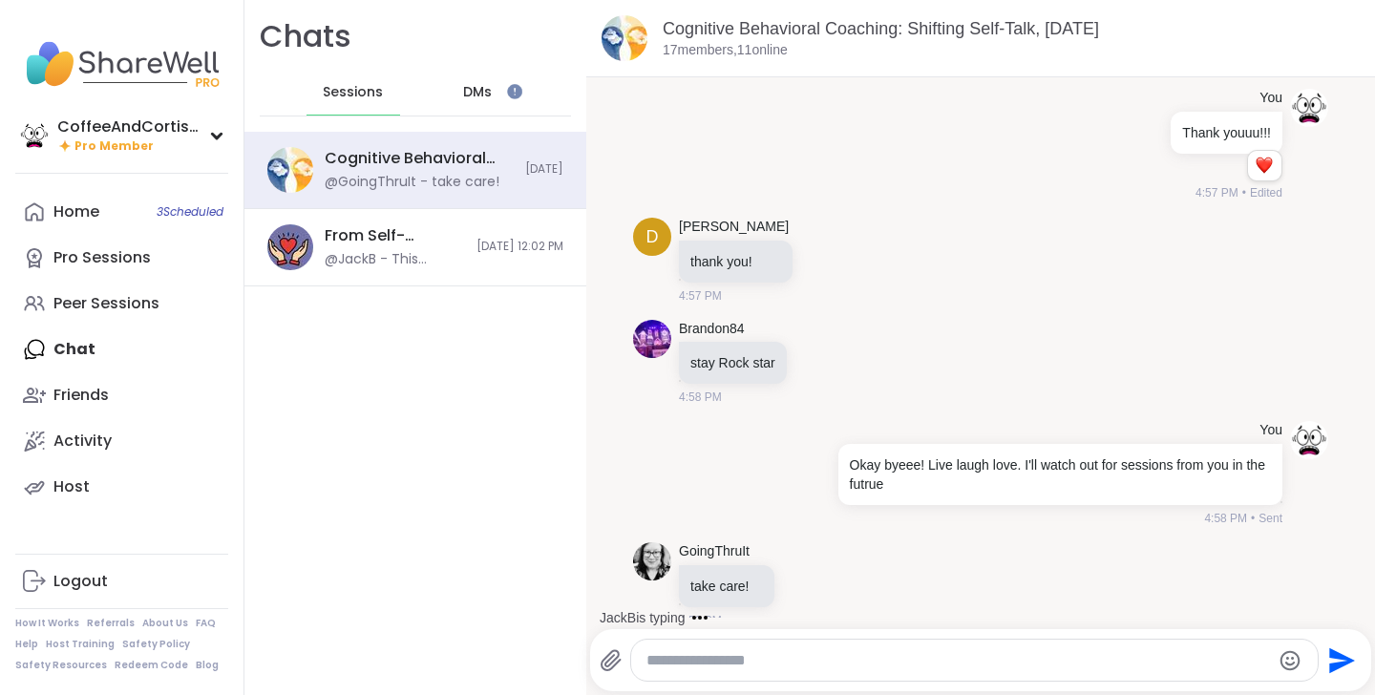
scroll to position [4, 0]
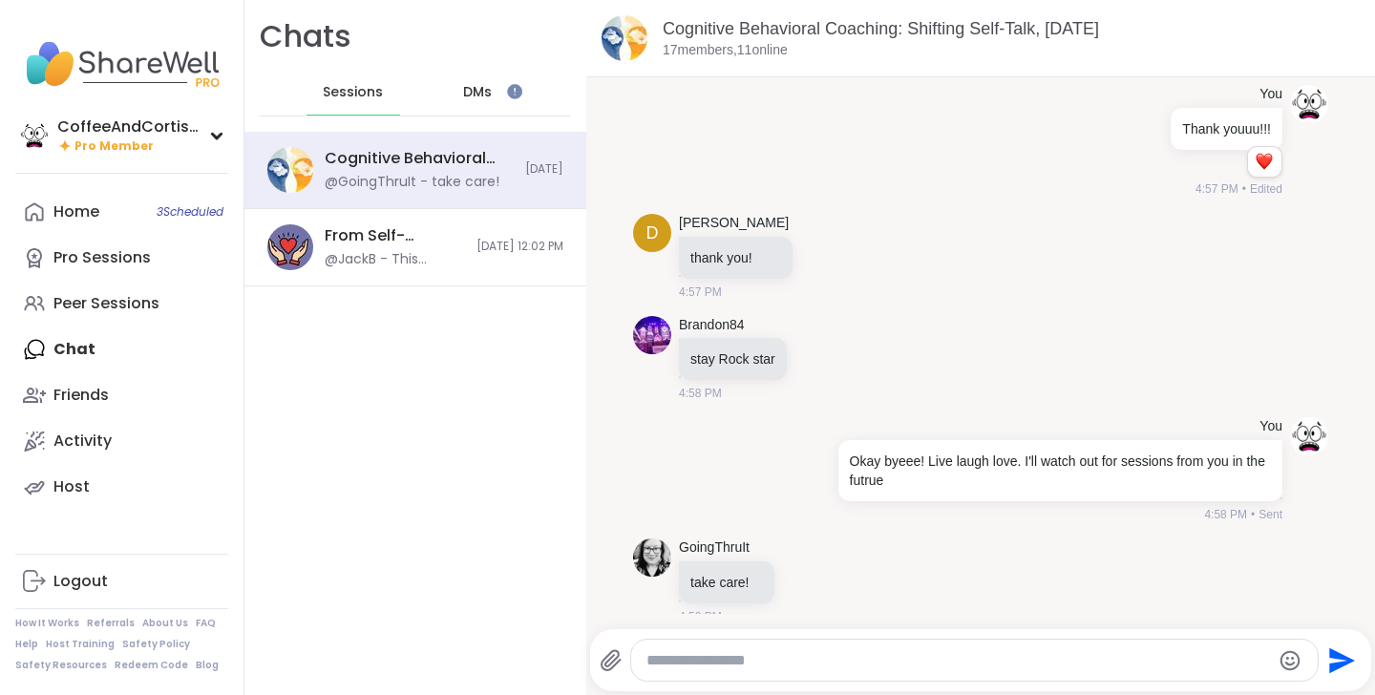
click at [458, 96] on div "DMs" at bounding box center [479, 93] width 94 height 46
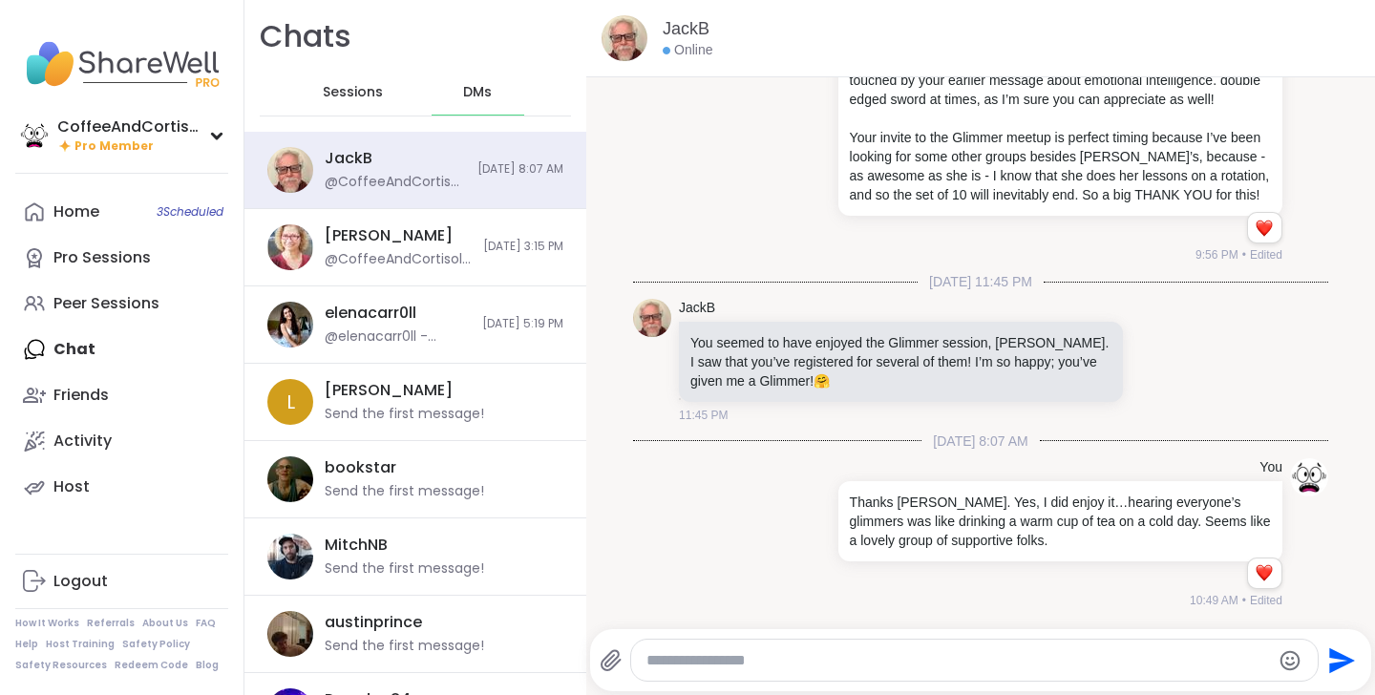
click at [389, 98] on div "Sessions" at bounding box center [353, 93] width 94 height 46
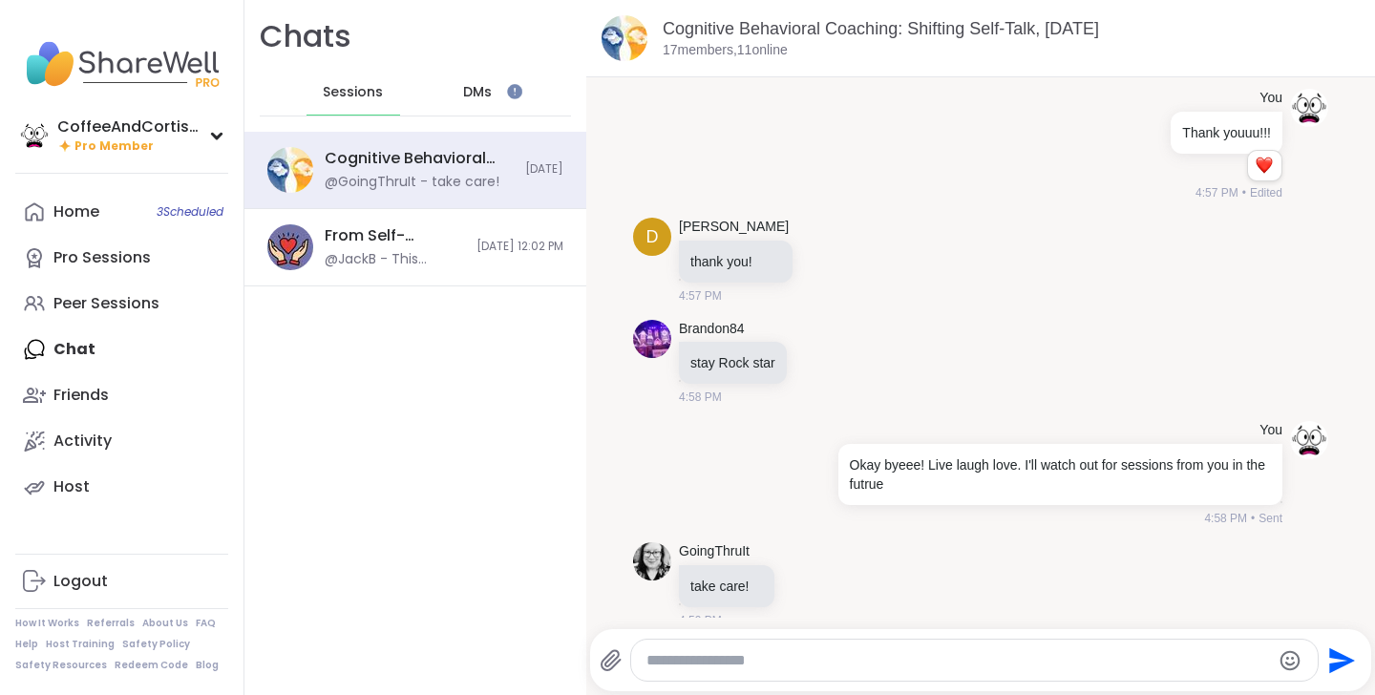
click at [458, 103] on div "DMs" at bounding box center [479, 93] width 94 height 46
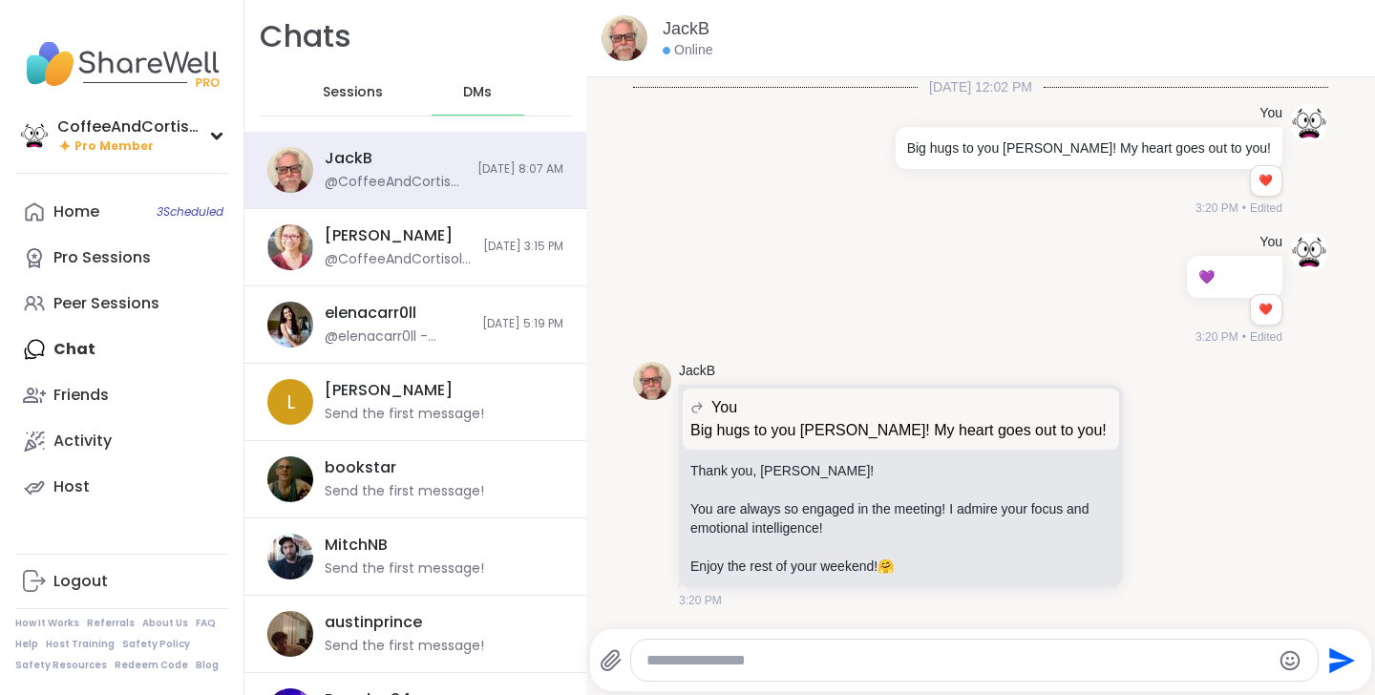
scroll to position [1116, 0]
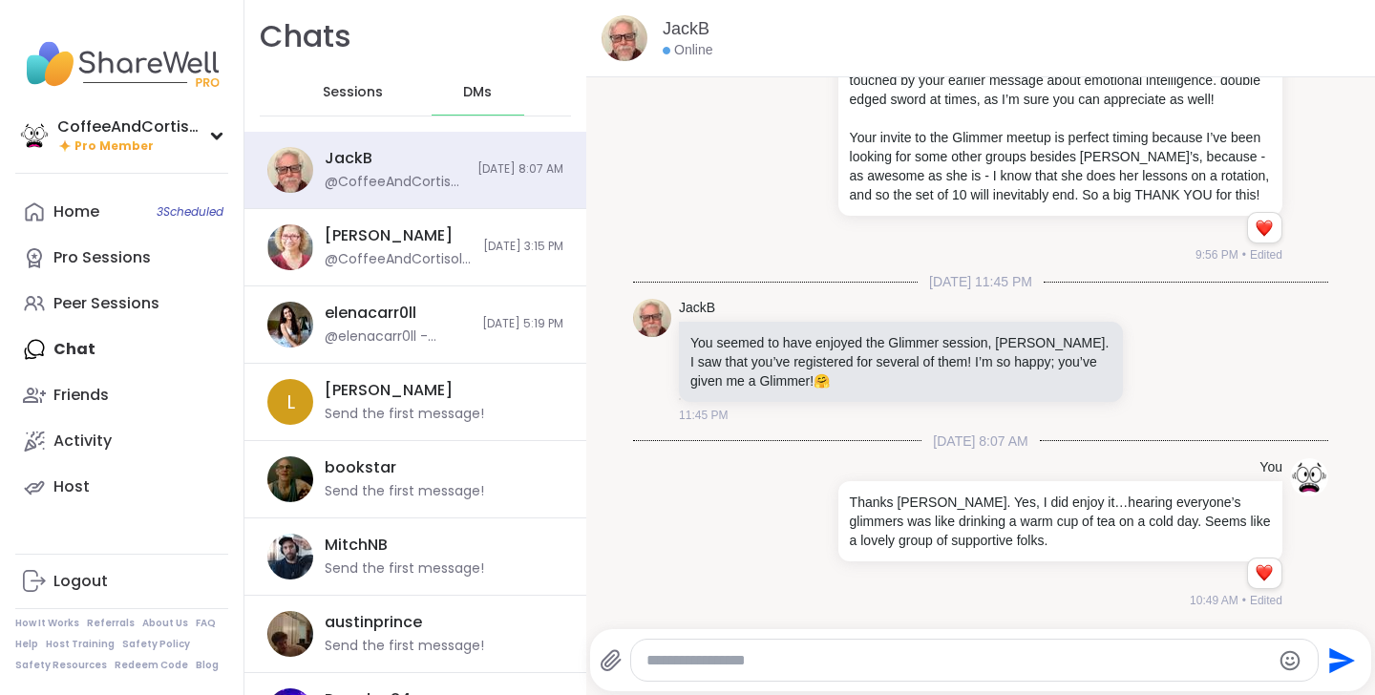
click at [350, 99] on span "Sessions" at bounding box center [353, 92] width 60 height 19
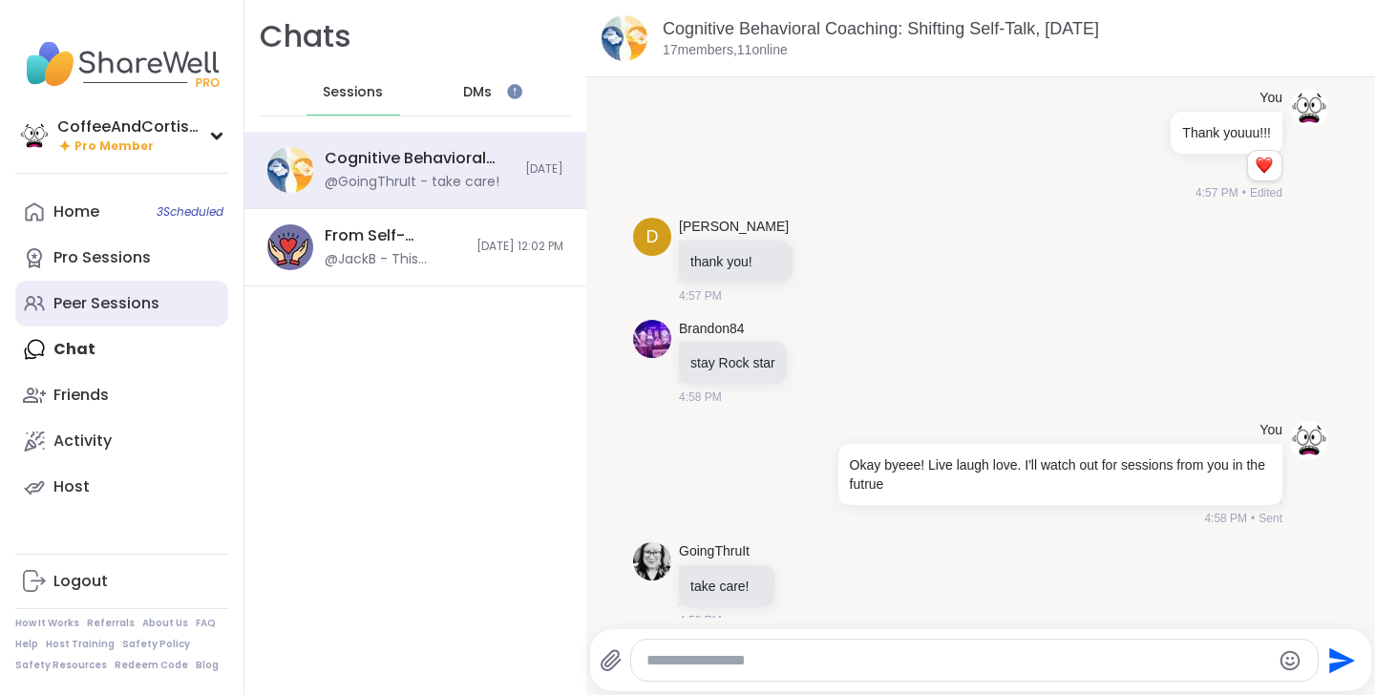
click at [114, 306] on div "Peer Sessions" at bounding box center [106, 303] width 106 height 21
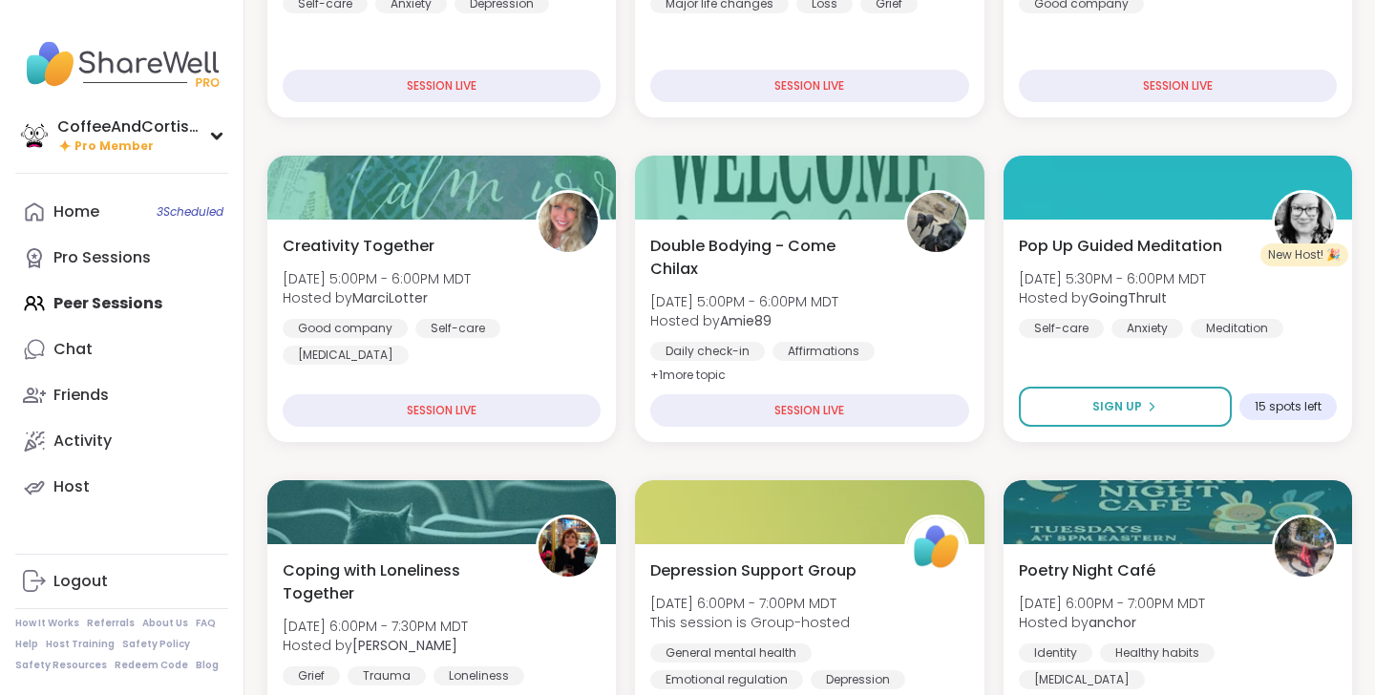
scroll to position [441, 0]
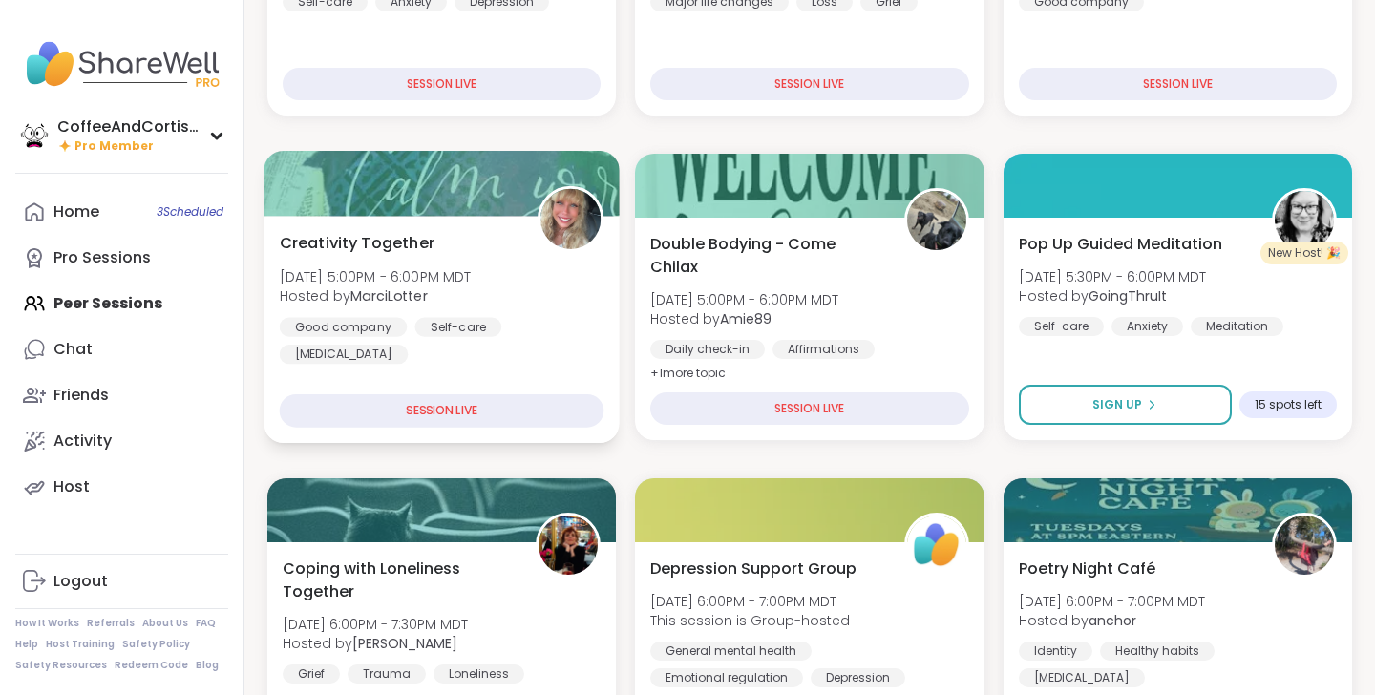
click at [395, 193] on div at bounding box center [442, 183] width 356 height 65
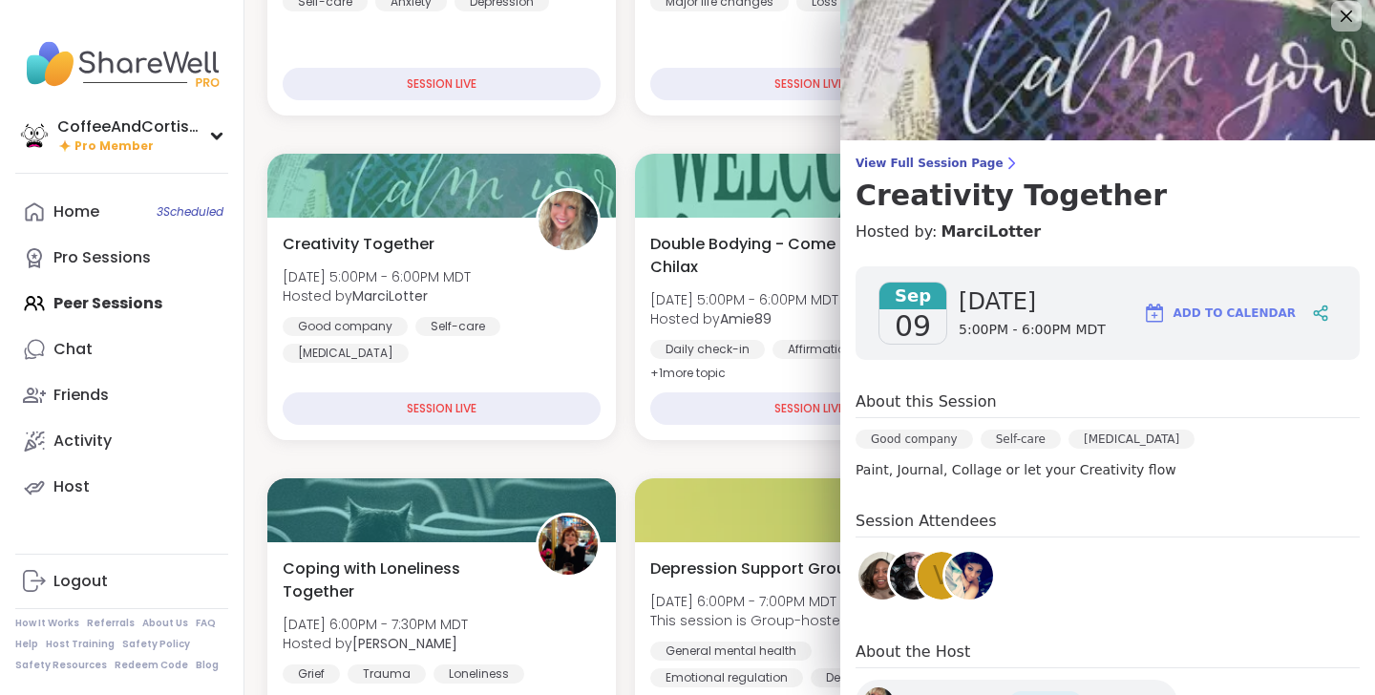
scroll to position [0, 0]
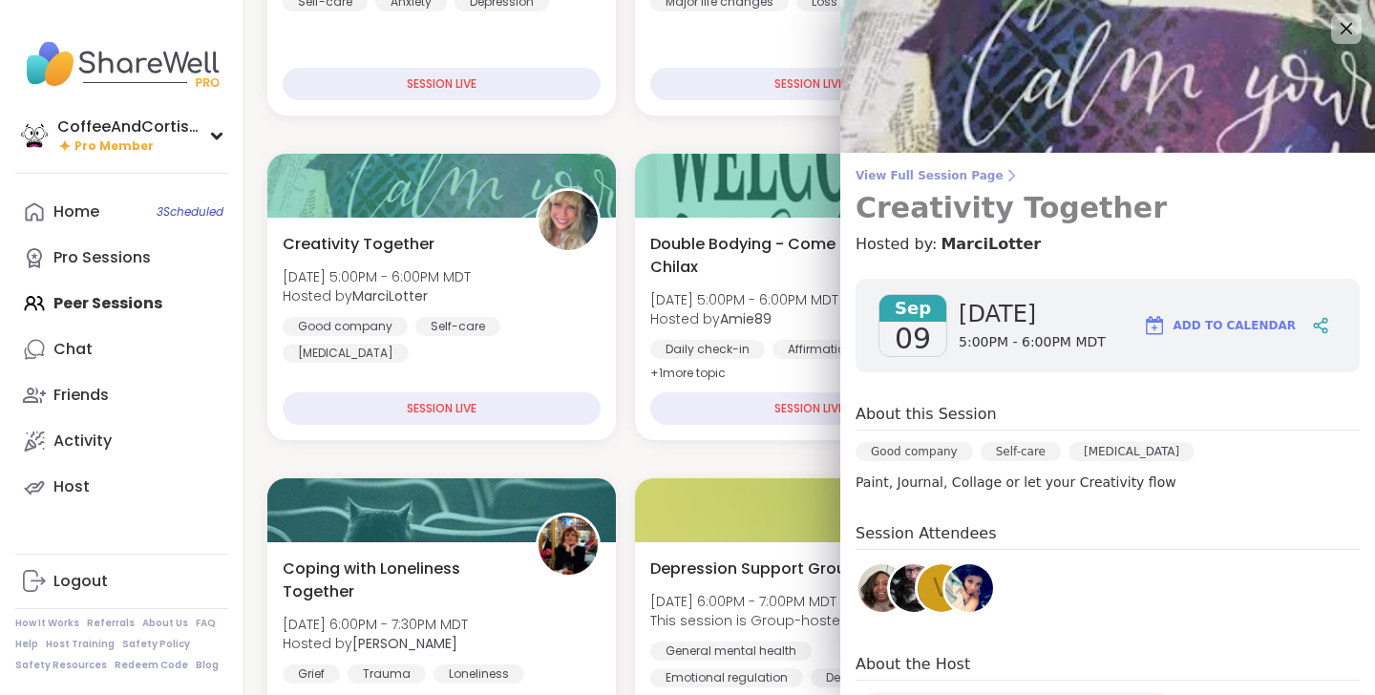
click at [909, 180] on span "View Full Session Page" at bounding box center [1107, 175] width 504 height 15
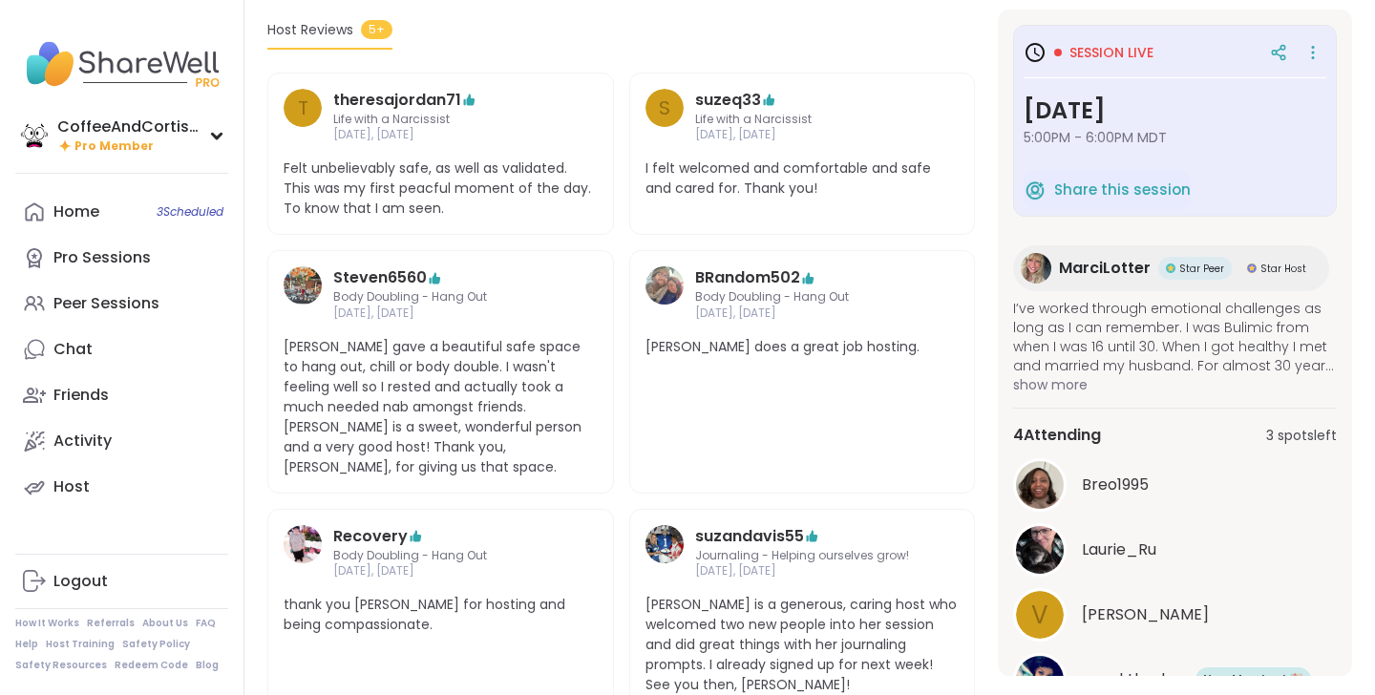
scroll to position [527, 0]
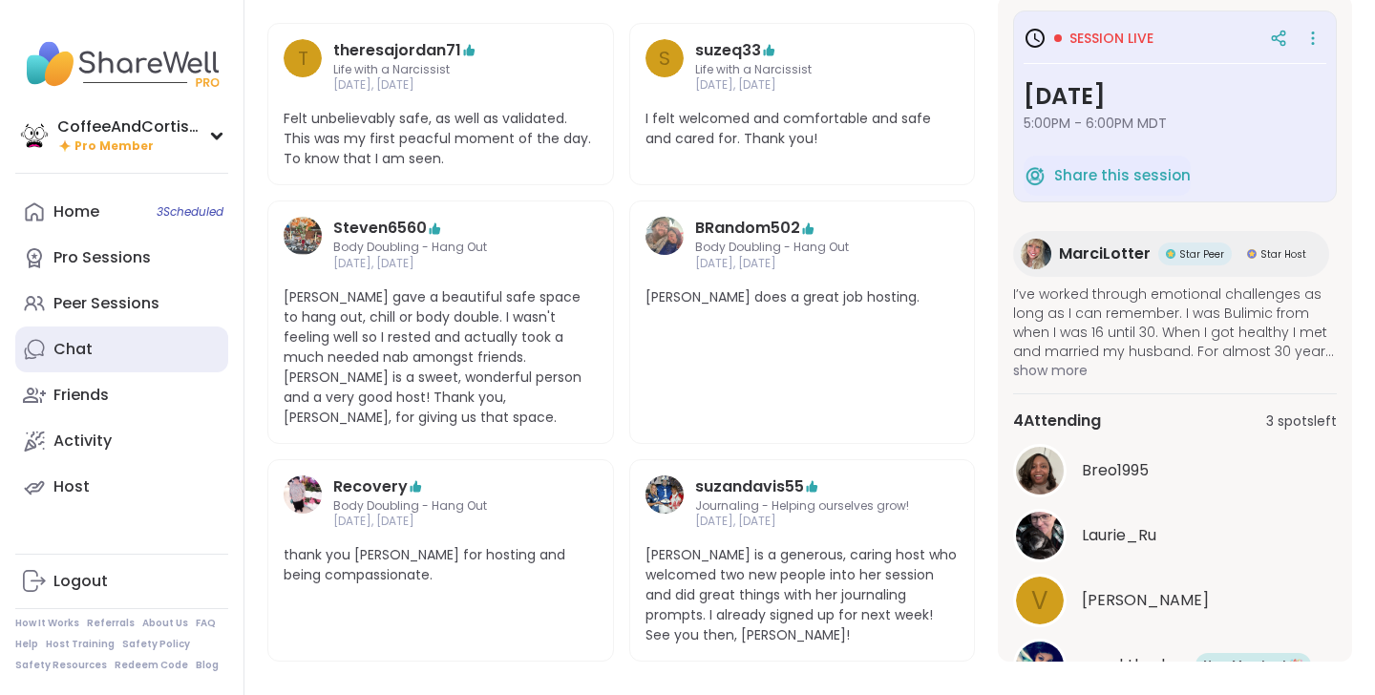
click at [57, 337] on link "Chat" at bounding box center [121, 350] width 213 height 46
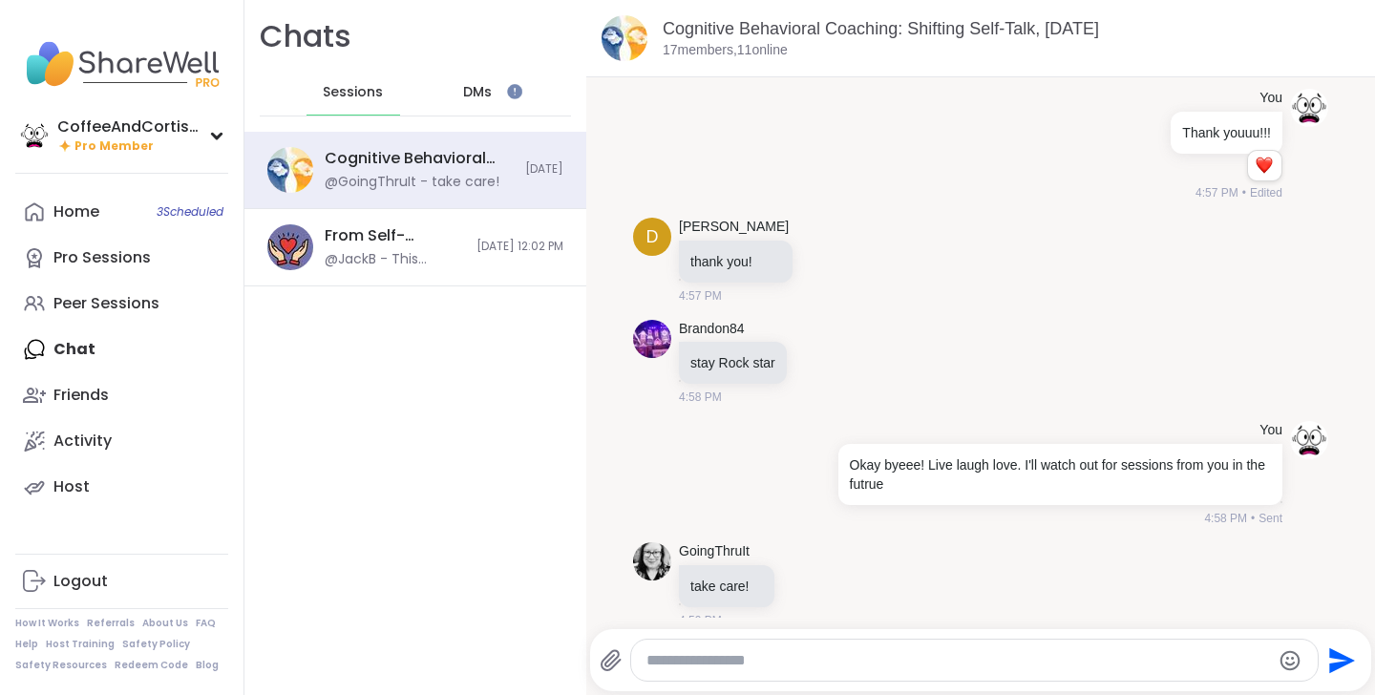
click at [514, 81] on div "DMs" at bounding box center [479, 93] width 94 height 46
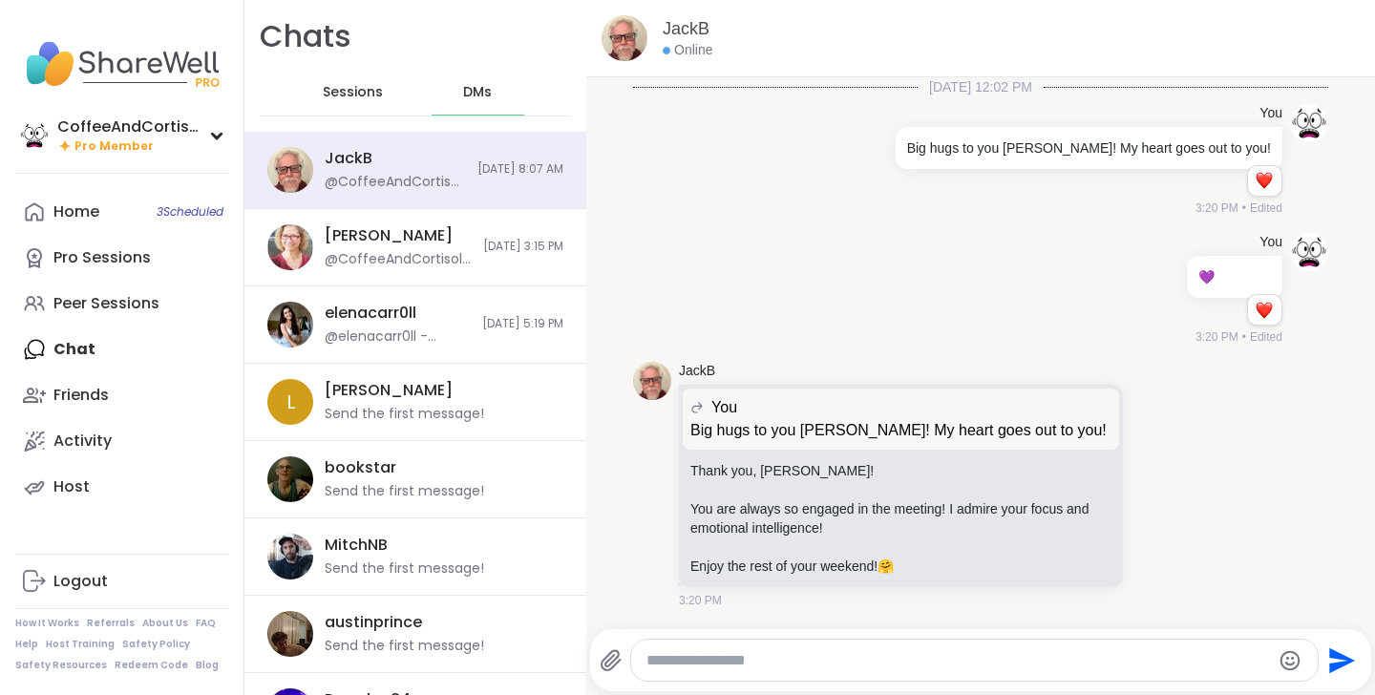
scroll to position [1116, 0]
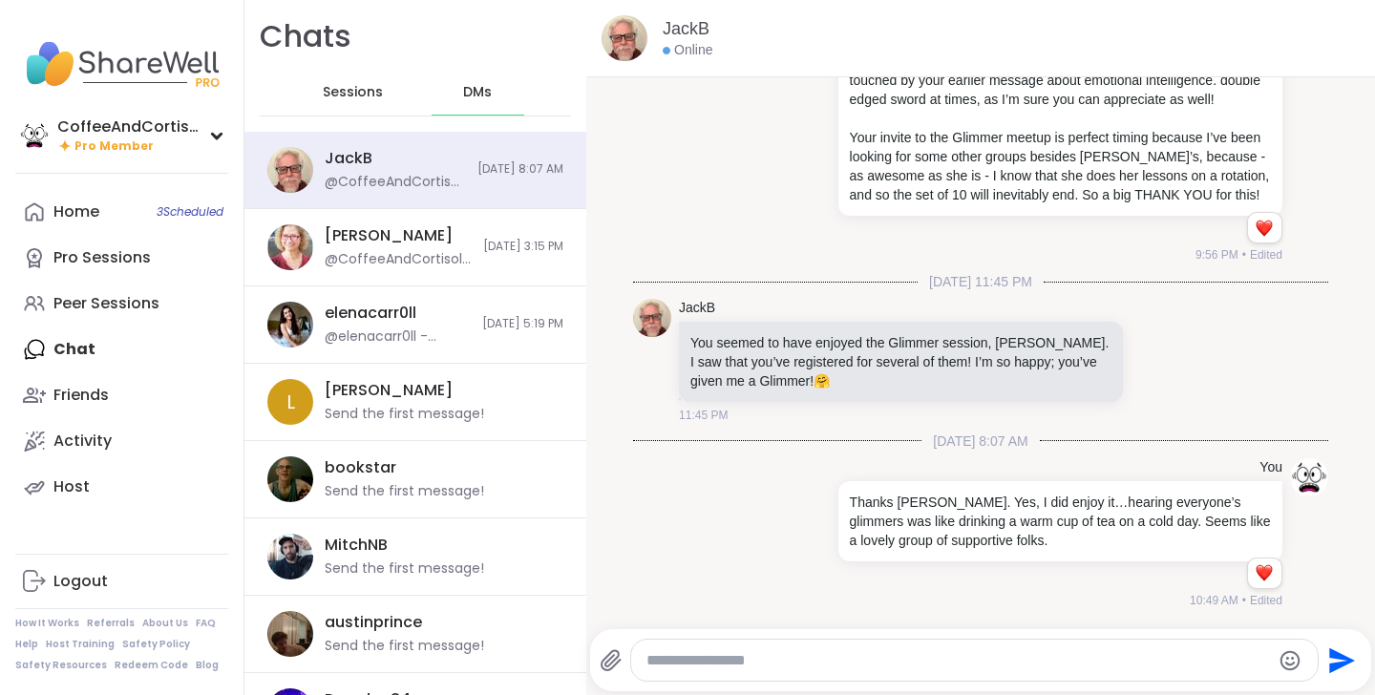
click at [314, 84] on div "Sessions" at bounding box center [353, 93] width 94 height 46
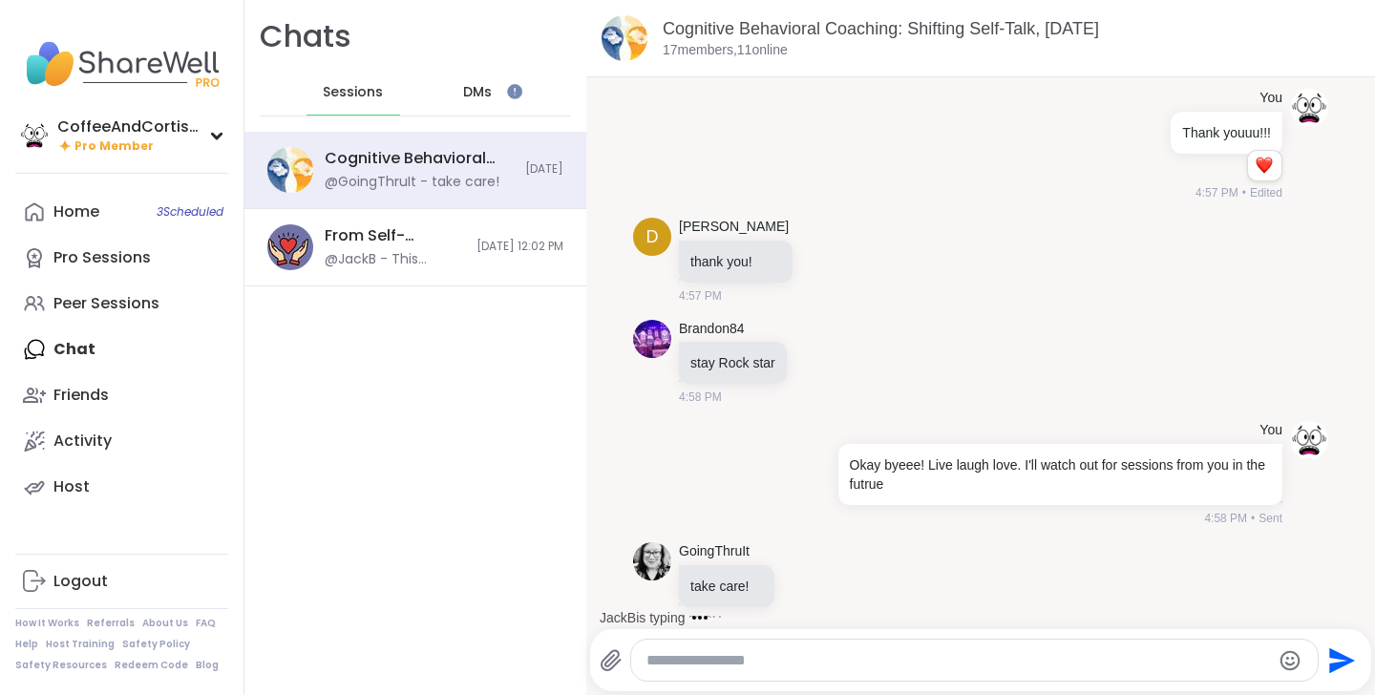
click at [475, 84] on span "DMs" at bounding box center [477, 92] width 29 height 19
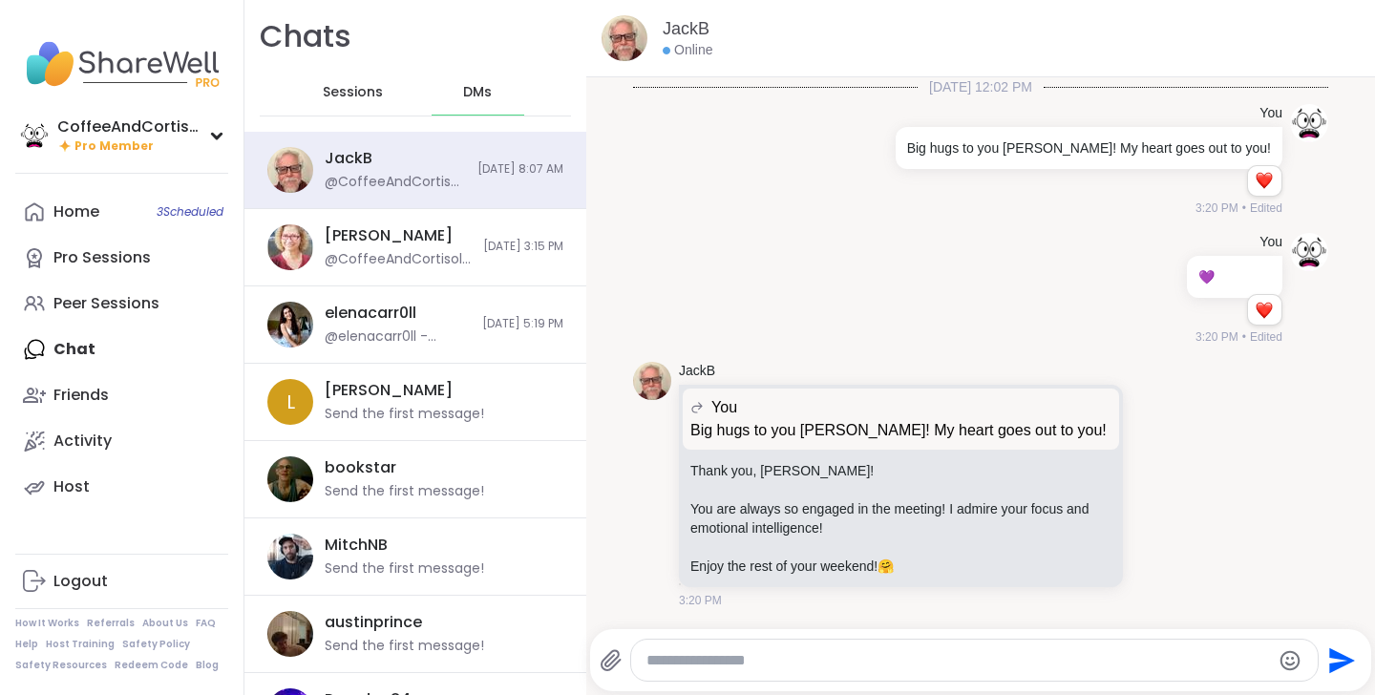
scroll to position [1116, 0]
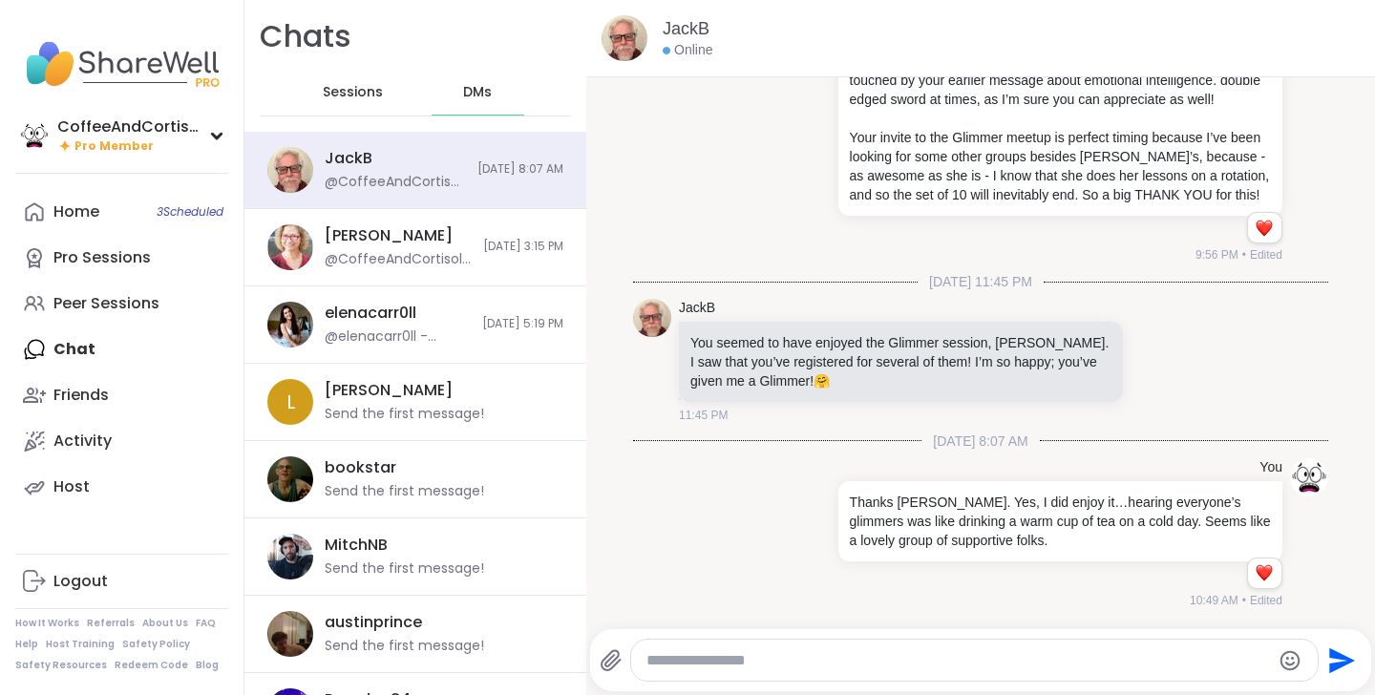
click at [317, 94] on div "Sessions" at bounding box center [353, 93] width 94 height 46
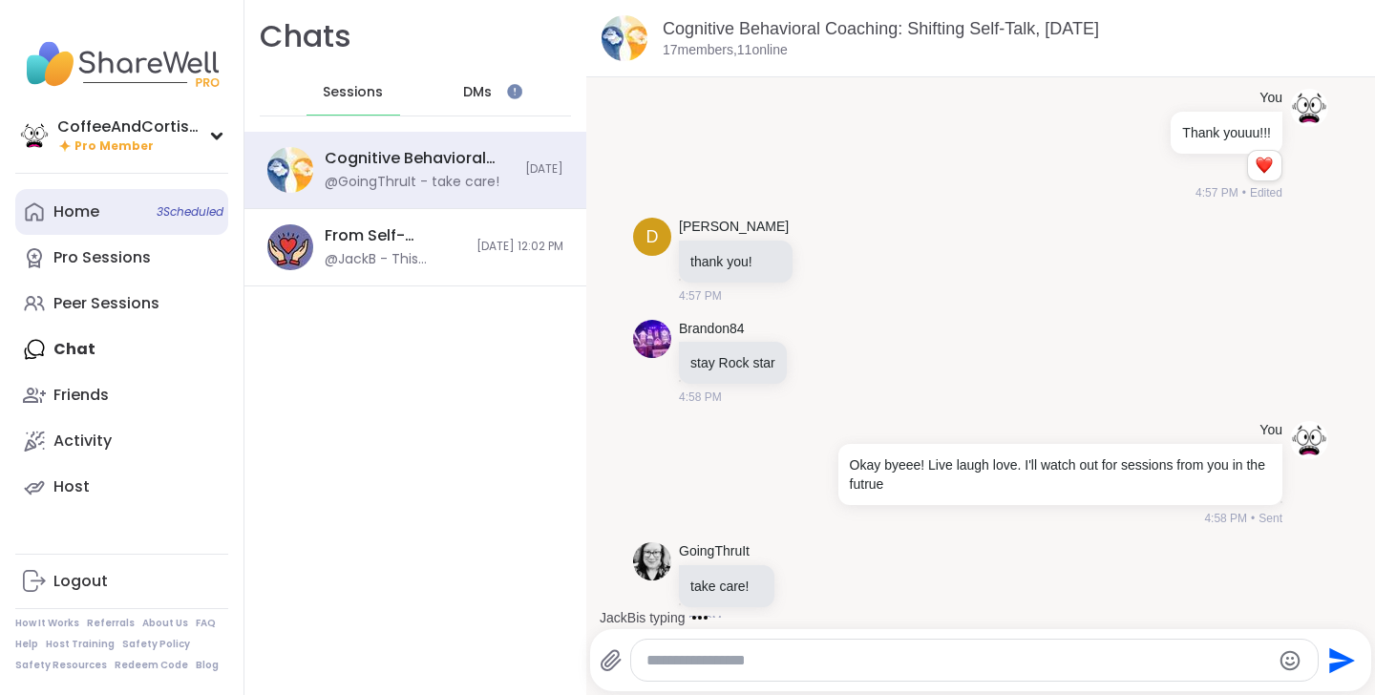
click at [67, 226] on link "Home 3 Scheduled" at bounding box center [121, 212] width 213 height 46
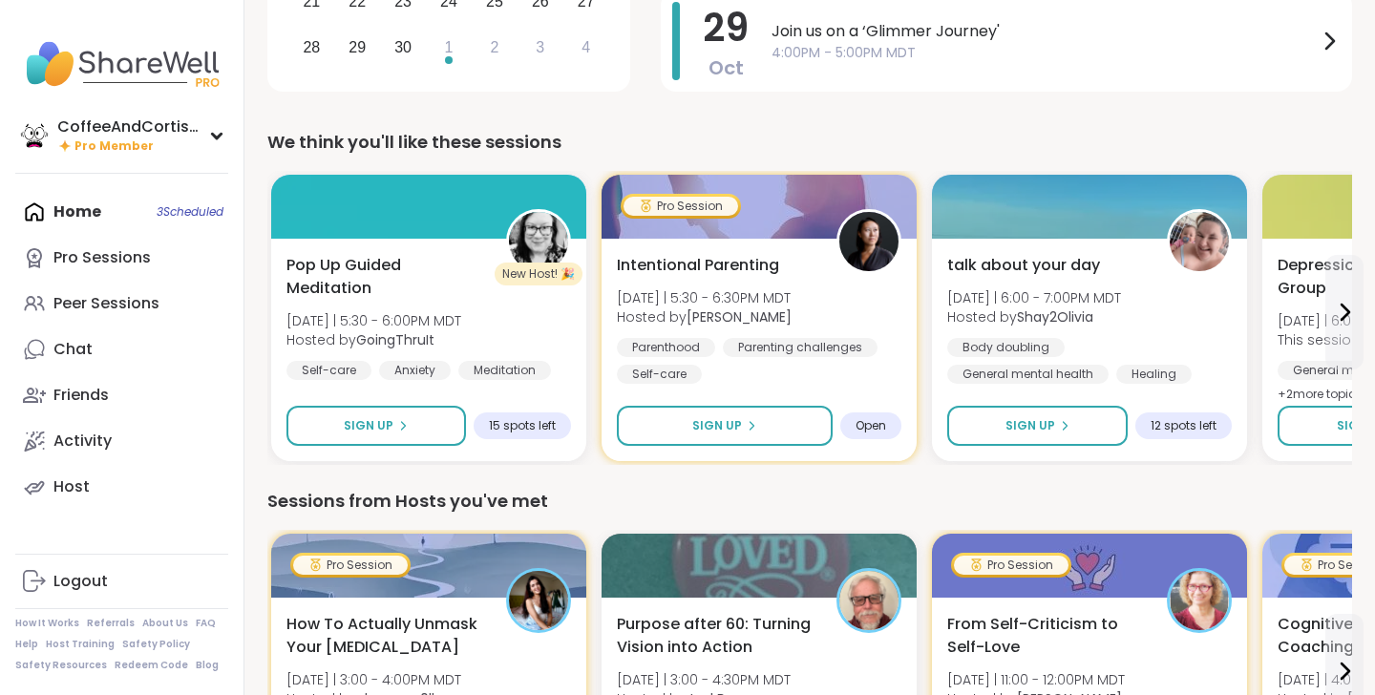
scroll to position [447, 0]
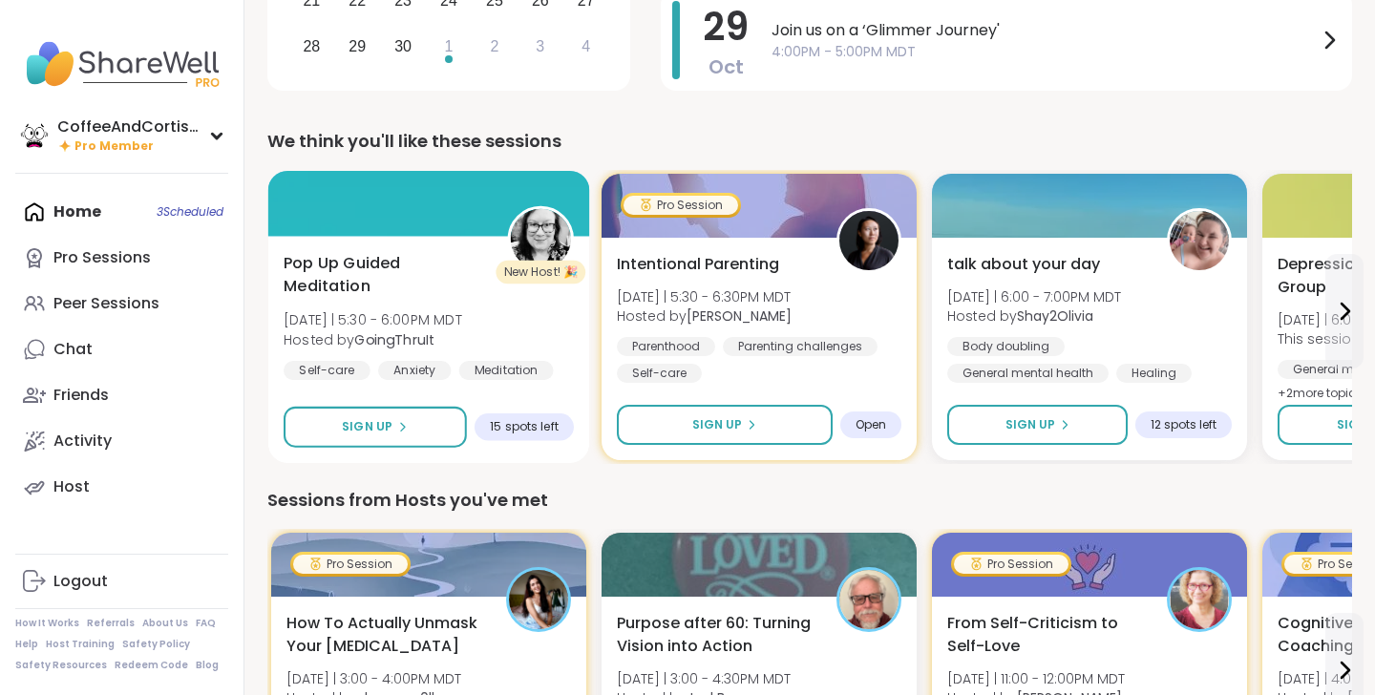
click at [398, 284] on span "Pop Up Guided Meditation" at bounding box center [385, 275] width 202 height 47
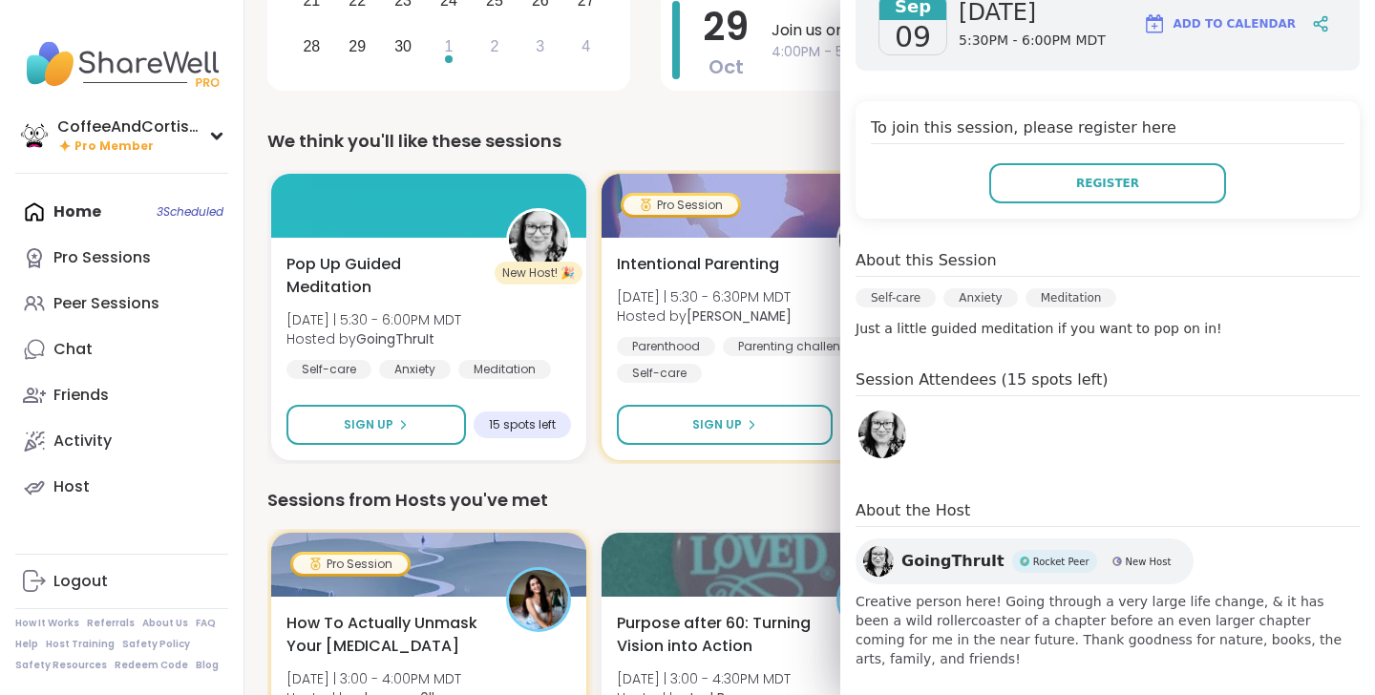
scroll to position [0, 0]
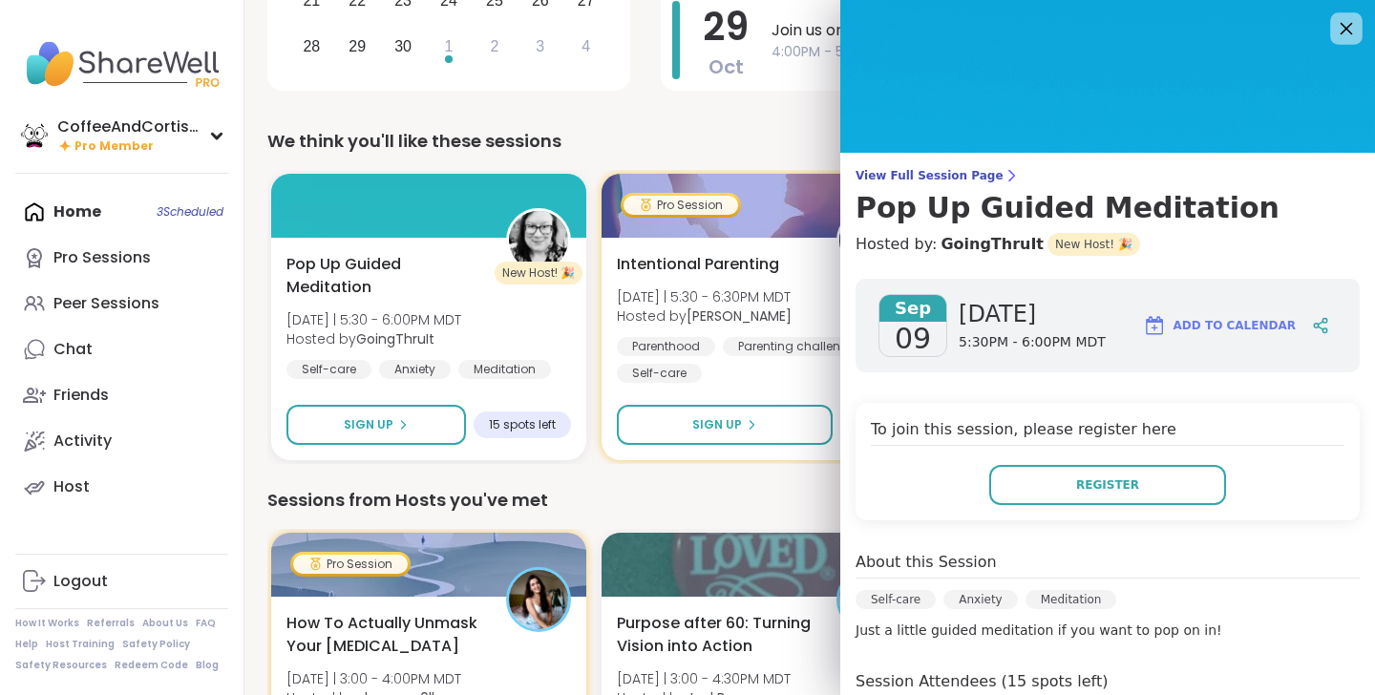
click at [1350, 32] on icon at bounding box center [1346, 29] width 12 height 12
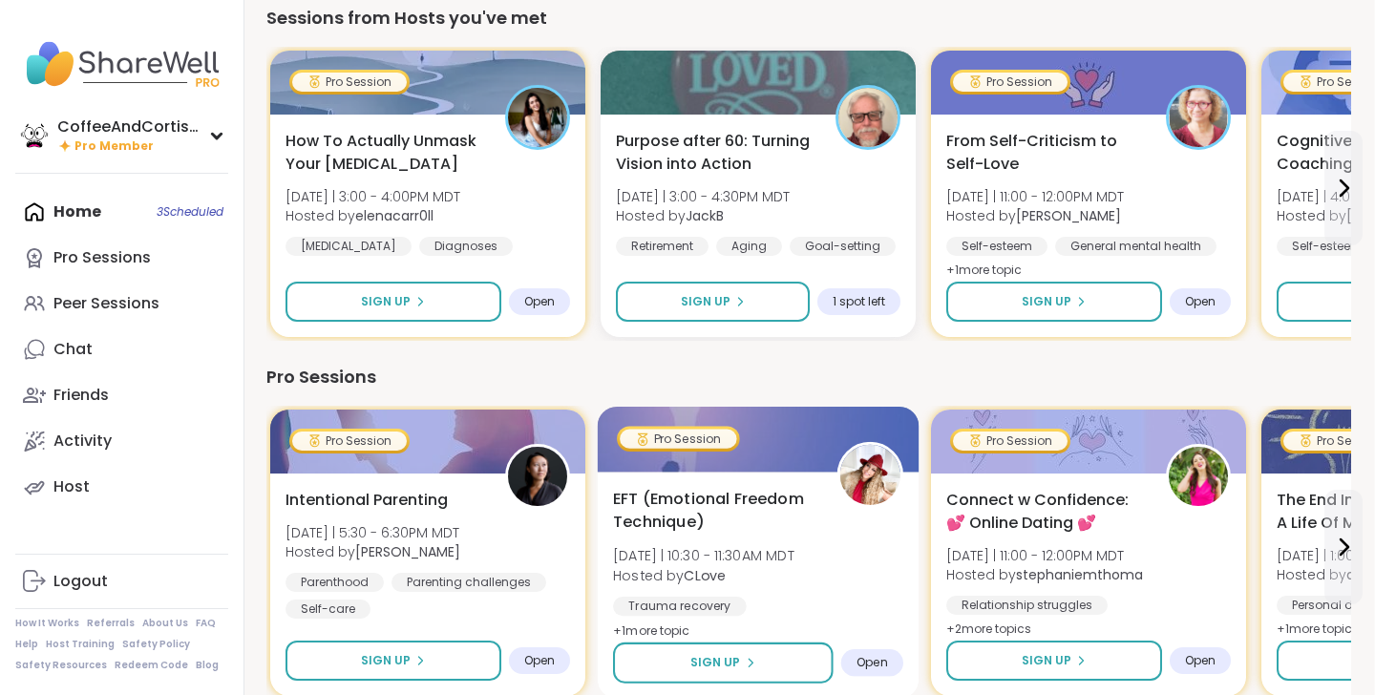
scroll to position [931, 1]
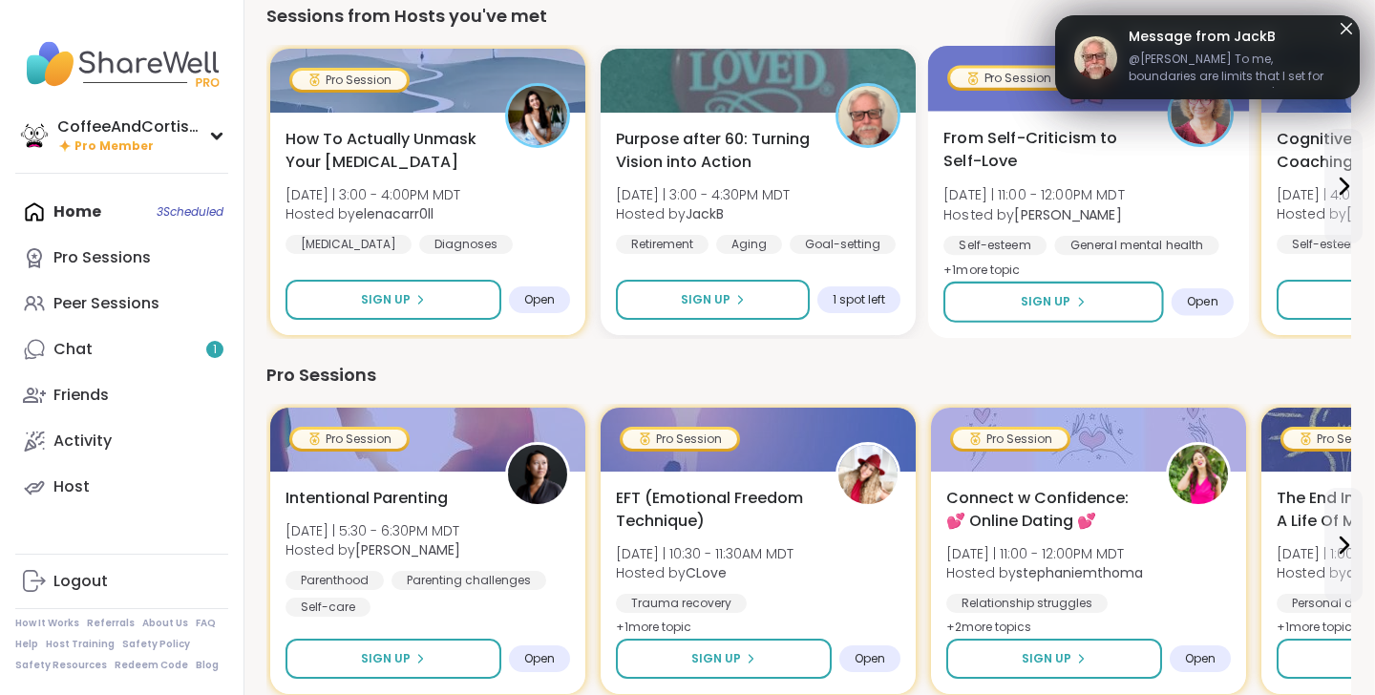
click at [1208, 57] on div at bounding box center [1089, 78] width 322 height 65
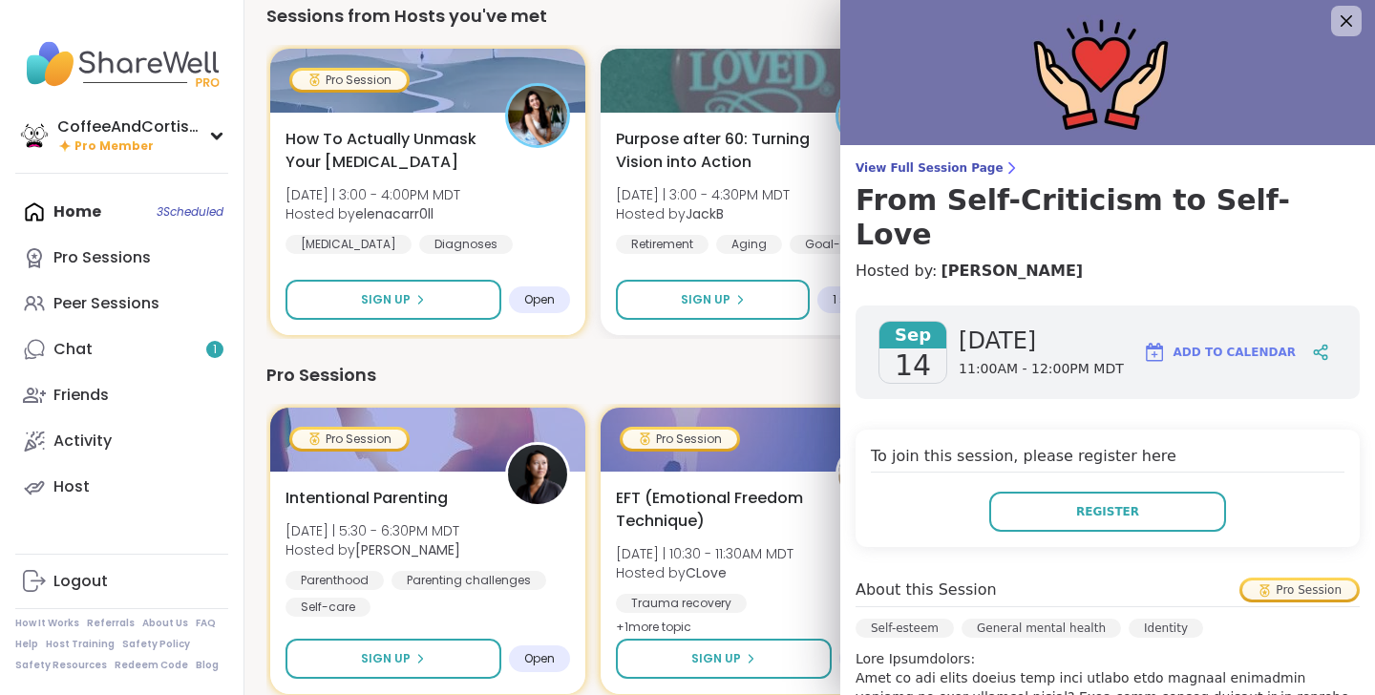
scroll to position [0, 0]
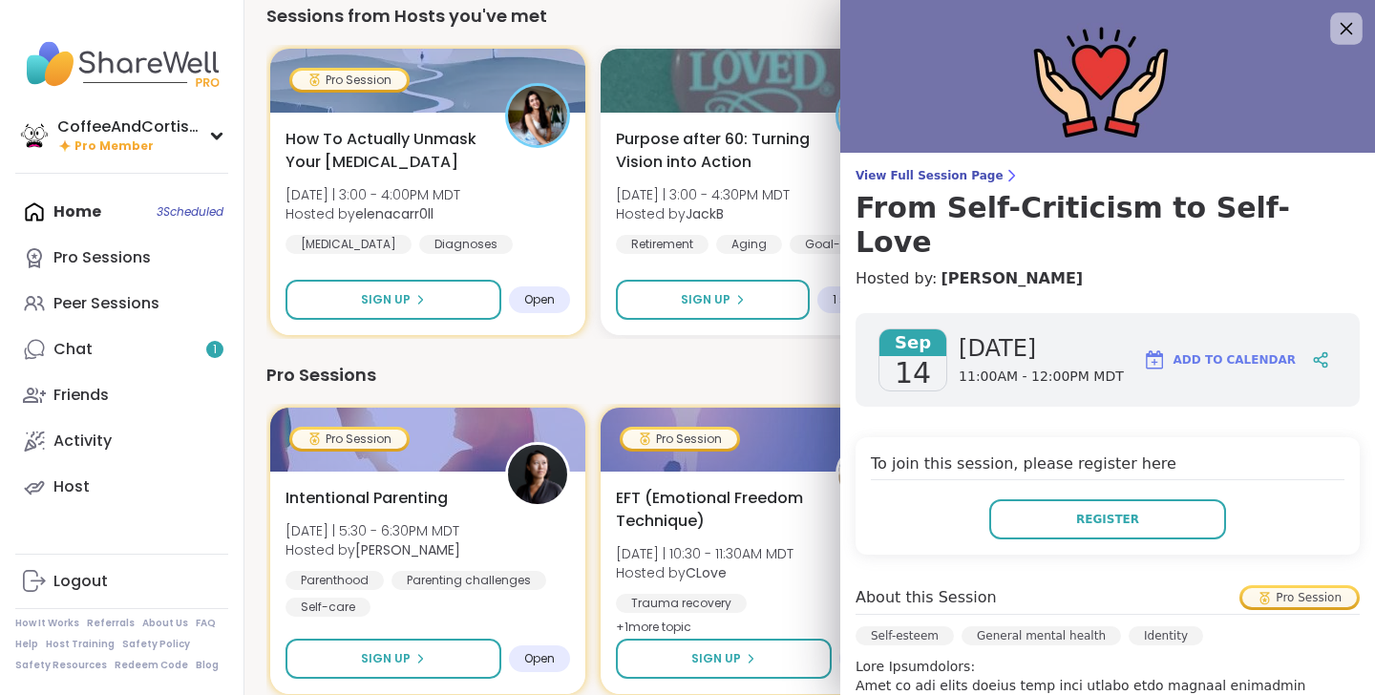
click at [1341, 24] on icon at bounding box center [1346, 29] width 12 height 12
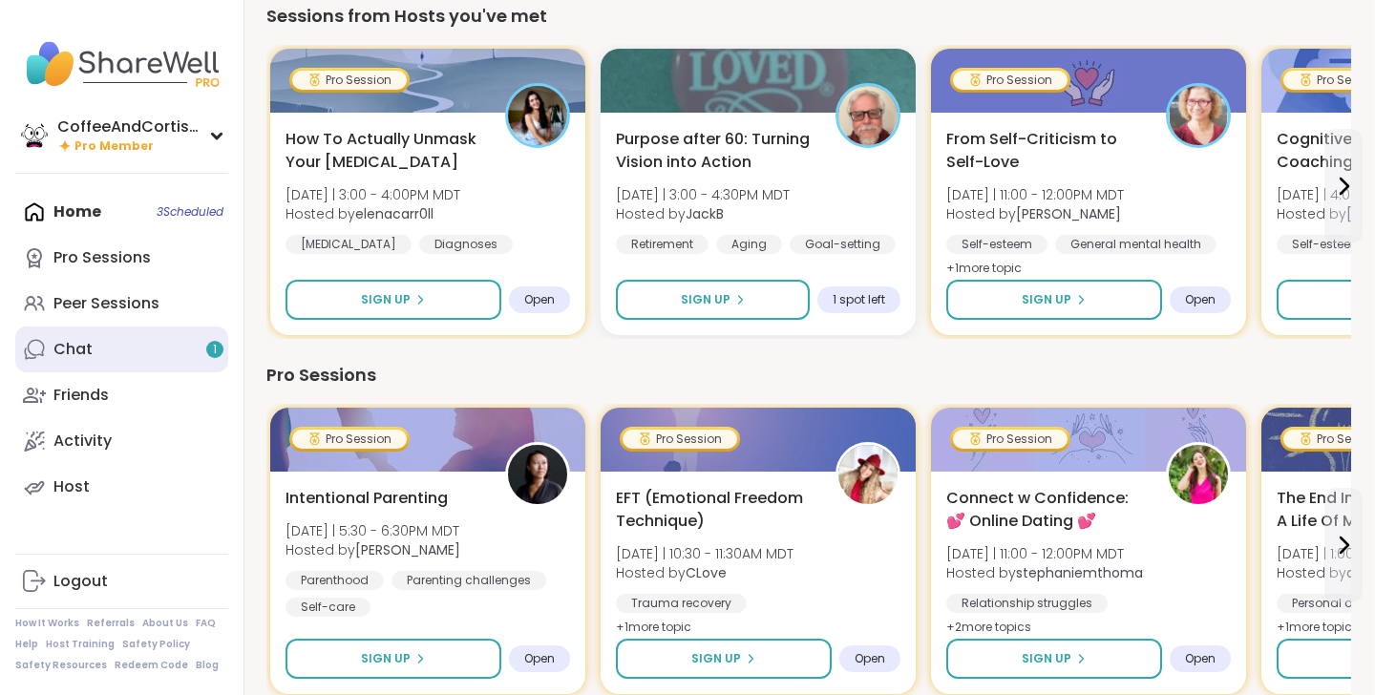
click at [70, 351] on div "Chat 1" at bounding box center [72, 349] width 39 height 21
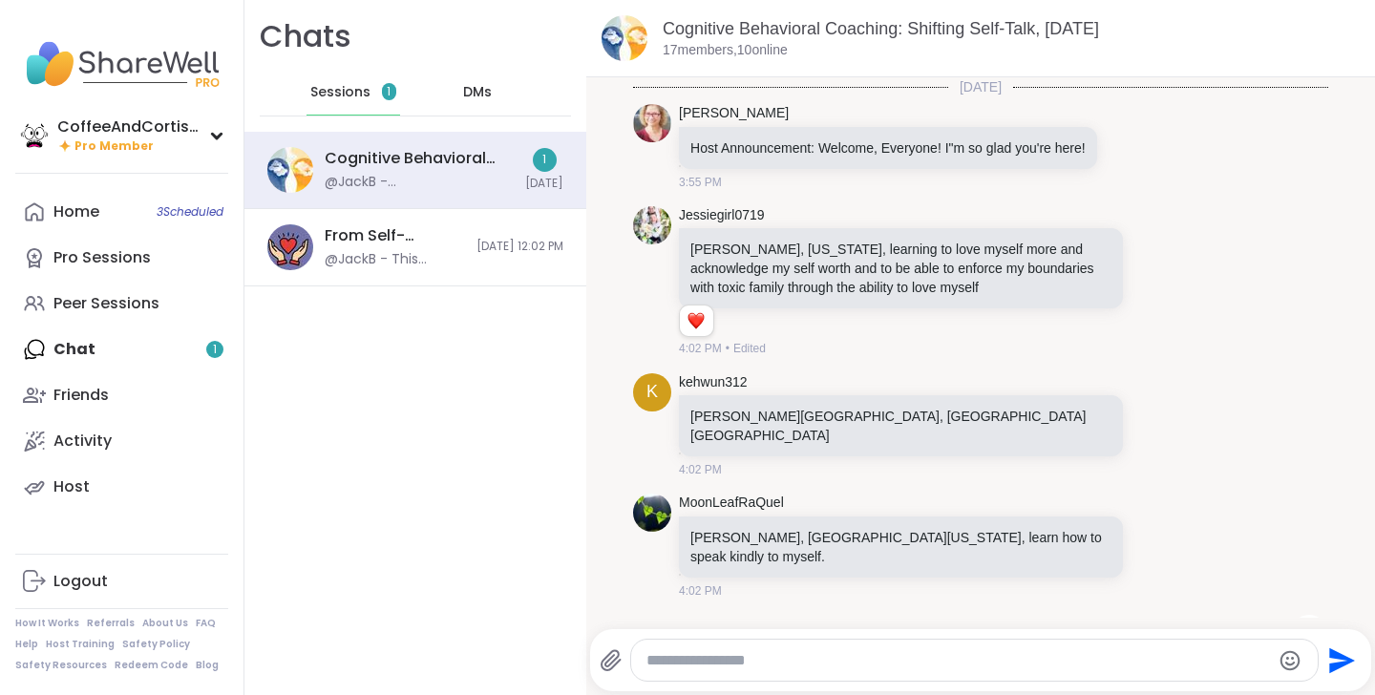
scroll to position [12841, 0]
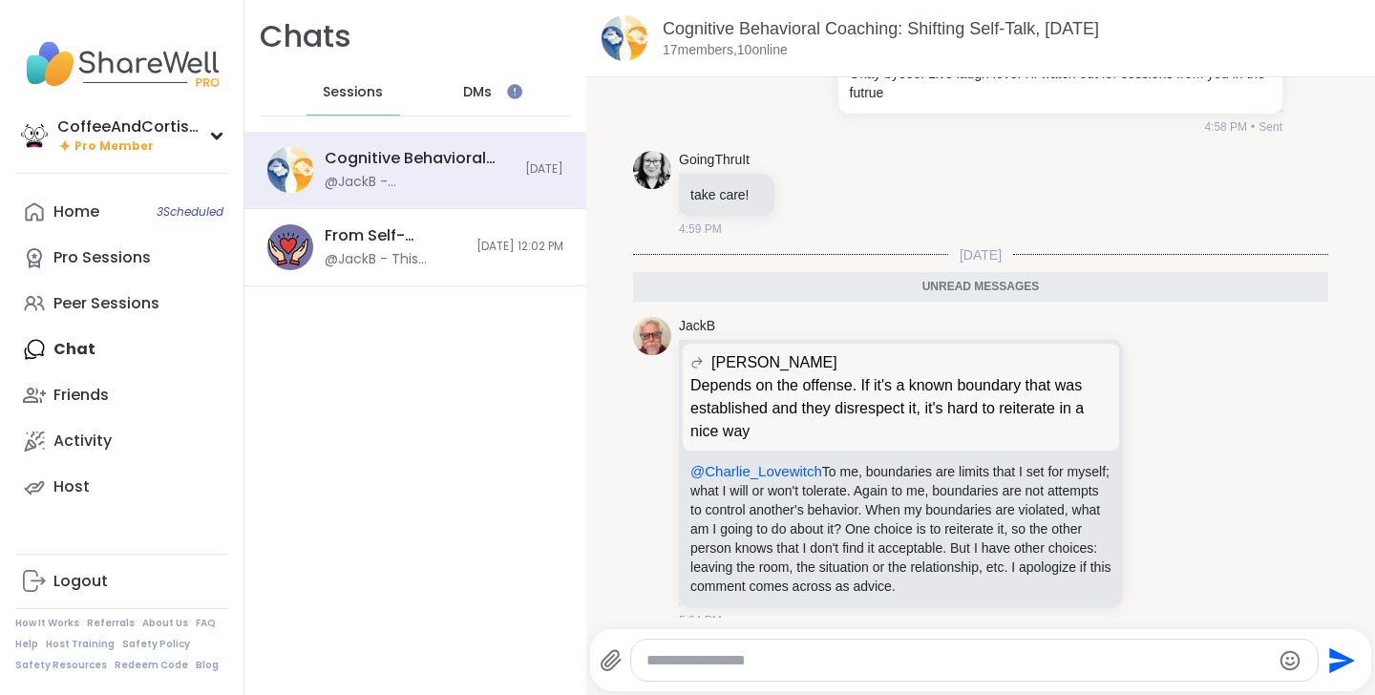
click at [498, 115] on div "DMs" at bounding box center [479, 93] width 94 height 46
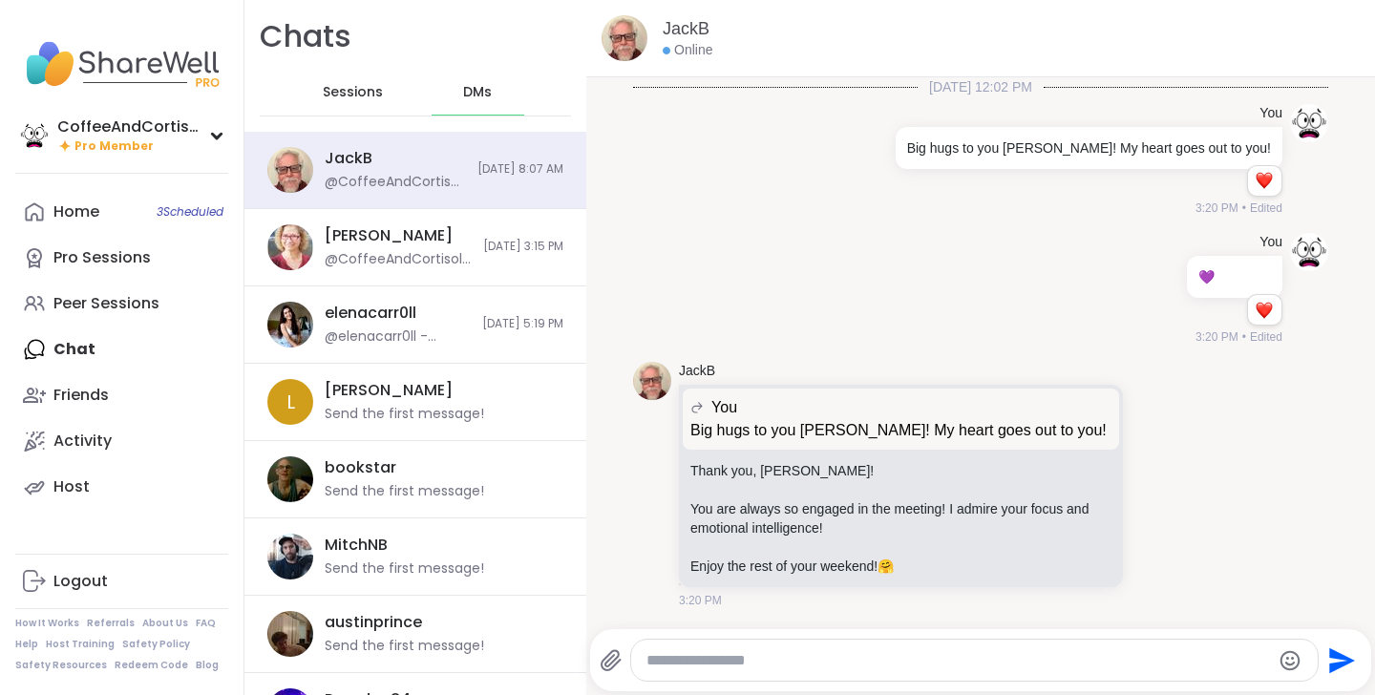
scroll to position [1116, 0]
